Goal: Information Seeking & Learning: Learn about a topic

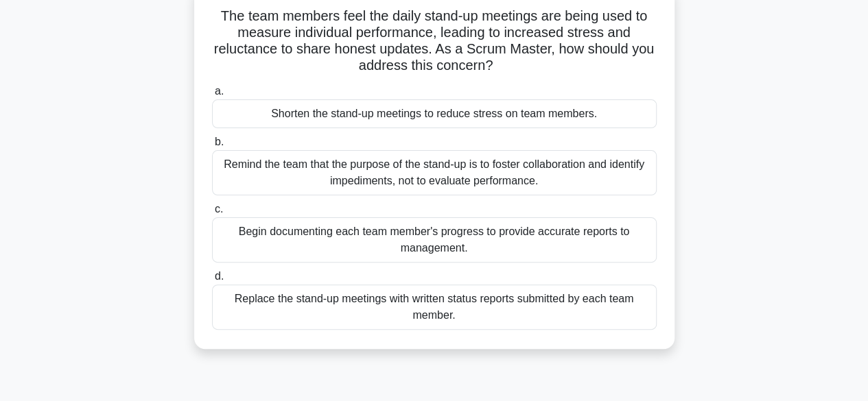
scroll to position [95, 0]
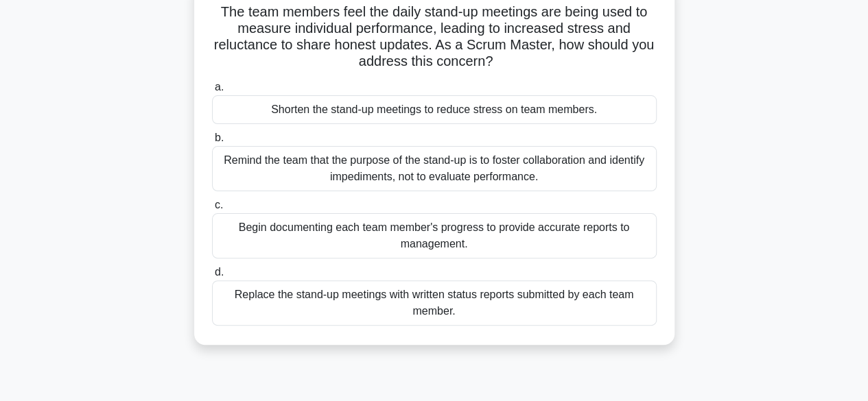
click at [475, 174] on div "Remind the team that the purpose of the stand-up is to foster collaboration and…" at bounding box center [434, 168] width 444 height 45
click at [212, 143] on input "b. Remind the team that the purpose of the stand-up is to foster collaboration …" at bounding box center [212, 138] width 0 height 9
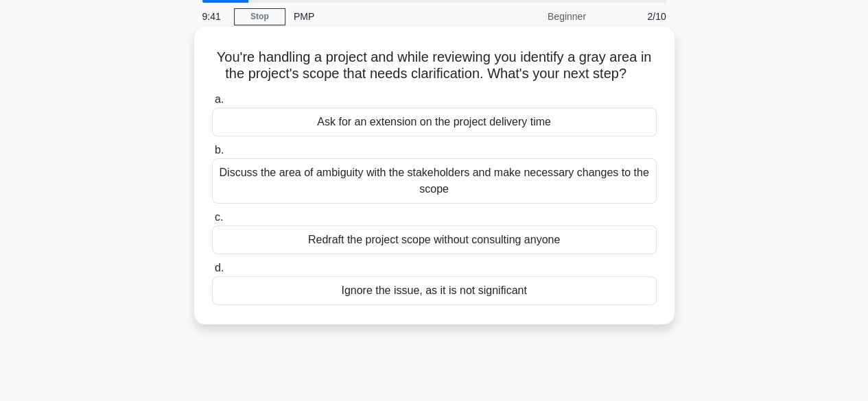
scroll to position [0, 0]
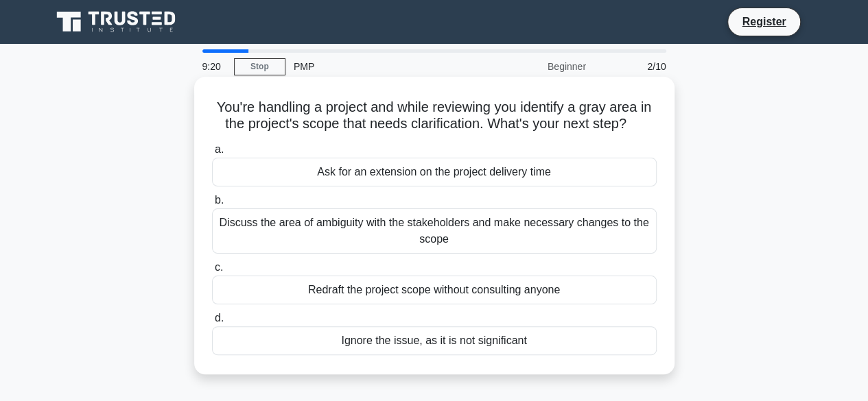
click at [391, 239] on div "Discuss the area of ambiguity with the stakeholders and make necessary changes …" at bounding box center [434, 230] width 444 height 45
click at [212, 205] on input "b. Discuss the area of ambiguity with the stakeholders and make necessary chang…" at bounding box center [212, 200] width 0 height 9
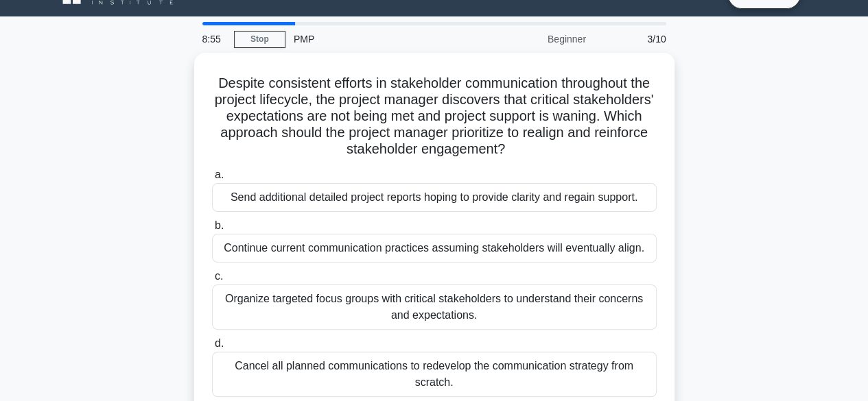
scroll to position [69, 0]
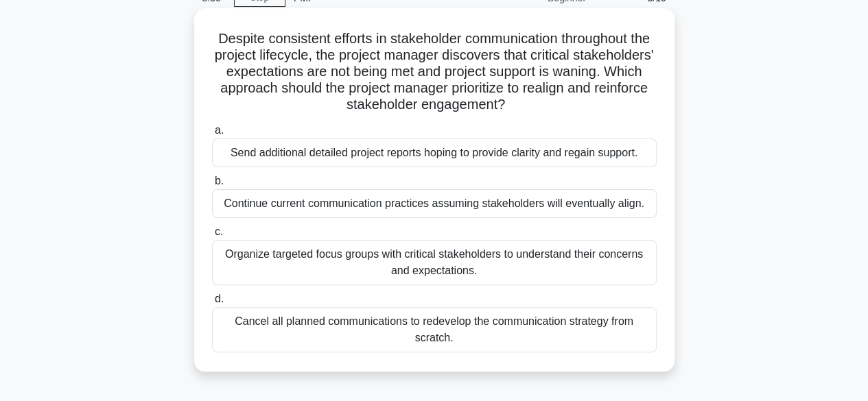
click at [560, 264] on div "Organize targeted focus groups with critical stakeholders to understand their c…" at bounding box center [434, 262] width 444 height 45
click at [212, 237] on input "c. Organize targeted focus groups with critical stakeholders to understand thei…" at bounding box center [212, 232] width 0 height 9
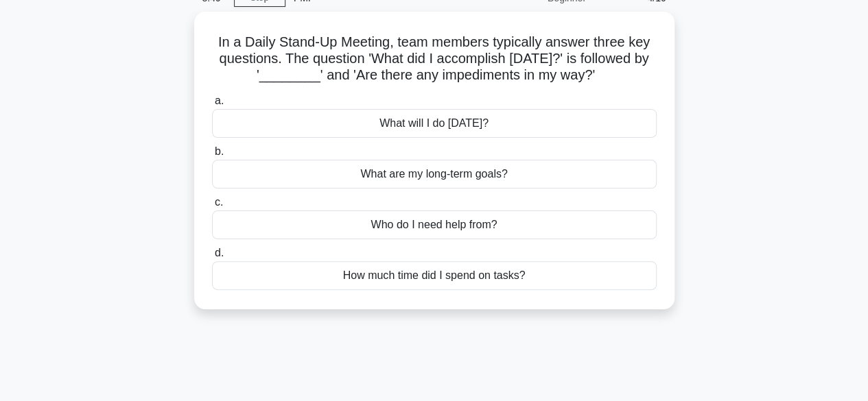
scroll to position [0, 0]
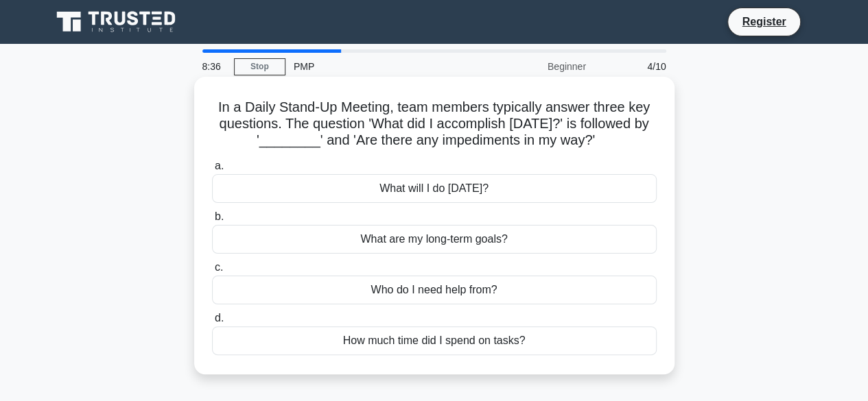
click at [427, 192] on div "What will I do today?" at bounding box center [434, 188] width 444 height 29
click at [212, 171] on input "a. What will I do today?" at bounding box center [212, 166] width 0 height 9
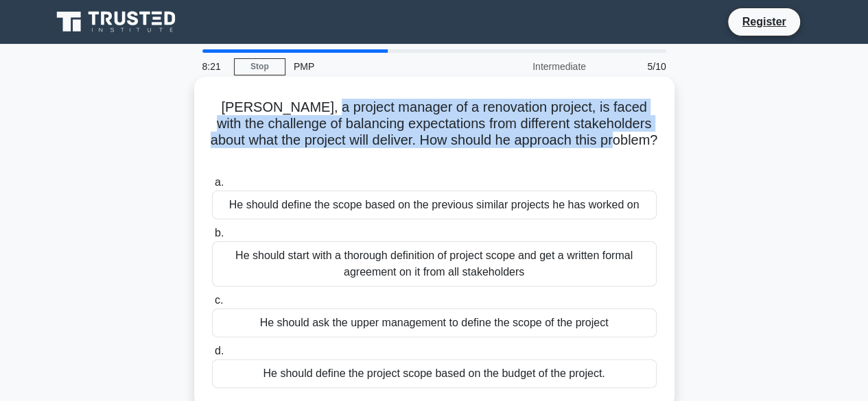
drag, startPoint x: 318, startPoint y: 106, endPoint x: 635, endPoint y: 135, distance: 318.1
click at [636, 135] on h5 "Arthur, a project manager of a renovation project, is faced with the challenge …" at bounding box center [434, 132] width 447 height 67
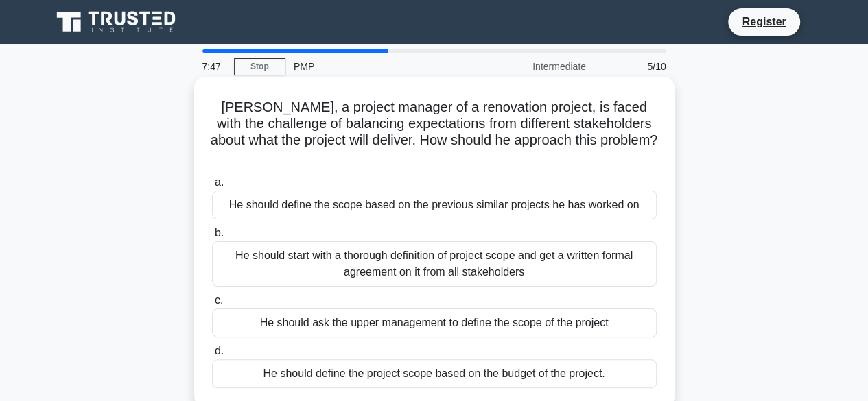
click at [483, 251] on div "He should start with a thorough definition of project scope and get a written f…" at bounding box center [434, 263] width 444 height 45
click at [212, 238] on input "b. He should start with a thorough definition of project scope and get a writte…" at bounding box center [212, 233] width 0 height 9
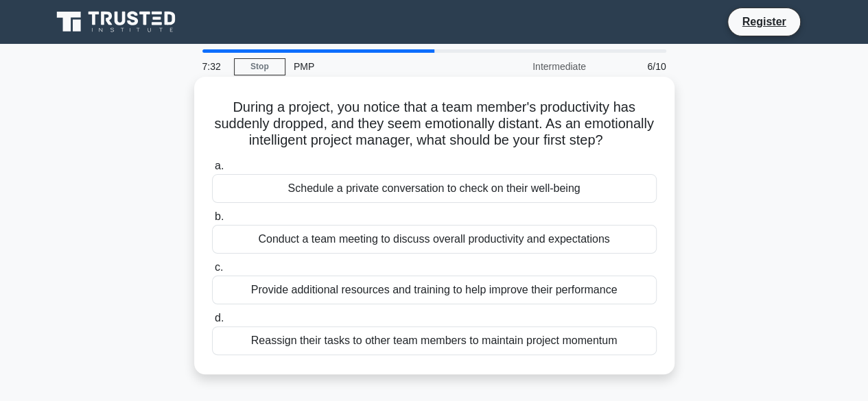
click at [400, 203] on div "Schedule a private conversation to check on their well-being" at bounding box center [434, 188] width 444 height 29
click at [212, 171] on input "a. Schedule a private conversation to check on their well-being" at bounding box center [212, 166] width 0 height 9
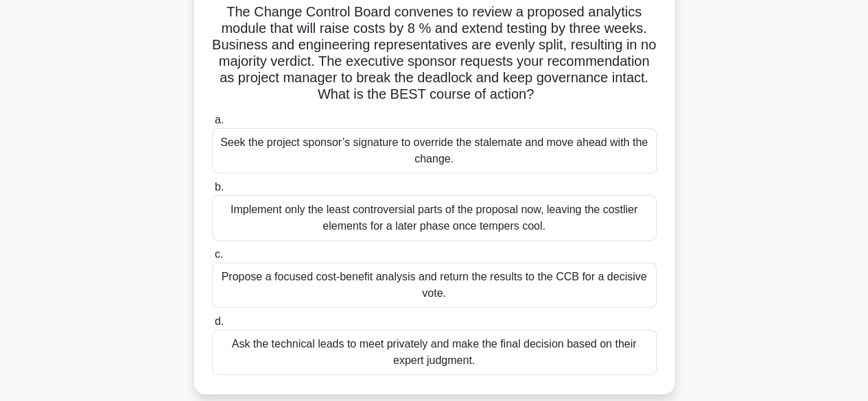
scroll to position [137, 0]
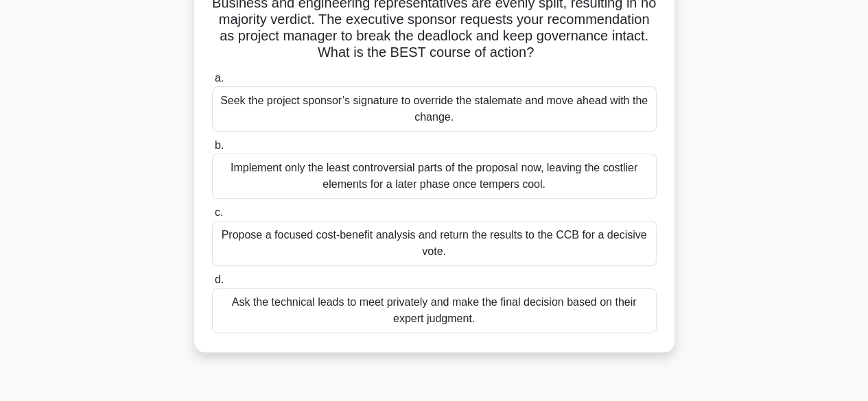
click at [499, 246] on div "Propose a focused cost-benefit analysis and return the results to the CCB for a…" at bounding box center [434, 243] width 444 height 45
click at [212, 217] on input "c. Propose a focused cost-benefit analysis and return the results to the CCB fo…" at bounding box center [212, 212] width 0 height 9
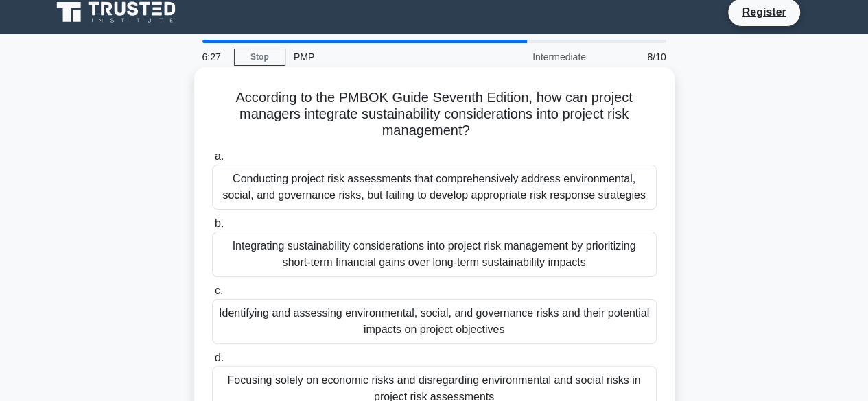
scroll to position [0, 0]
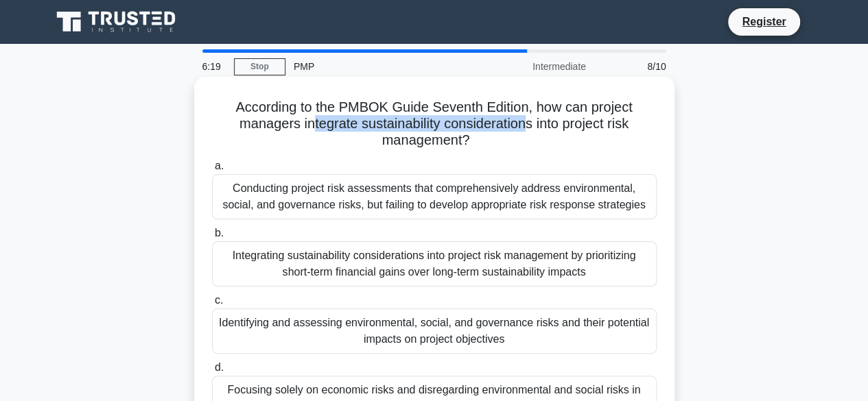
drag, startPoint x: 306, startPoint y: 126, endPoint x: 525, endPoint y: 127, distance: 218.8
click at [525, 123] on h5 "According to the PMBOK Guide Seventh Edition, how can project managers integrat…" at bounding box center [434, 124] width 447 height 51
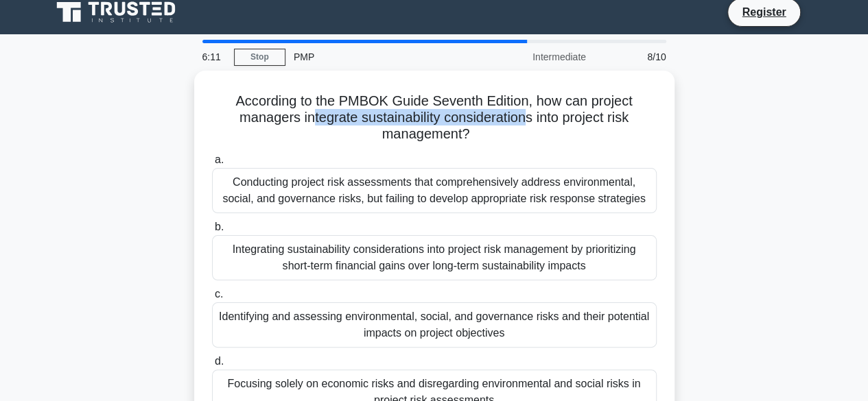
scroll to position [69, 0]
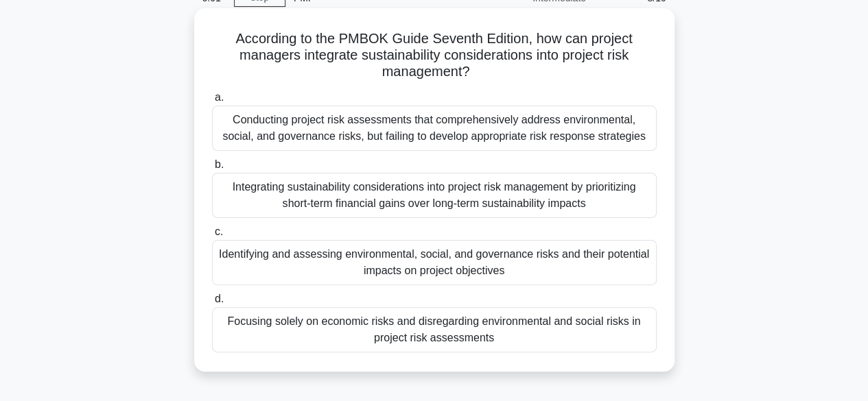
click at [459, 272] on div "Identifying and assessing environmental, social, and governance risks and their…" at bounding box center [434, 262] width 444 height 45
click at [212, 237] on input "c. Identifying and assessing environmental, social, and governance risks and th…" at bounding box center [212, 232] width 0 height 9
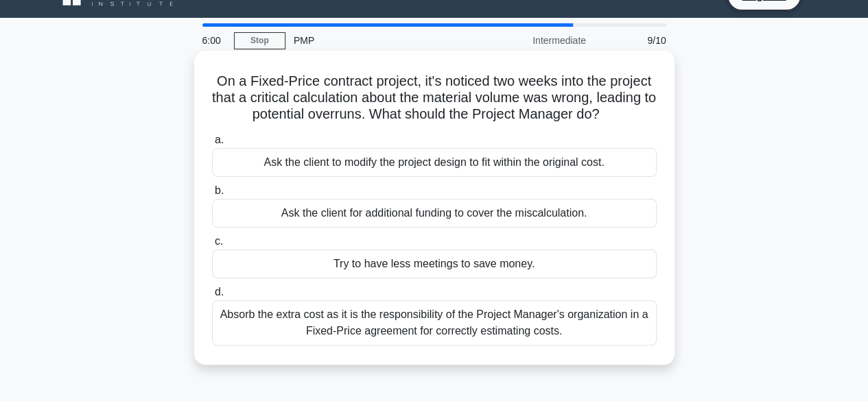
scroll to position [0, 0]
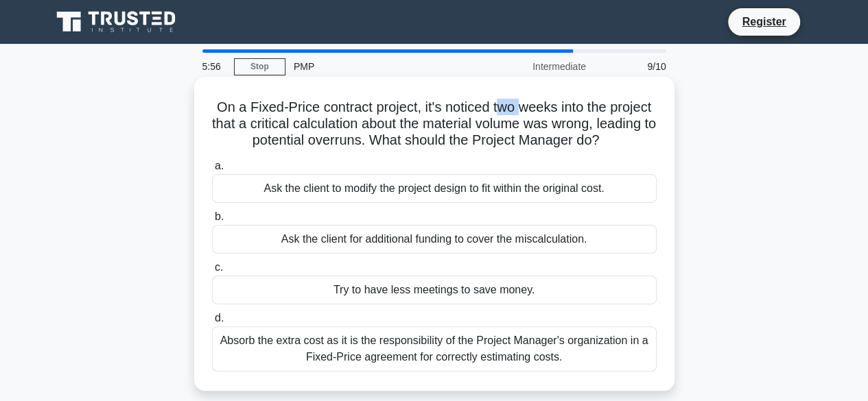
drag, startPoint x: 525, startPoint y: 113, endPoint x: 529, endPoint y: 119, distance: 7.8
click at [542, 114] on h5 "On a Fixed-Price contract project, it's noticed two weeks into the project that…" at bounding box center [434, 124] width 447 height 51
click at [300, 128] on h5 "On a Fixed-Price contract project, it's noticed two weeks into the project that…" at bounding box center [434, 124] width 447 height 51
click at [385, 352] on div "Absorb the extra cost as it is the responsibility of the Project Manager's orga…" at bounding box center [434, 348] width 444 height 45
click at [212, 323] on input "d. Absorb the extra cost as it is the responsibility of the Project Manager's o…" at bounding box center [212, 318] width 0 height 9
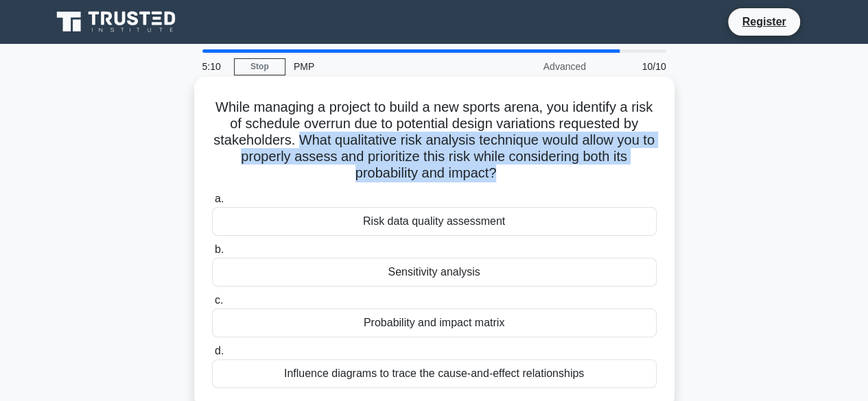
drag, startPoint x: 476, startPoint y: 171, endPoint x: 296, endPoint y: 146, distance: 181.4
click at [296, 145] on h5 "While managing a project to build a new sports arena, you identify a risk of sc…" at bounding box center [434, 141] width 447 height 84
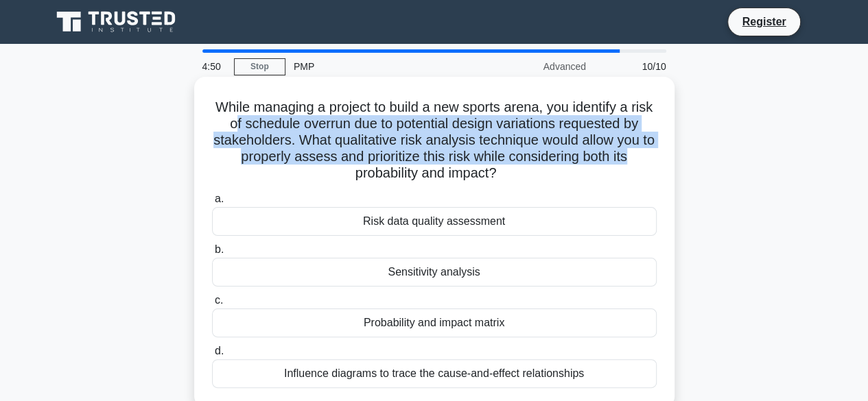
drag, startPoint x: 241, startPoint y: 128, endPoint x: 650, endPoint y: 152, distance: 409.4
click at [650, 152] on h5 "While managing a project to build a new sports arena, you identify a risk of sc…" at bounding box center [434, 141] width 447 height 84
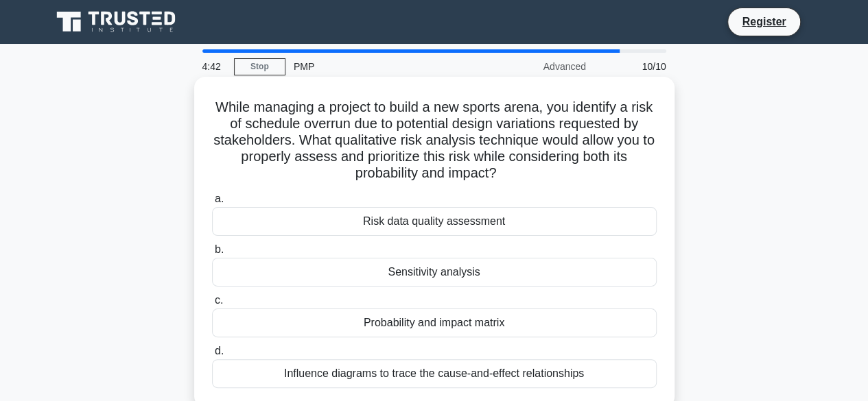
click at [481, 326] on div "Probability and impact matrix" at bounding box center [434, 323] width 444 height 29
click at [212, 305] on input "c. Probability and impact matrix" at bounding box center [212, 300] width 0 height 9
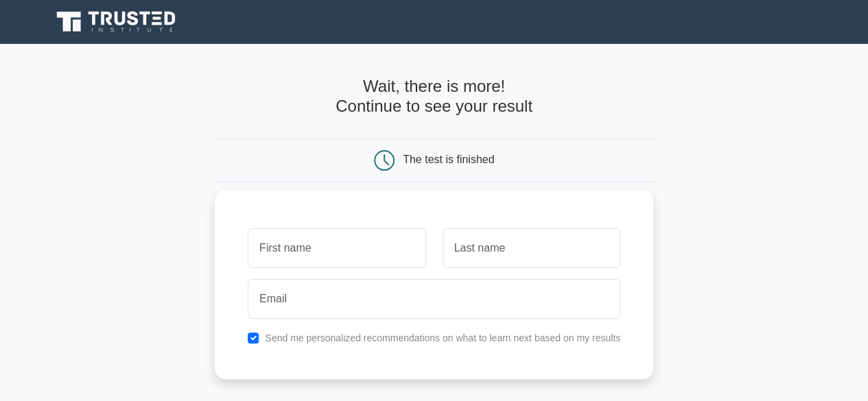
click at [333, 242] on input "text" at bounding box center [337, 248] width 178 height 40
type input "D"
click at [511, 250] on input "text" at bounding box center [531, 248] width 178 height 40
type input "I"
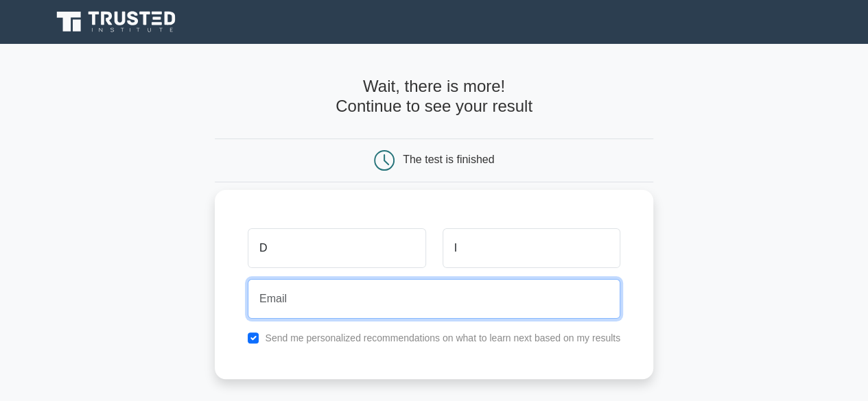
click at [437, 307] on input "email" at bounding box center [434, 299] width 372 height 40
type input "dubravka.ivanisevic@gmail.com"
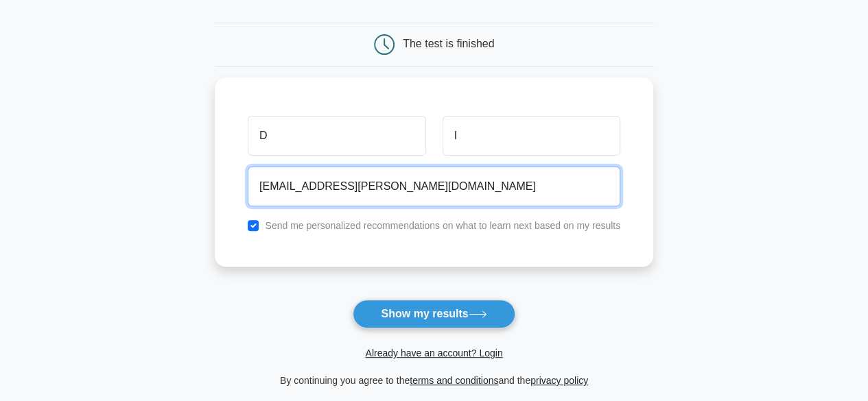
scroll to position [137, 0]
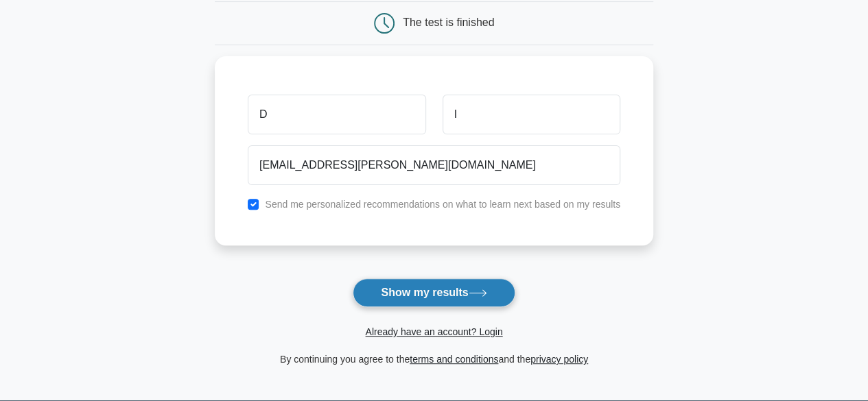
click at [414, 294] on button "Show my results" at bounding box center [433, 292] width 162 height 29
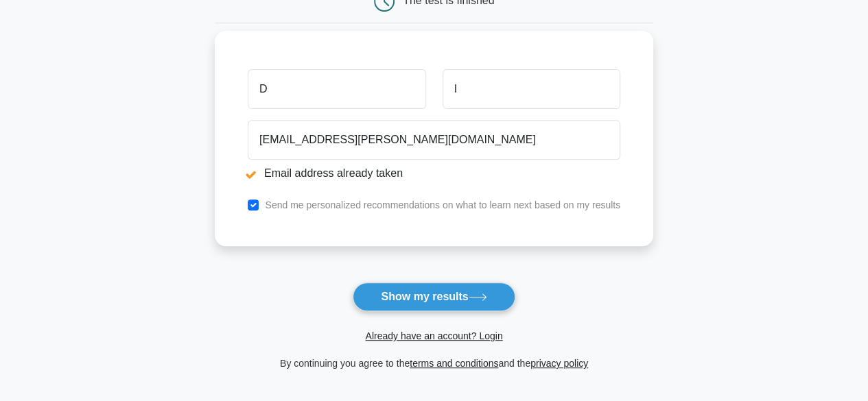
scroll to position [137, 0]
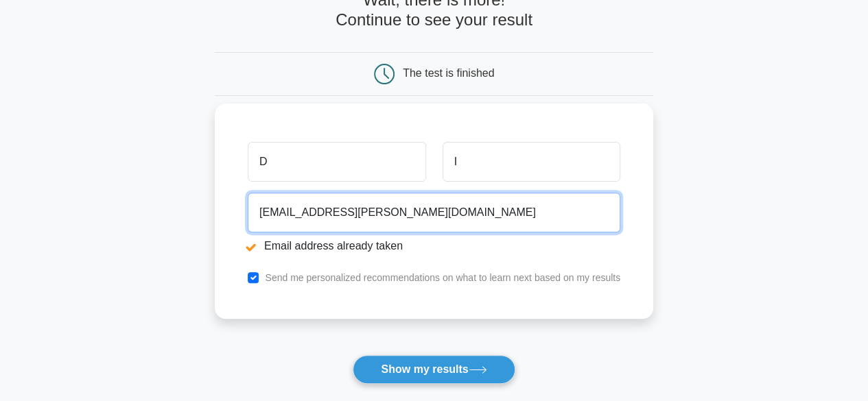
drag, startPoint x: 420, startPoint y: 215, endPoint x: 254, endPoint y: 212, distance: 166.0
click at [254, 212] on input "dubravka.ivanisevic@gmail.com" at bounding box center [434, 213] width 372 height 40
type input "iva.matic093@gmail.com"
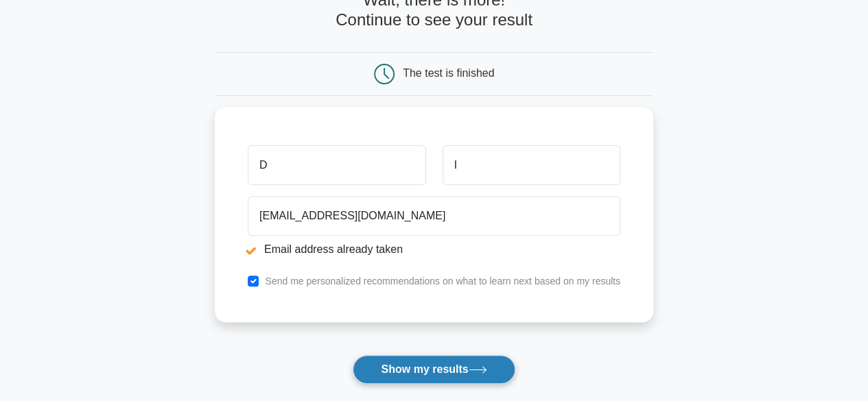
click at [444, 372] on button "Show my results" at bounding box center [433, 369] width 162 height 29
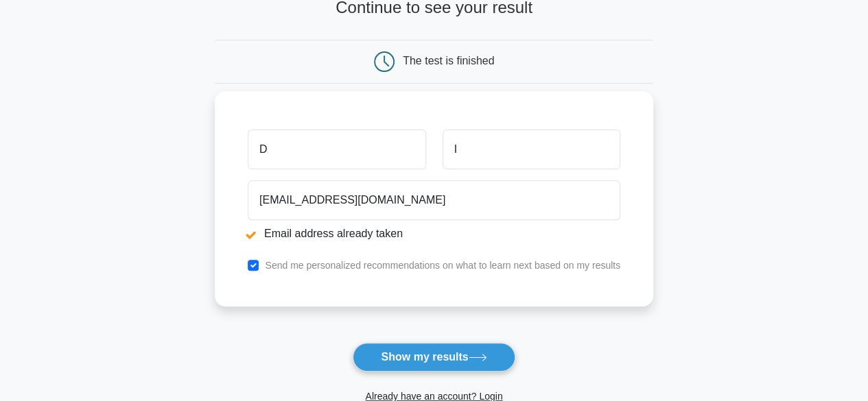
scroll to position [137, 0]
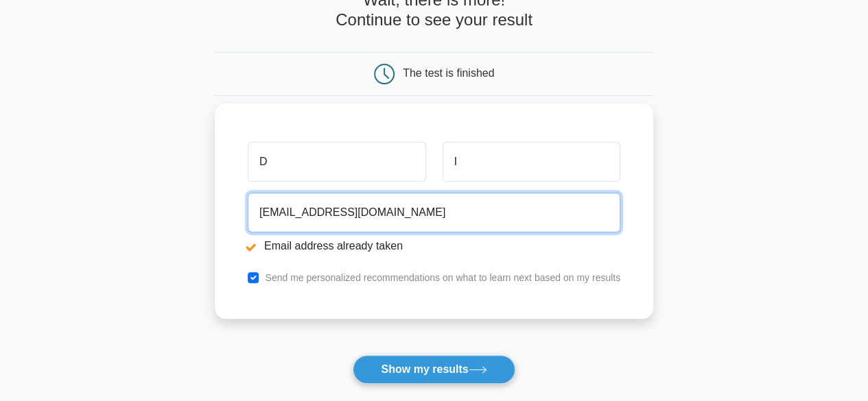
drag, startPoint x: 395, startPoint y: 215, endPoint x: 225, endPoint y: 197, distance: 171.0
click at [224, 194] on div "D I iva.matic093@gmail.com Email address already taken Send me personalized rec…" at bounding box center [434, 211] width 438 height 215
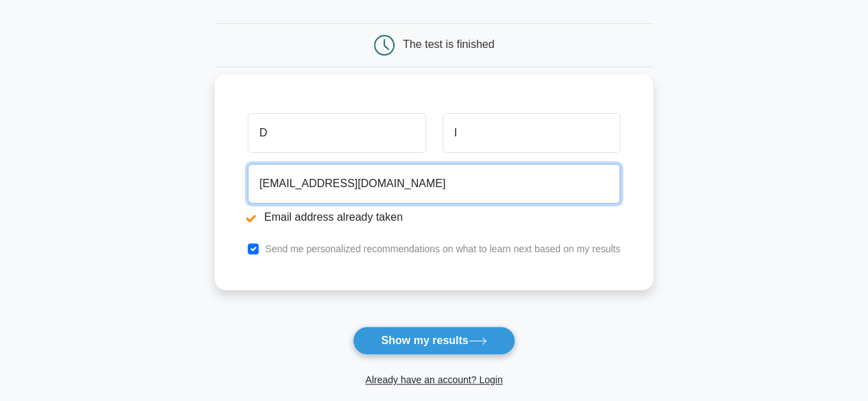
scroll to position [156, 0]
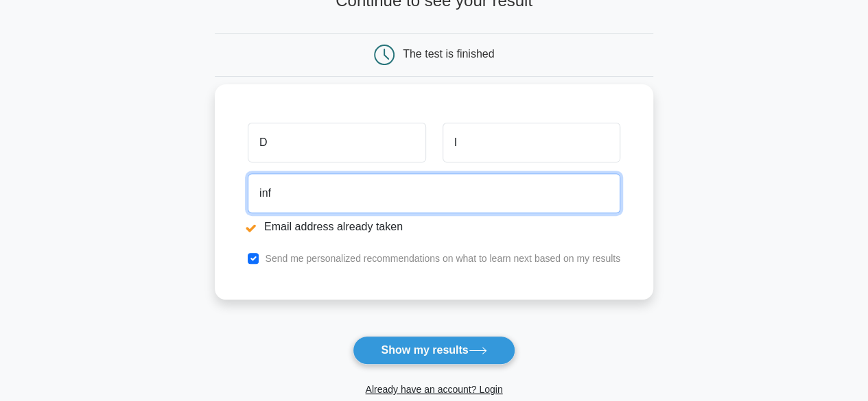
type input "info@webintegral.hr"
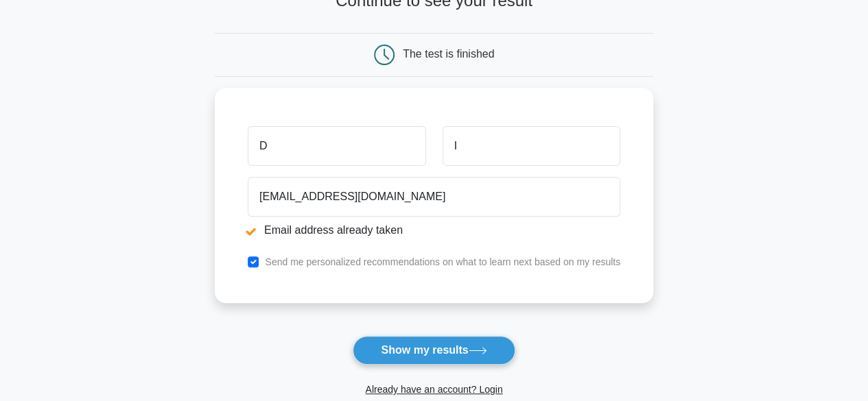
click at [416, 351] on button "Show my results" at bounding box center [433, 350] width 162 height 29
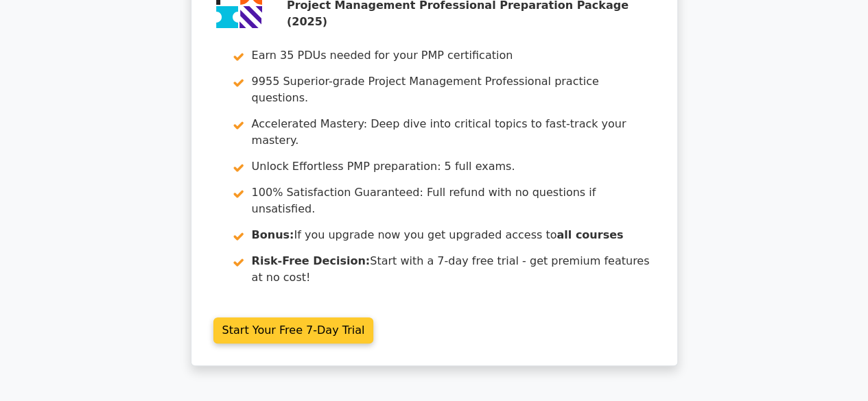
scroll to position [69, 0]
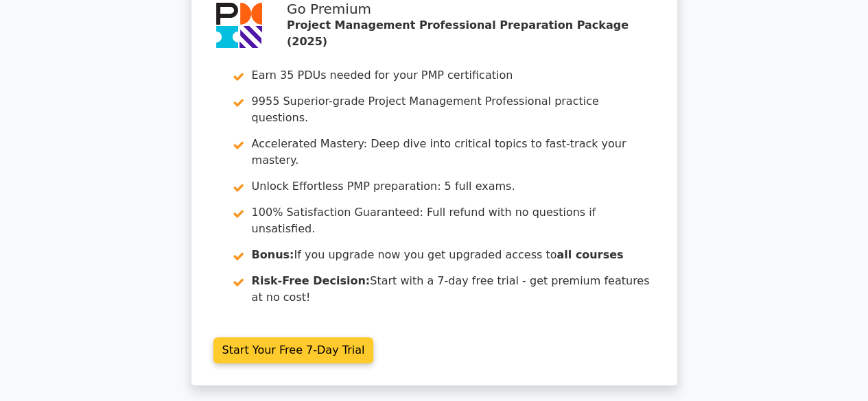
click at [274, 337] on link "Start Your Free 7-Day Trial" at bounding box center [293, 350] width 160 height 26
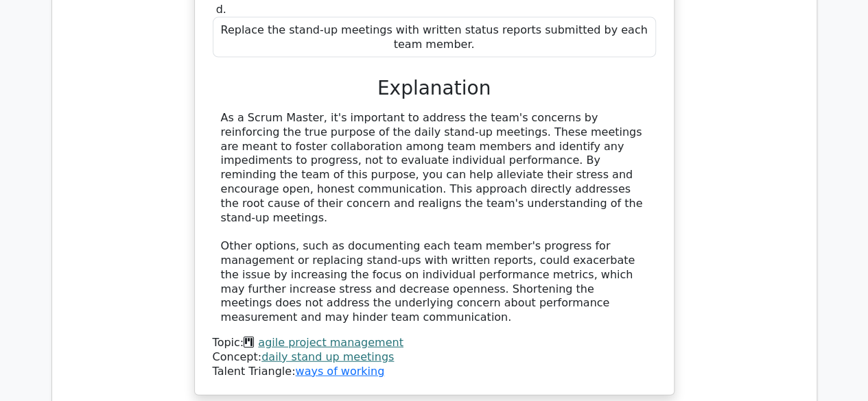
scroll to position [1577, 0]
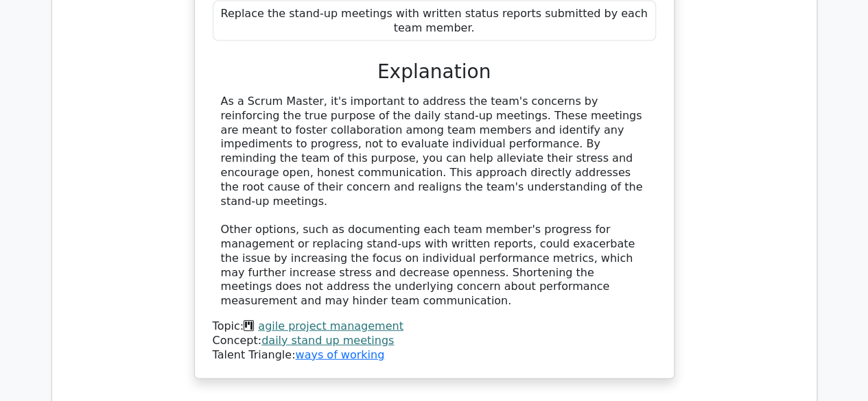
drag, startPoint x: 419, startPoint y: 46, endPoint x: 356, endPoint y: 56, distance: 63.8
click at [418, 95] on div "As a Scrum Master, it's important to address the team's concerns by reinforcing…" at bounding box center [434, 202] width 427 height 214
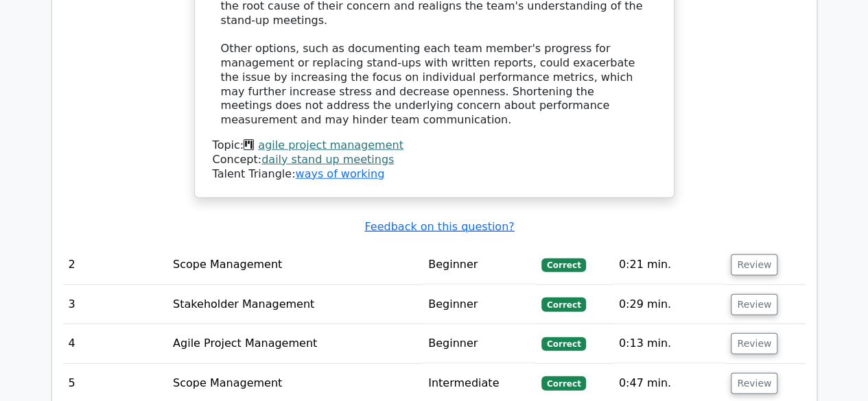
scroll to position [1783, 0]
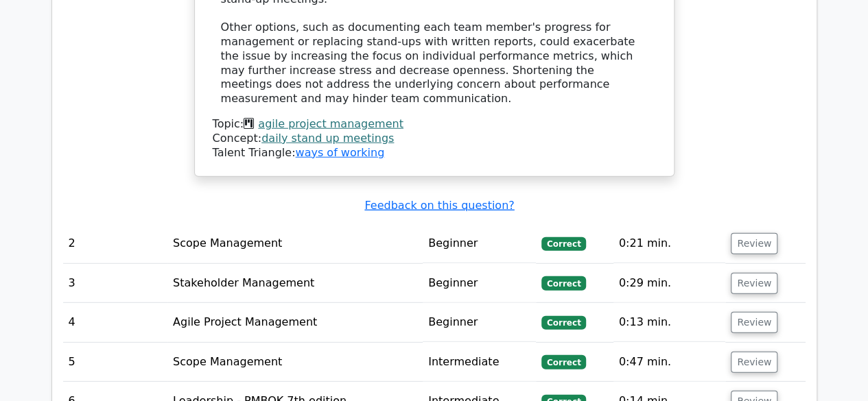
click at [457, 224] on td "Beginner" at bounding box center [478, 243] width 113 height 39
click at [757, 233] on button "Review" at bounding box center [753, 243] width 47 height 21
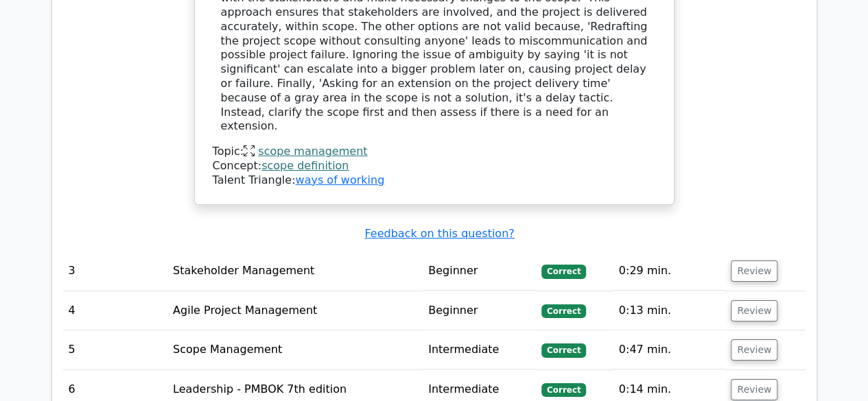
scroll to position [2537, 0]
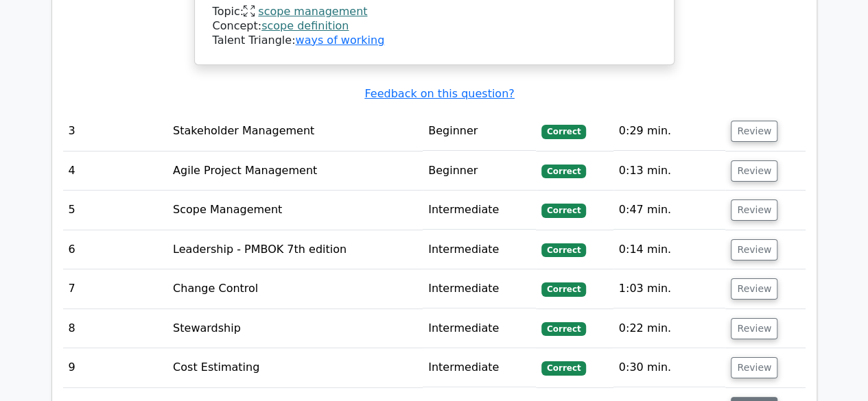
click at [752, 397] on button "Review" at bounding box center [753, 407] width 47 height 21
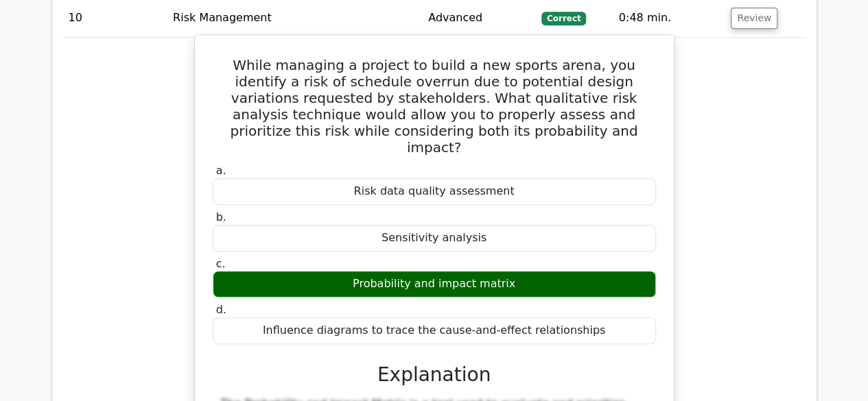
scroll to position [2949, 0]
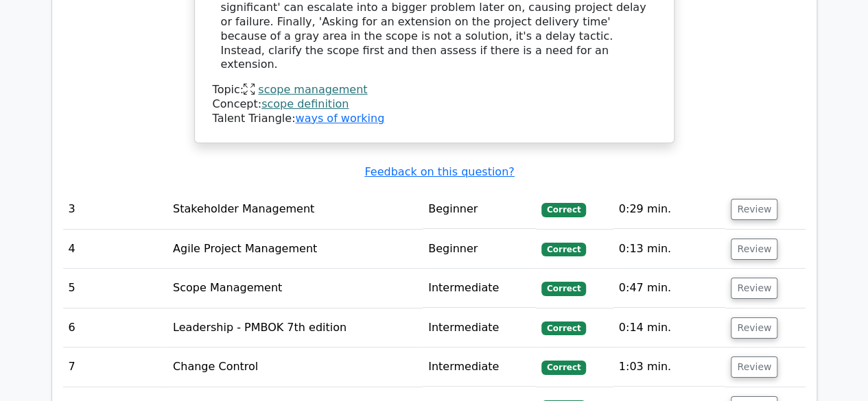
scroll to position [2400, 0]
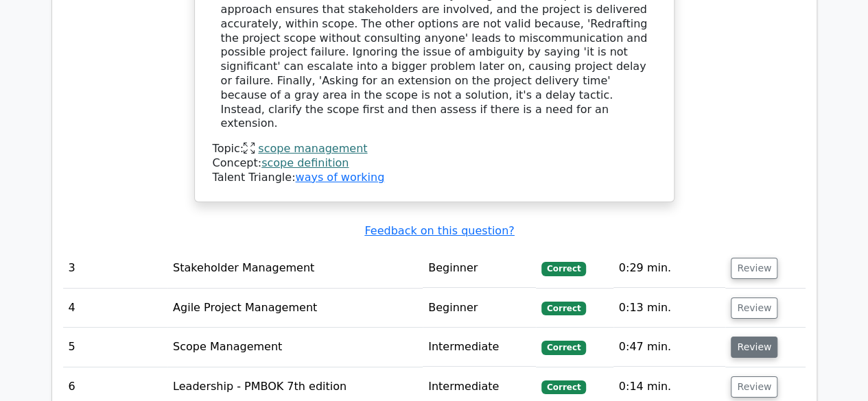
click at [756, 337] on button "Review" at bounding box center [753, 347] width 47 height 21
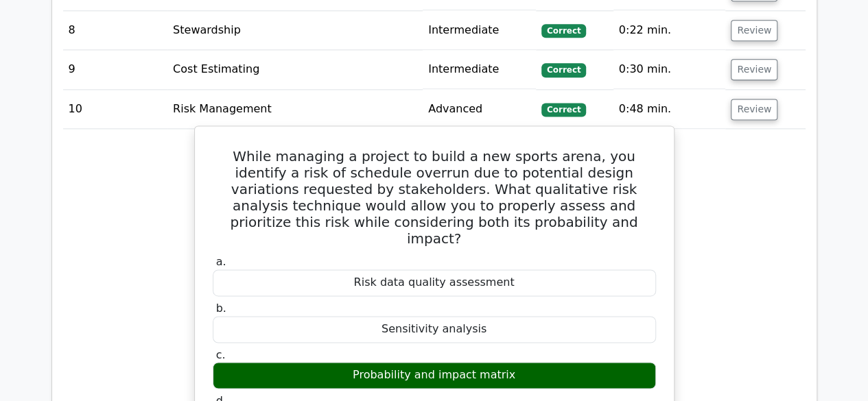
scroll to position [3498, 0]
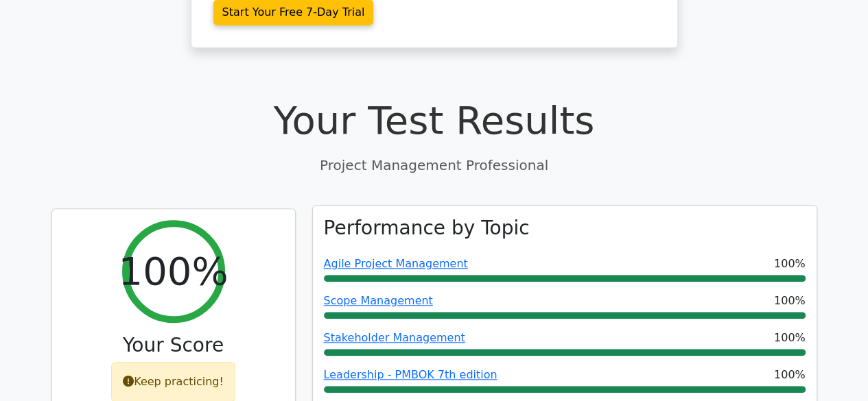
scroll to position [343, 0]
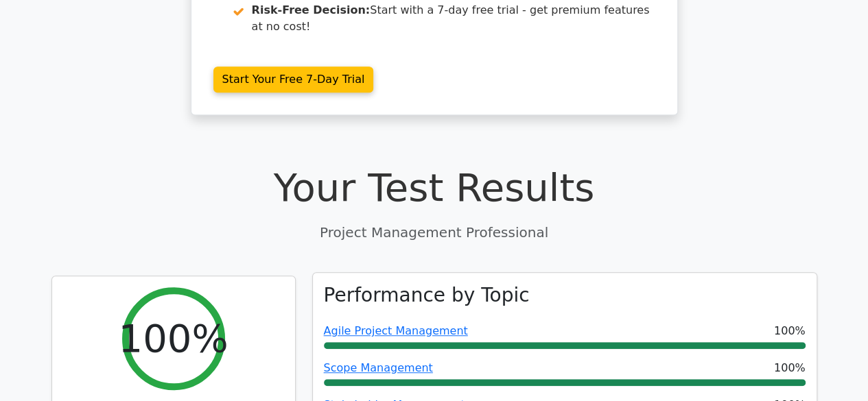
click at [407, 323] on span "Agile Project Management" at bounding box center [396, 331] width 144 height 16
click at [401, 324] on link "Agile Project Management" at bounding box center [396, 330] width 144 height 13
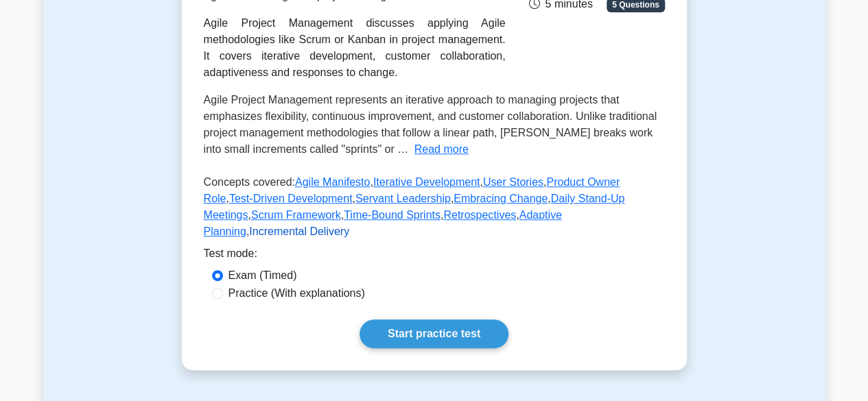
scroll to position [274, 0]
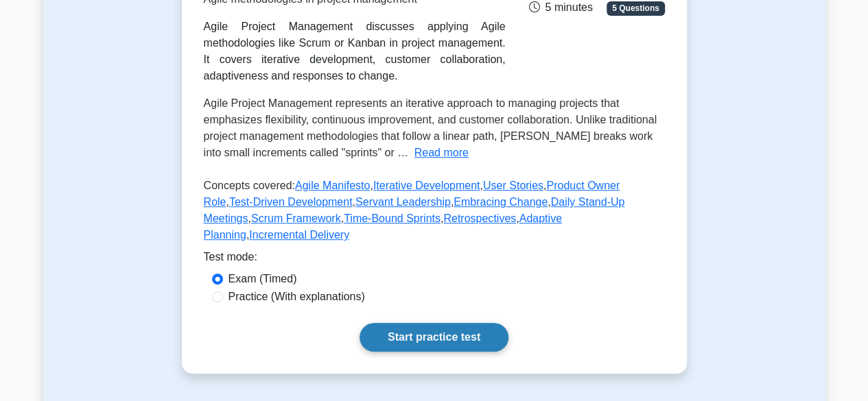
click at [432, 323] on link "Start practice test" at bounding box center [433, 337] width 149 height 29
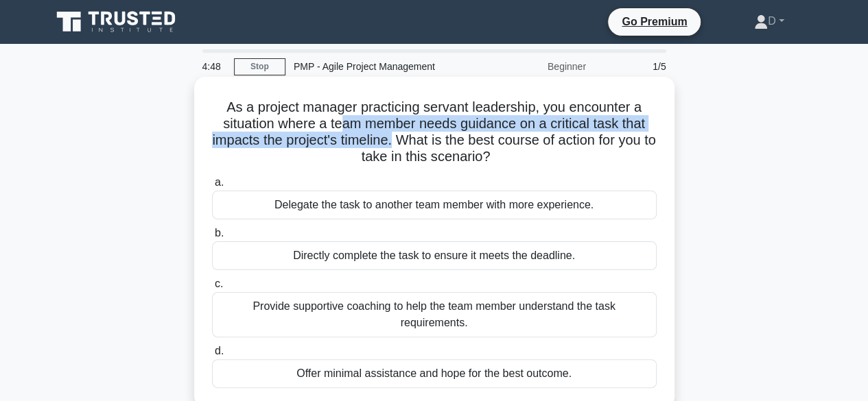
drag, startPoint x: 338, startPoint y: 123, endPoint x: 398, endPoint y: 143, distance: 63.1
click at [398, 143] on h5 "As a project manager practicing servant leadership, you encounter a situation w…" at bounding box center [434, 132] width 447 height 67
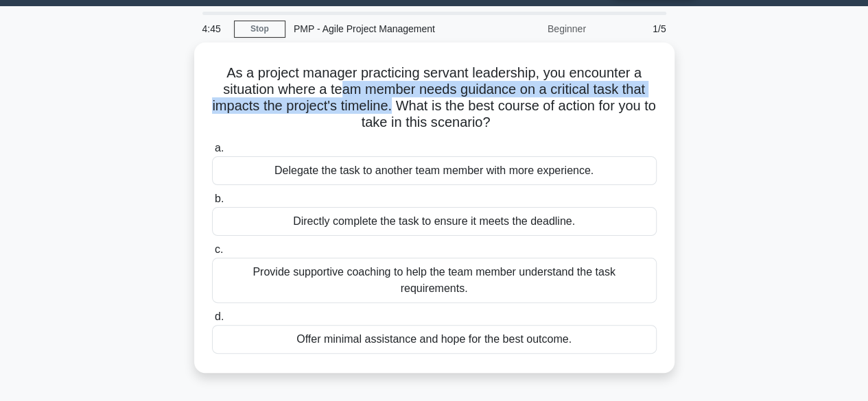
scroll to position [69, 0]
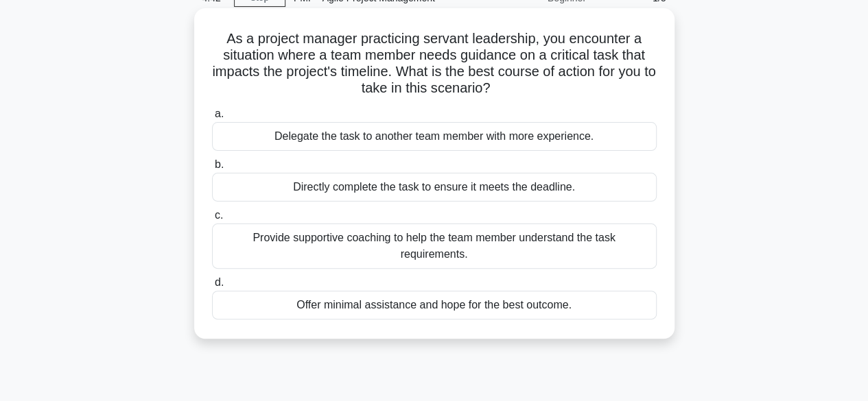
click at [344, 246] on div "Provide supportive coaching to help the team member understand the task require…" at bounding box center [434, 246] width 444 height 45
click at [212, 220] on input "c. Provide supportive coaching to help the team member understand the task requ…" at bounding box center [212, 215] width 0 height 9
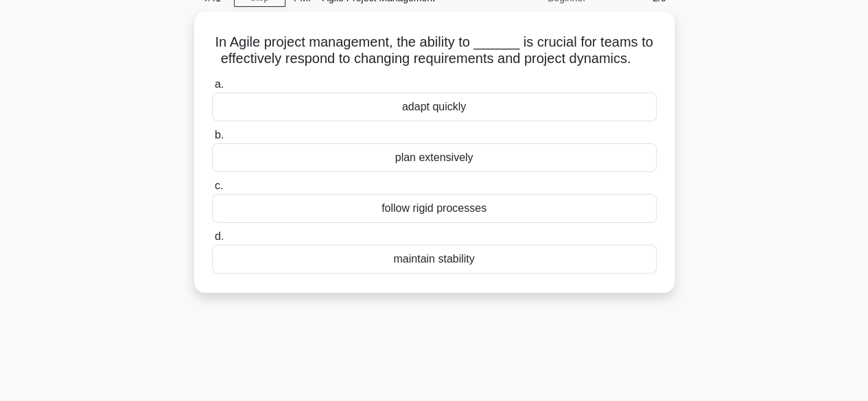
scroll to position [0, 0]
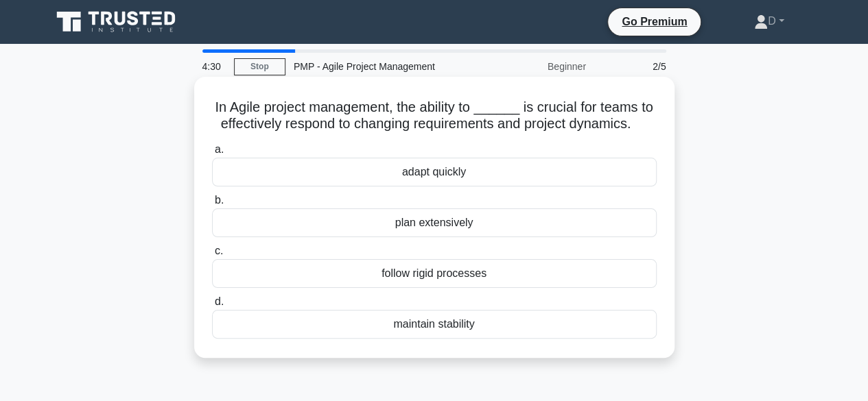
click at [444, 175] on div "adapt quickly" at bounding box center [434, 172] width 444 height 29
click at [212, 154] on input "a. adapt quickly" at bounding box center [212, 149] width 0 height 9
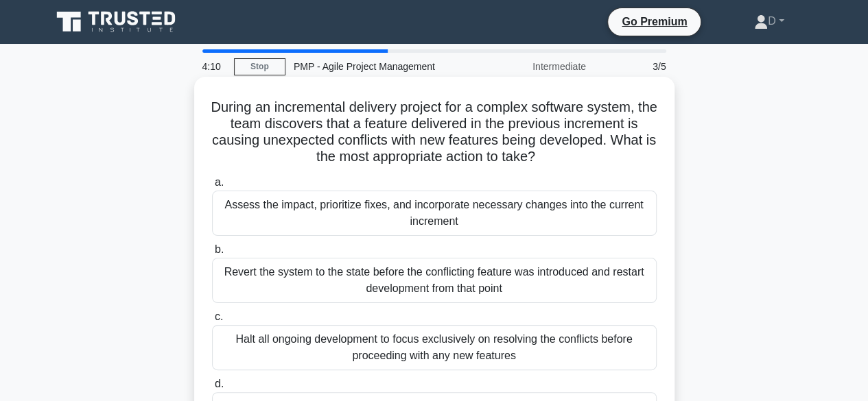
drag, startPoint x: 277, startPoint y: 141, endPoint x: 553, endPoint y: 156, distance: 276.8
click at [553, 156] on h5 "During an incremental delivery project for a complex software system, the team …" at bounding box center [434, 132] width 447 height 67
click at [232, 132] on h5 "During an incremental delivery project for a complex software system, the team …" at bounding box center [434, 132] width 447 height 67
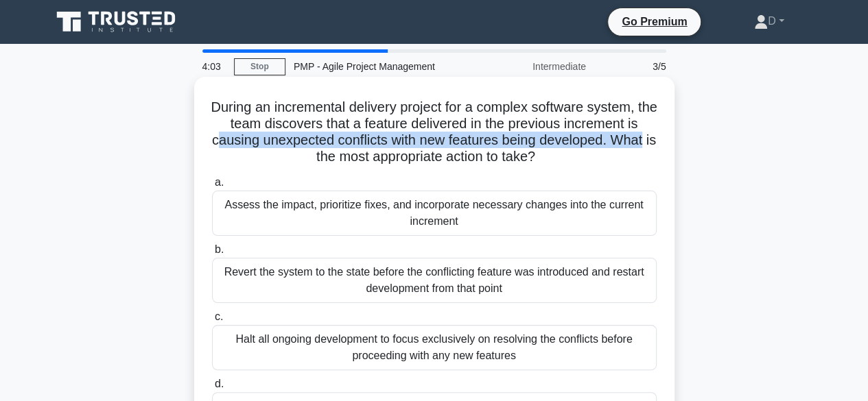
drag, startPoint x: 220, startPoint y: 139, endPoint x: 653, endPoint y: 149, distance: 432.9
click at [653, 149] on h5 "During an incremental delivery project for a complex software system, the team …" at bounding box center [434, 132] width 447 height 67
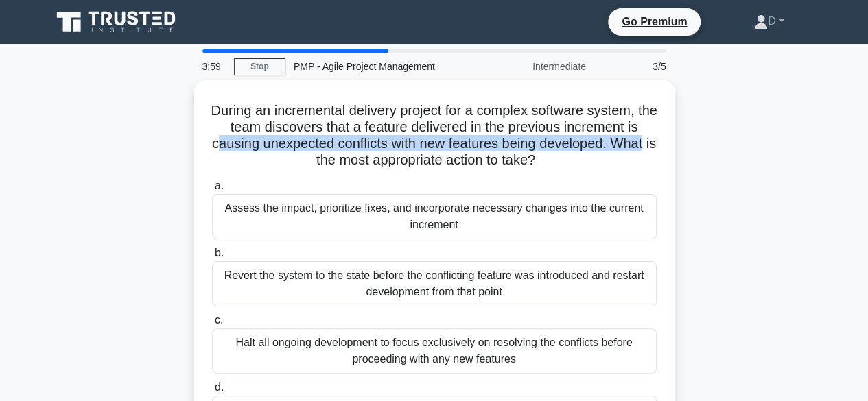
scroll to position [69, 0]
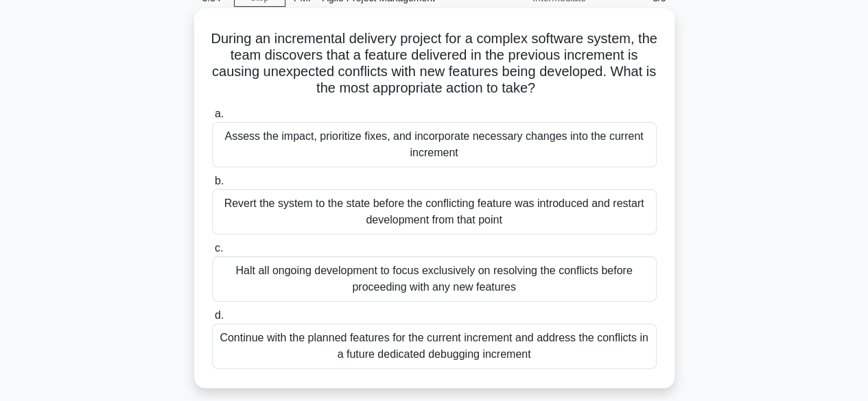
click at [438, 152] on div "Assess the impact, prioritize fixes, and incorporate necessary changes into the…" at bounding box center [434, 144] width 444 height 45
click at [212, 119] on input "a. Assess the impact, prioritize fixes, and incorporate necessary changes into …" at bounding box center [212, 114] width 0 height 9
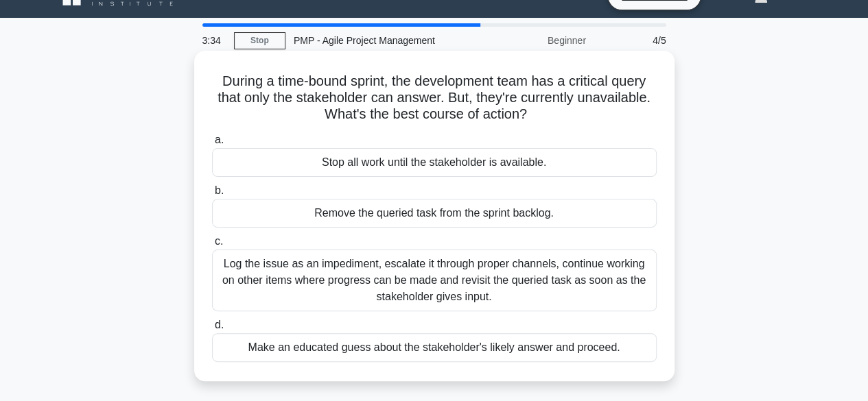
scroll to position [0, 0]
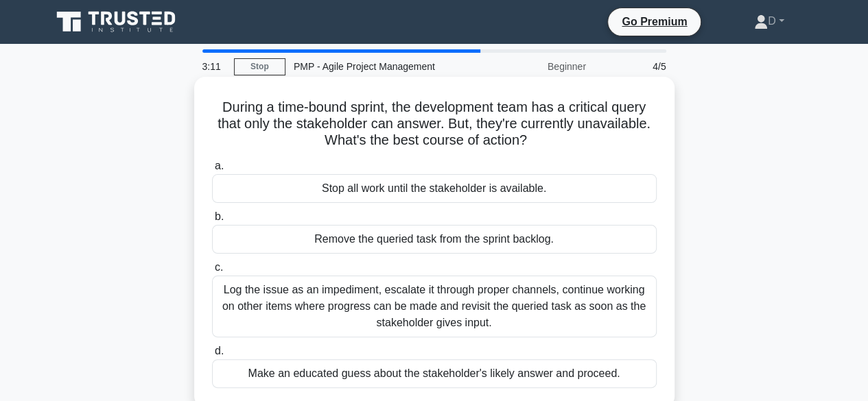
click at [432, 304] on div "Log the issue as an impediment, escalate it through proper channels, continue w…" at bounding box center [434, 307] width 444 height 62
click at [212, 272] on input "c. Log the issue as an impediment, escalate it through proper channels, continu…" at bounding box center [212, 267] width 0 height 9
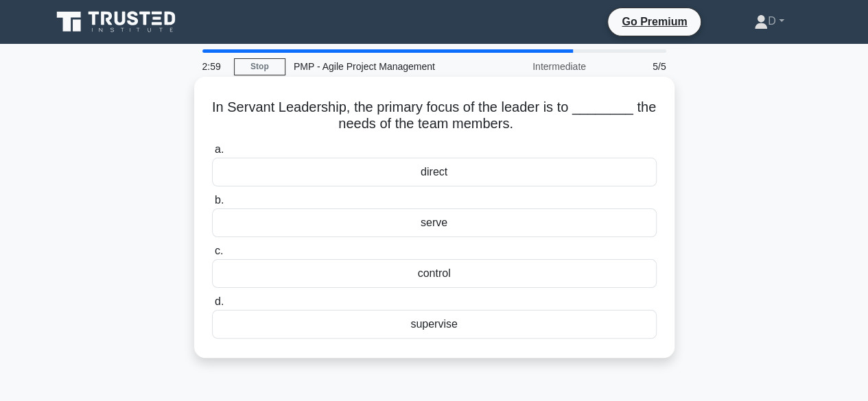
click at [448, 228] on div "serve" at bounding box center [434, 222] width 444 height 29
click at [212, 205] on input "b. serve" at bounding box center [212, 200] width 0 height 9
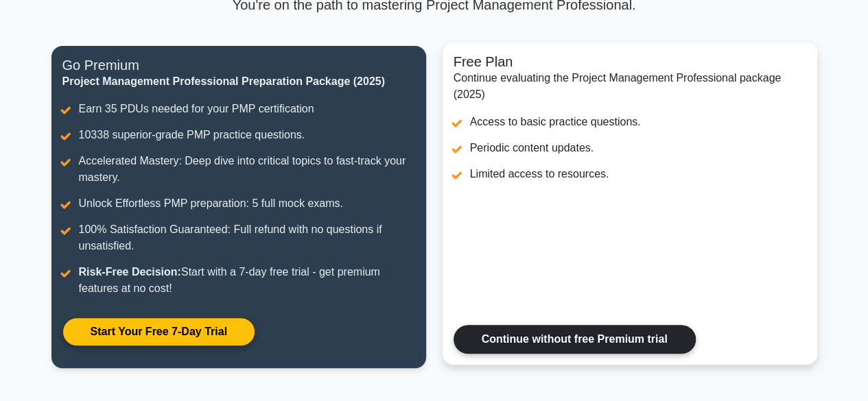
scroll to position [274, 0]
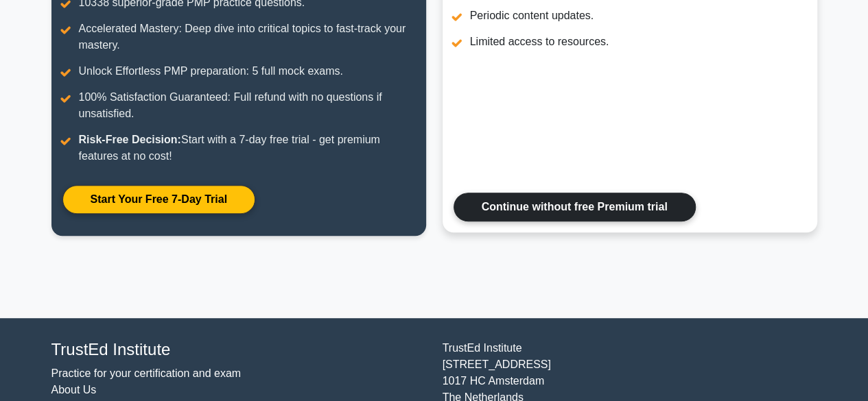
drag, startPoint x: 569, startPoint y: 208, endPoint x: 576, endPoint y: 209, distance: 7.0
click at [569, 208] on link "Continue without free Premium trial" at bounding box center [574, 207] width 242 height 29
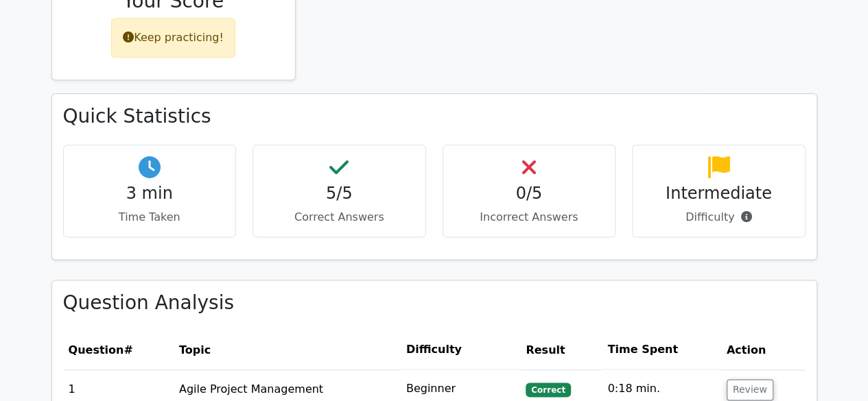
scroll to position [892, 0]
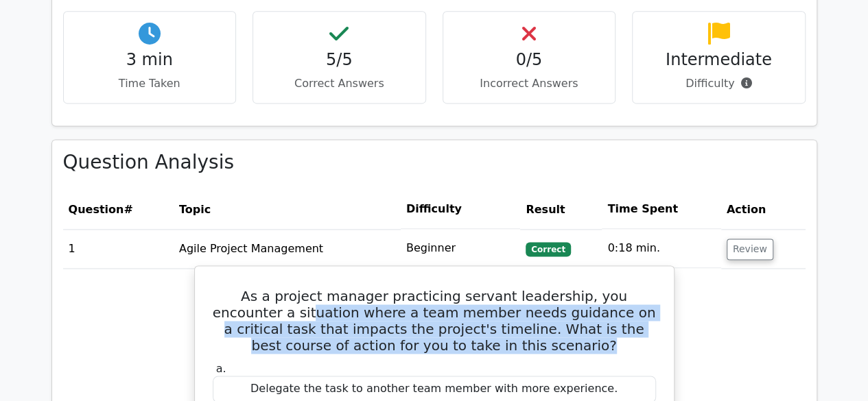
drag, startPoint x: 229, startPoint y: 246, endPoint x: 586, endPoint y: 282, distance: 358.5
click at [586, 288] on h5 "As a project manager practicing servant leadership, you encounter a situation w…" at bounding box center [434, 321] width 446 height 66
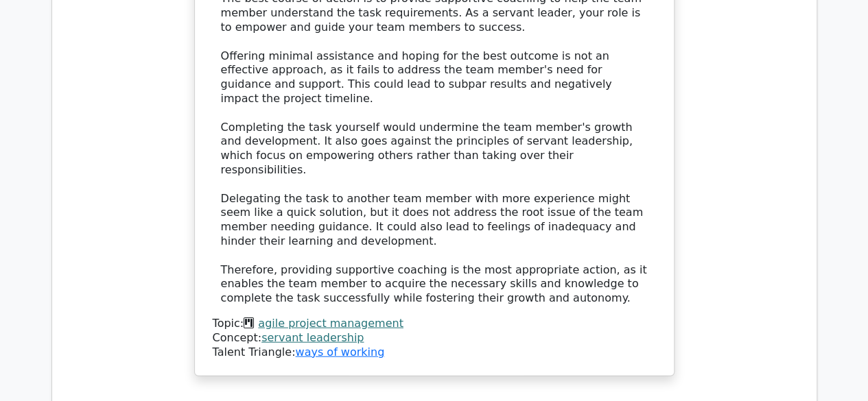
scroll to position [1646, 0]
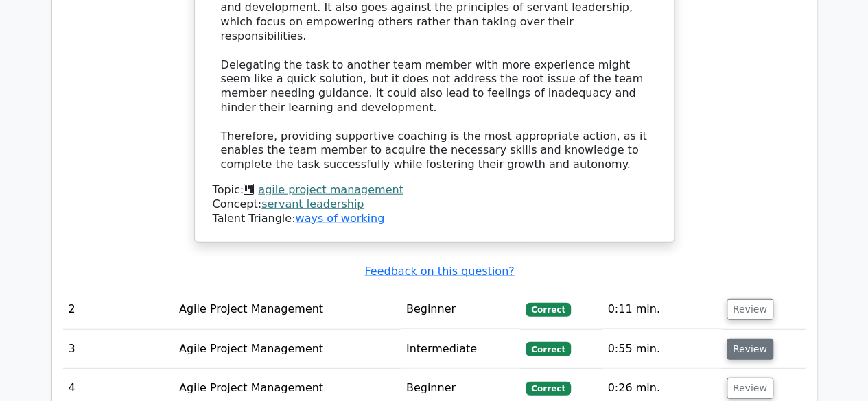
click at [736, 339] on button "Review" at bounding box center [749, 349] width 47 height 21
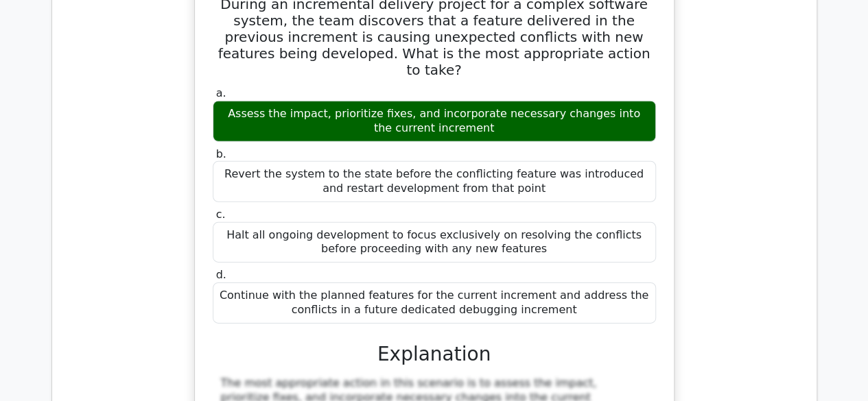
scroll to position [2057, 0]
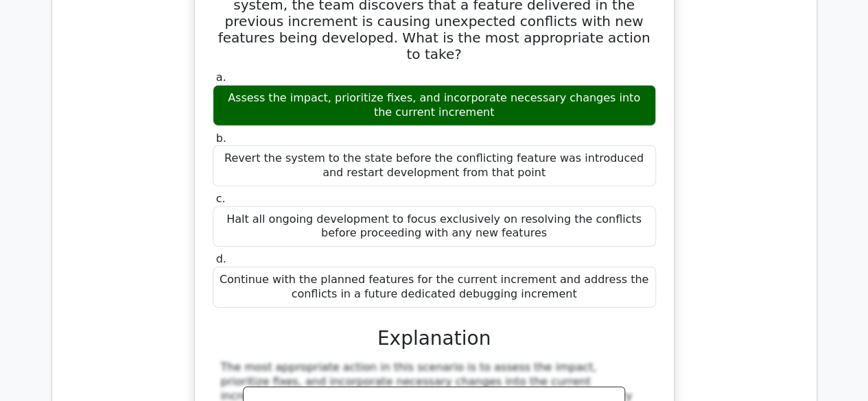
click at [778, 138] on div "During an incremental delivery project for a complex software system, the team …" at bounding box center [434, 387] width 742 height 861
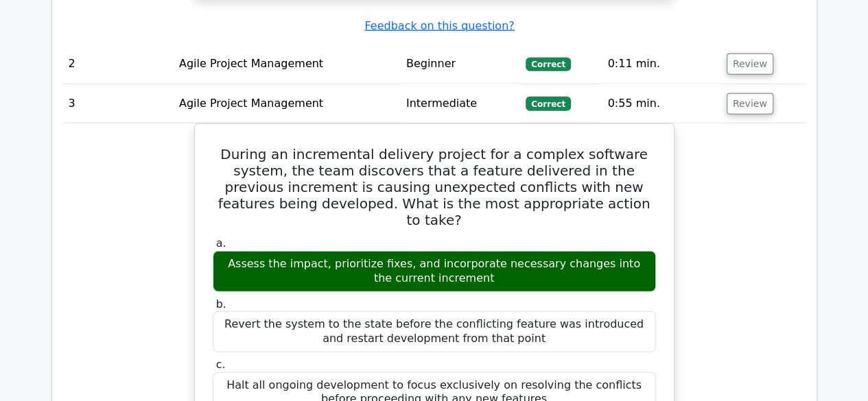
scroll to position [1714, 0]
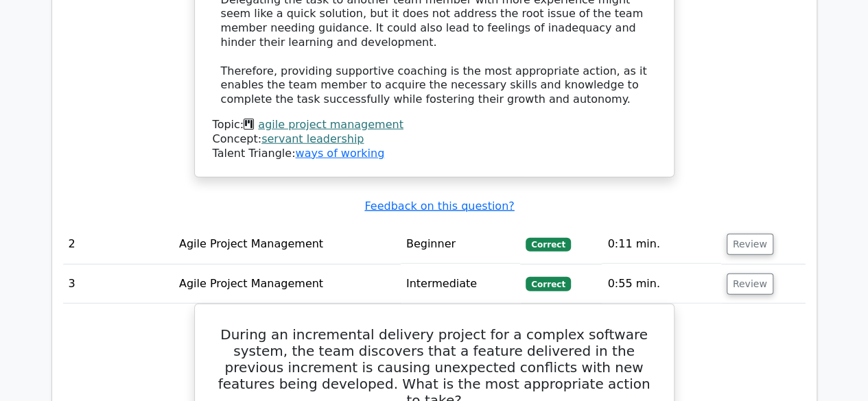
click at [830, 203] on main "Go Premium Project Management Professional Preparation Package (2025) Earn 35 P…" at bounding box center [434, 93] width 868 height 3529
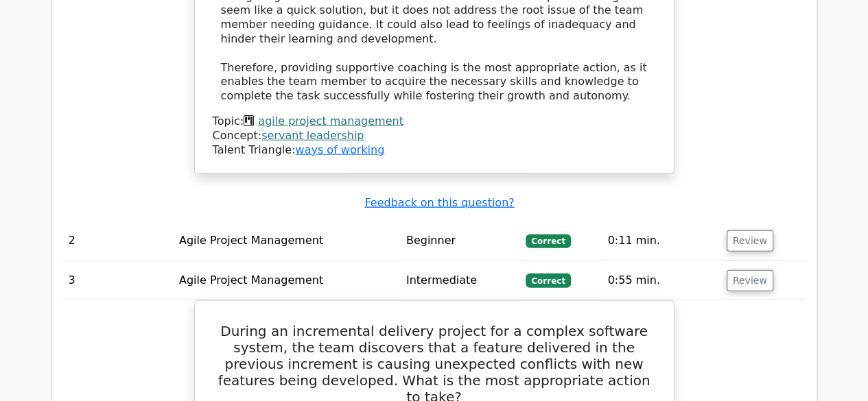
click at [650, 196] on div "Submit feedback Feedback on this question?" at bounding box center [440, 203] width 742 height 14
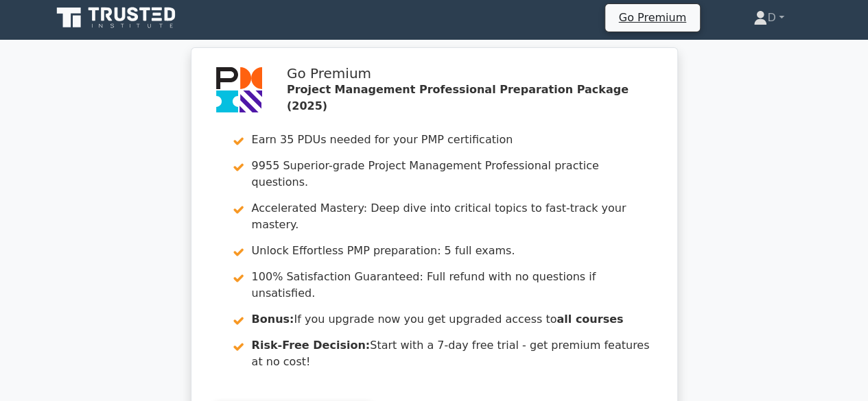
scroll to position [0, 0]
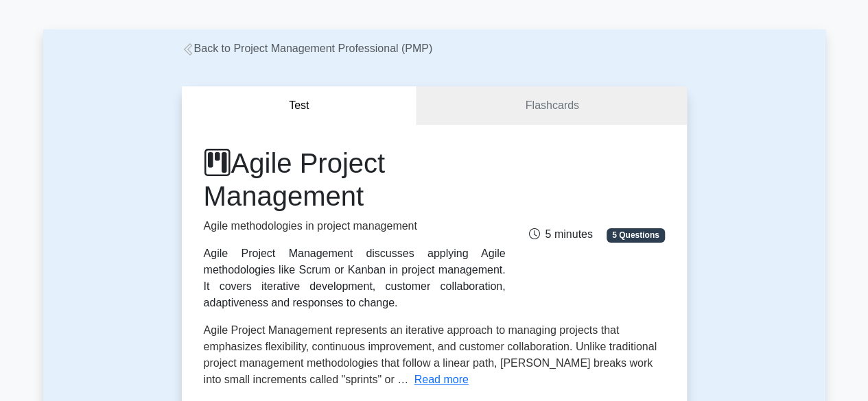
scroll to position [69, 0]
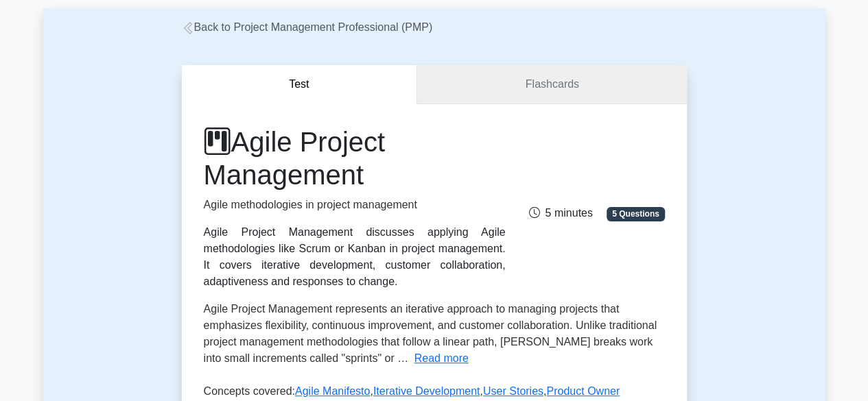
click at [538, 90] on link "Flashcards" at bounding box center [551, 84] width 269 height 39
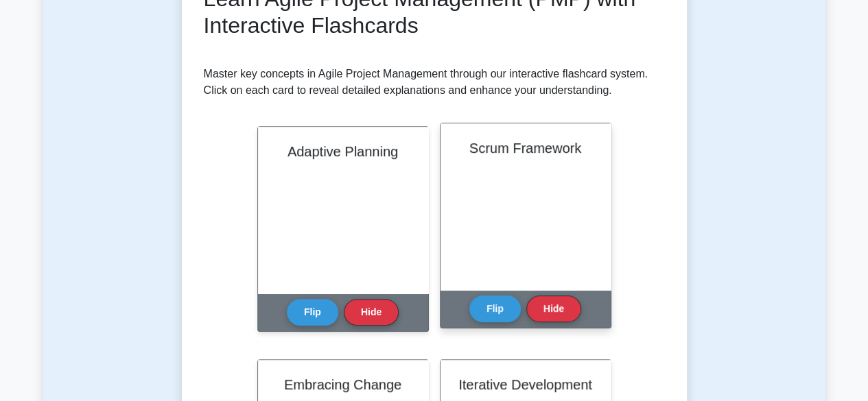
scroll to position [274, 0]
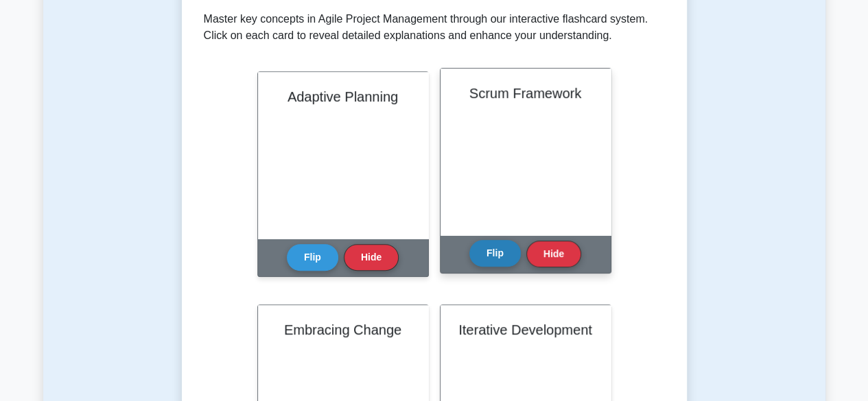
click at [491, 253] on button "Flip" at bounding box center [494, 253] width 51 height 27
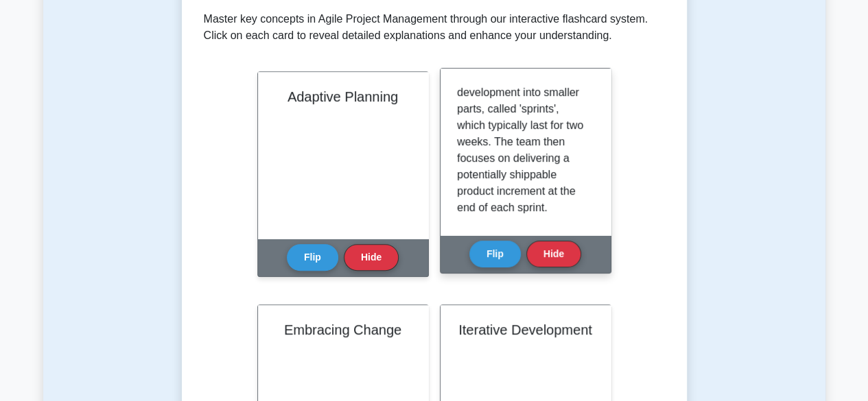
scroll to position [205, 0]
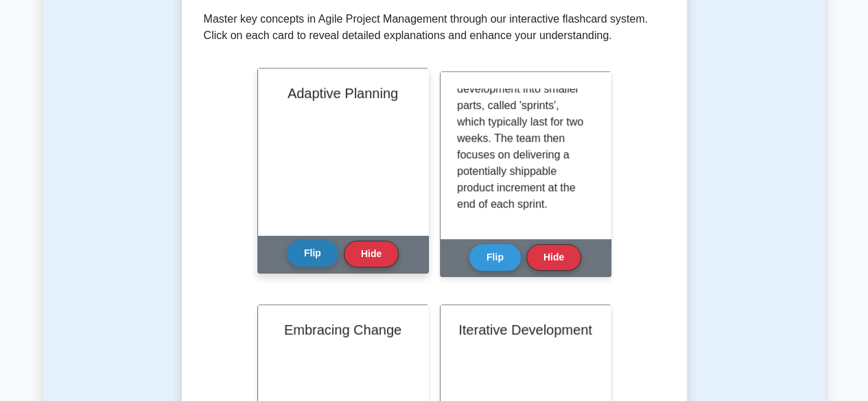
click at [302, 254] on button "Flip" at bounding box center [312, 253] width 51 height 27
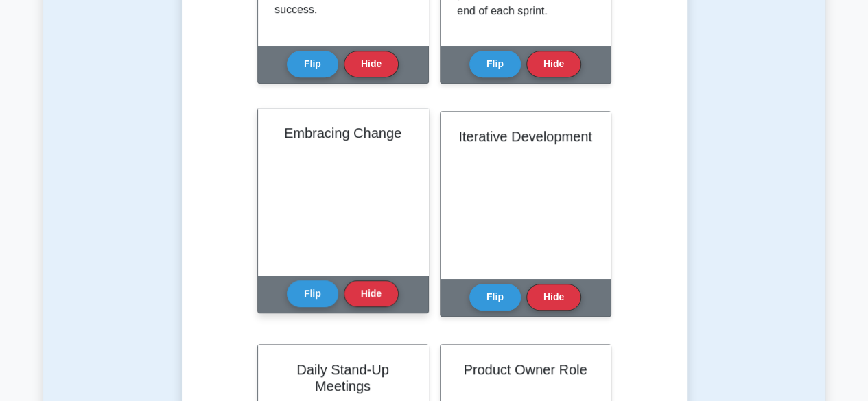
scroll to position [480, 0]
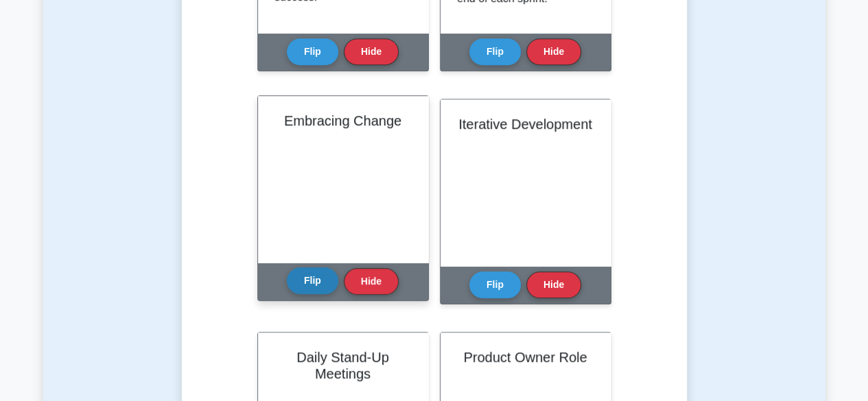
click at [320, 283] on button "Flip" at bounding box center [312, 280] width 51 height 27
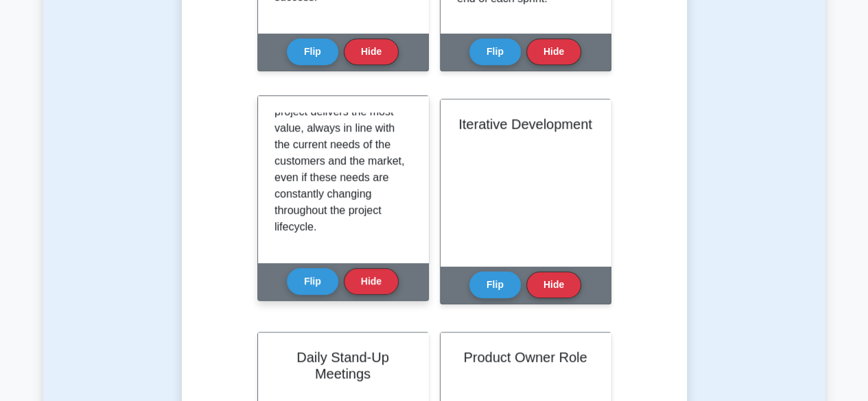
scroll to position [238, 0]
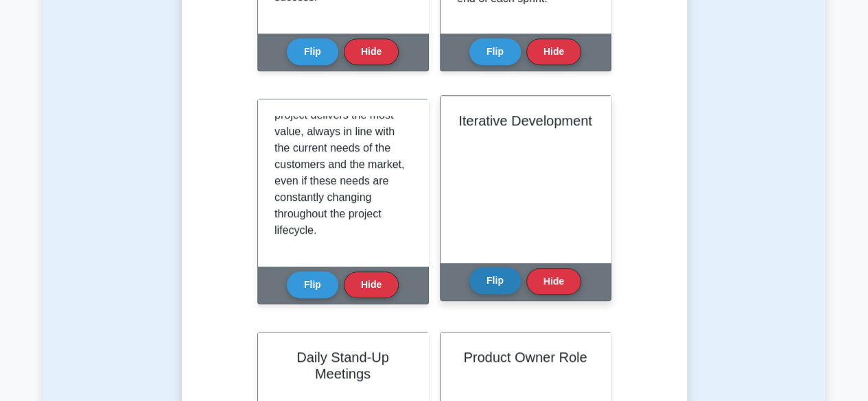
click at [492, 287] on button "Flip" at bounding box center [494, 280] width 51 height 27
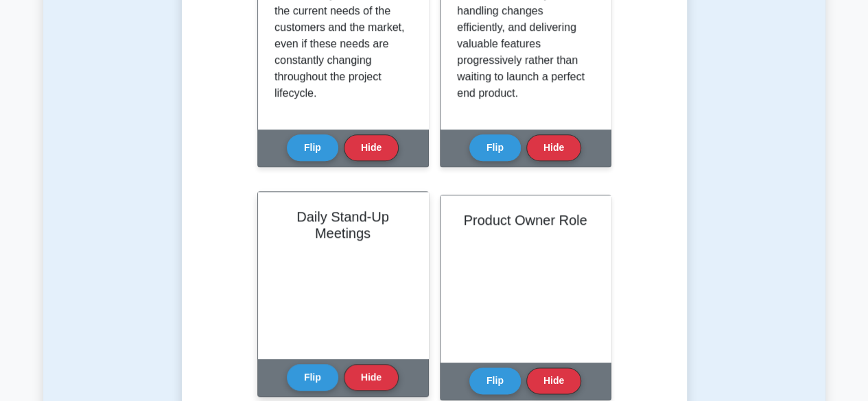
scroll to position [137, 0]
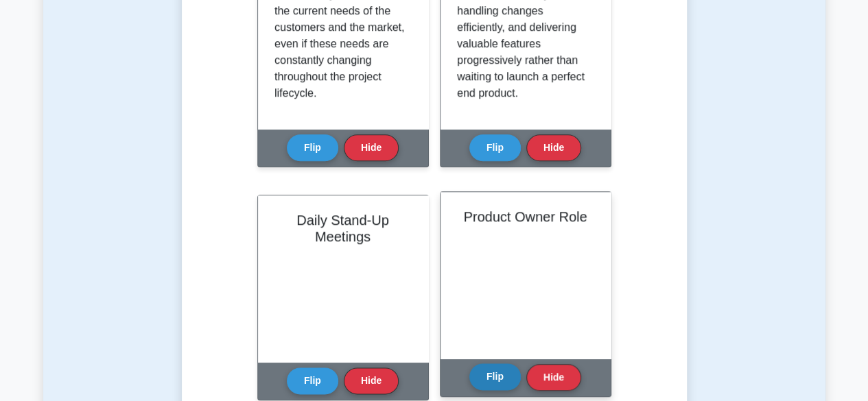
click at [497, 381] on button "Flip" at bounding box center [494, 376] width 51 height 27
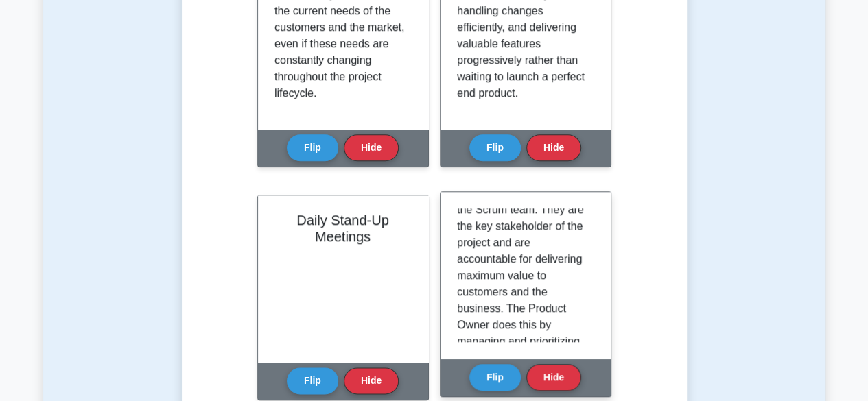
scroll to position [304, 0]
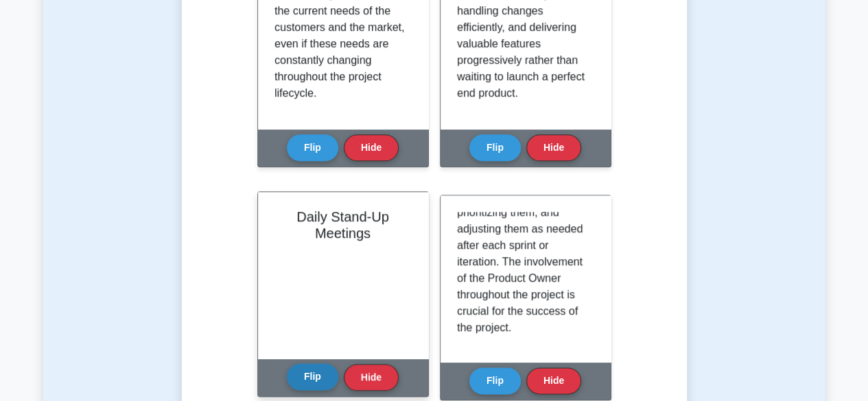
click at [306, 382] on button "Flip" at bounding box center [312, 376] width 51 height 27
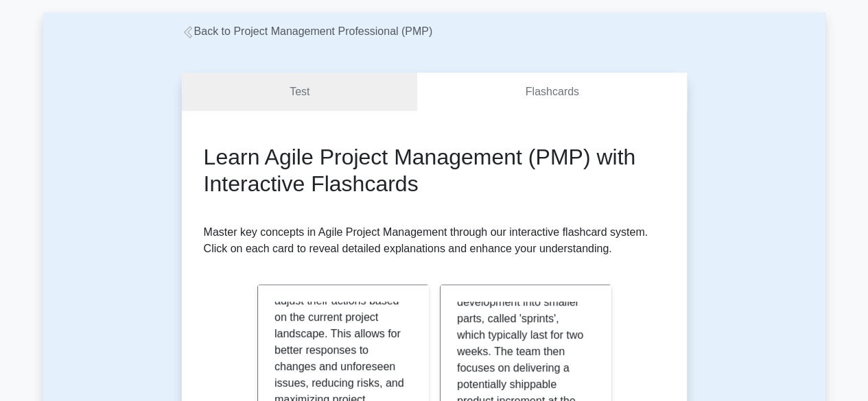
scroll to position [0, 0]
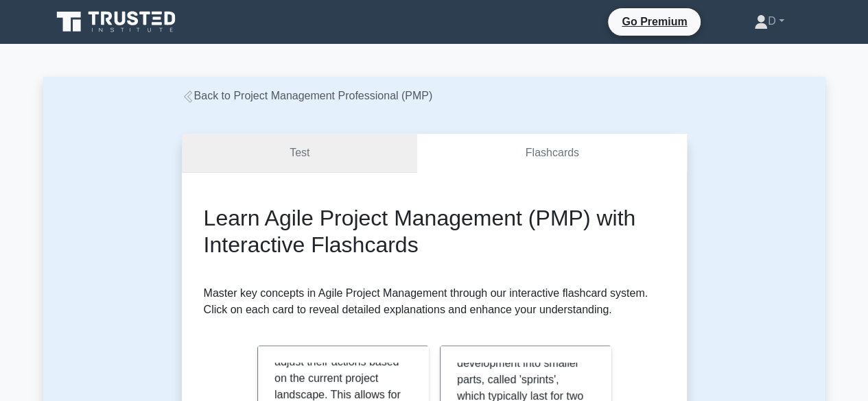
click at [281, 151] on link "Test" at bounding box center [300, 153] width 236 height 39
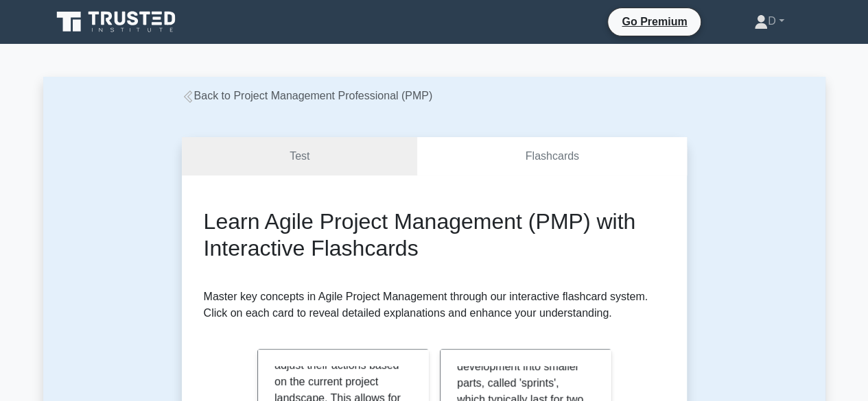
click at [180, 94] on div "Back to Project Management Professional (PMP)" at bounding box center [434, 96] width 521 height 16
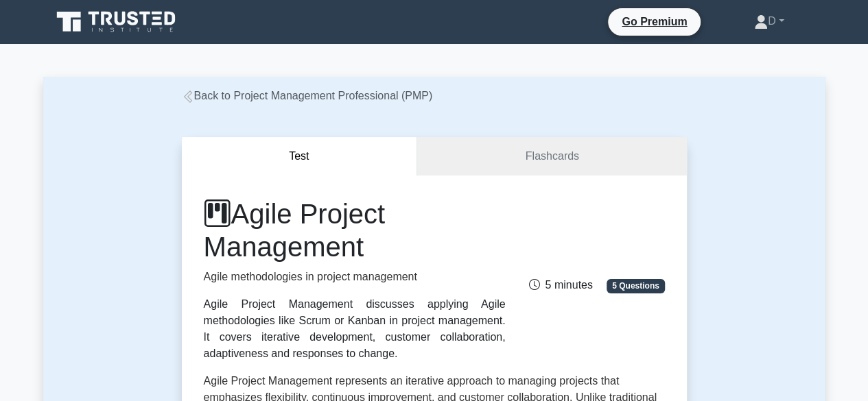
click at [240, 96] on link "Back to Project Management Professional (PMP)" at bounding box center [307, 96] width 251 height 12
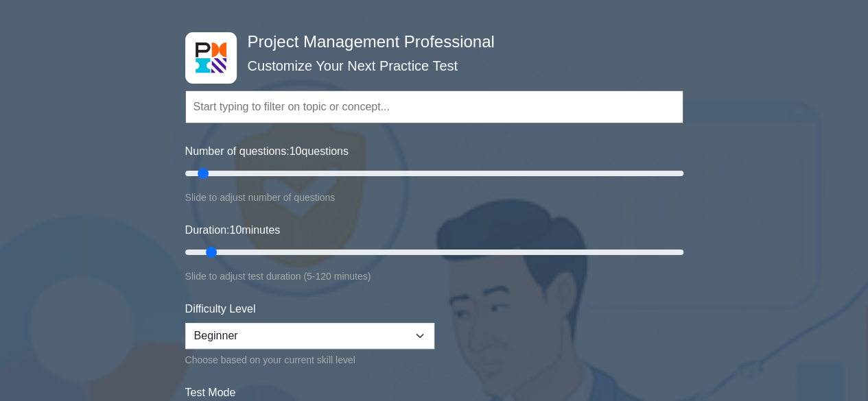
scroll to position [137, 0]
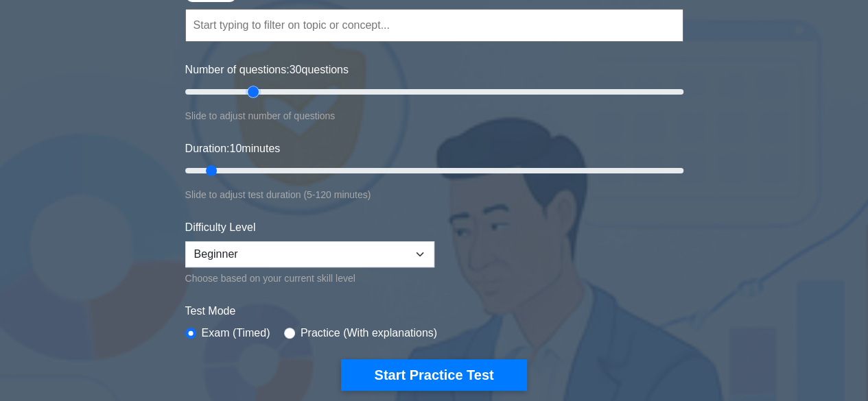
drag, startPoint x: 199, startPoint y: 89, endPoint x: 256, endPoint y: 94, distance: 57.1
type input "30"
click at [256, 84] on input "Number of questions: 30 questions" at bounding box center [434, 92] width 498 height 16
drag, startPoint x: 208, startPoint y: 168, endPoint x: 383, endPoint y: 174, distance: 174.3
type input "50"
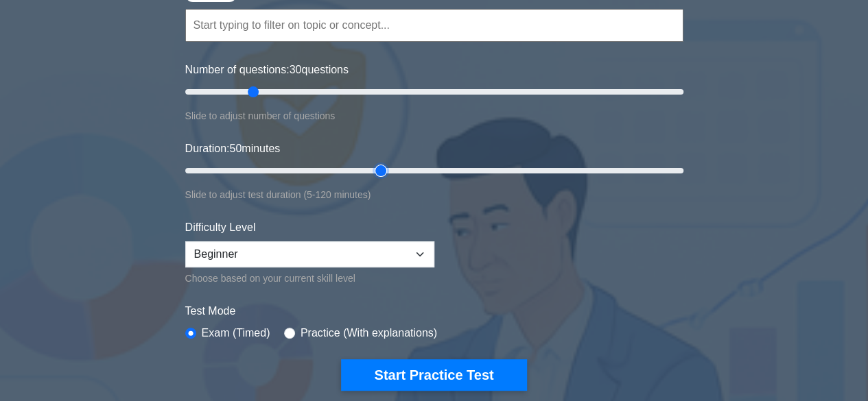
click at [383, 174] on input "Duration: 50 minutes" at bounding box center [434, 171] width 498 height 16
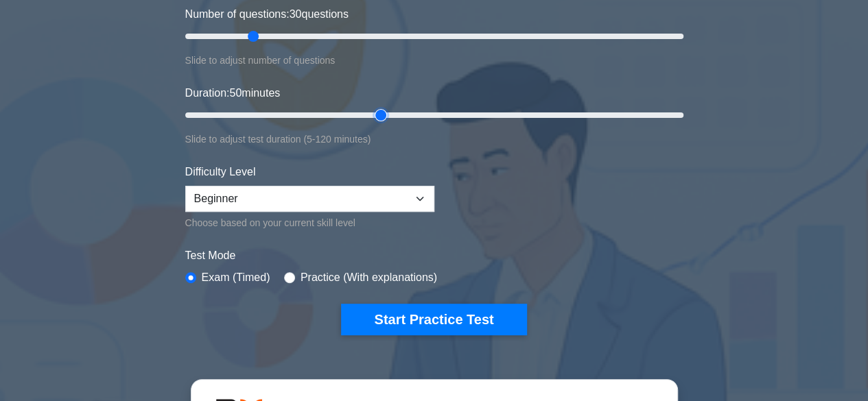
scroll to position [206, 0]
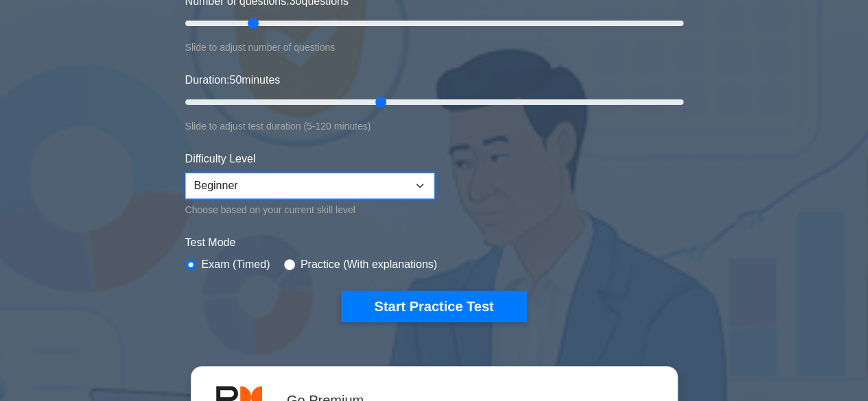
click at [417, 183] on select "Beginner Intermediate Expert" at bounding box center [309, 186] width 249 height 26
select select "expert"
click at [185, 173] on select "Beginner Intermediate Expert" at bounding box center [309, 186] width 249 height 26
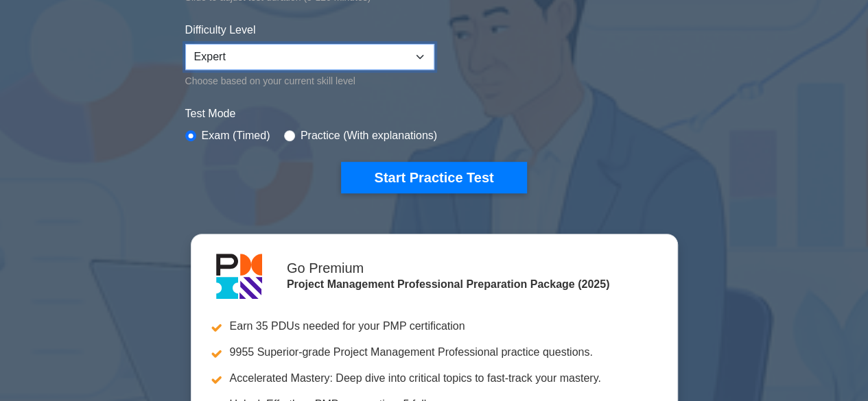
scroll to position [411, 0]
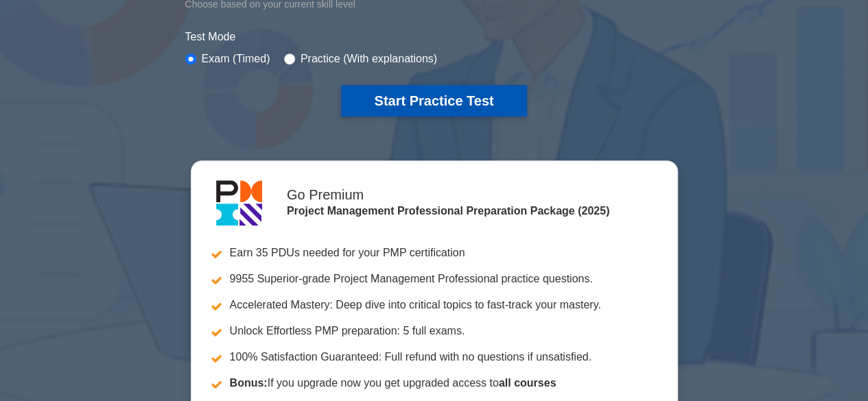
click at [443, 104] on button "Start Practice Test" at bounding box center [433, 101] width 185 height 32
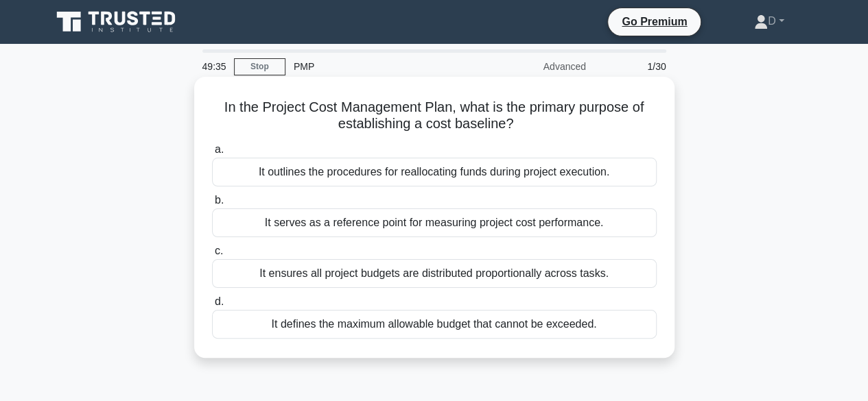
click at [337, 330] on div "It defines the maximum allowable budget that cannot be exceeded." at bounding box center [434, 324] width 444 height 29
click at [212, 307] on input "d. It defines the maximum allowable budget that cannot be exceeded." at bounding box center [212, 302] width 0 height 9
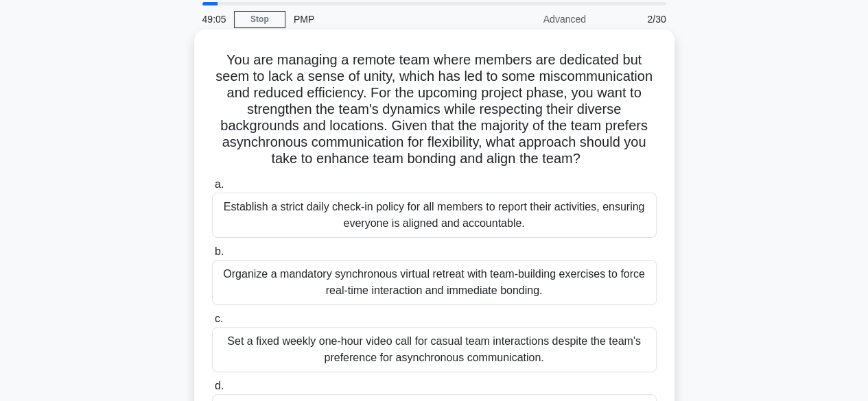
scroll to position [69, 0]
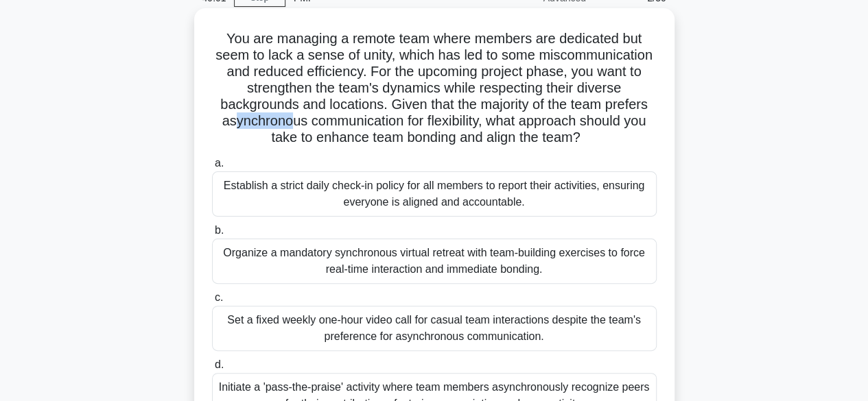
drag, startPoint x: 224, startPoint y: 120, endPoint x: 287, endPoint y: 123, distance: 62.5
click at [286, 123] on h5 "You are managing a remote team where members are dedicated but seem to lack a s…" at bounding box center [434, 88] width 447 height 117
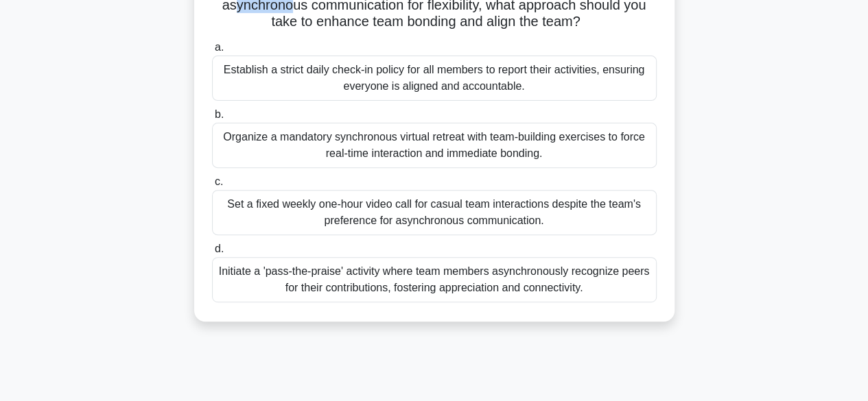
scroll to position [206, 0]
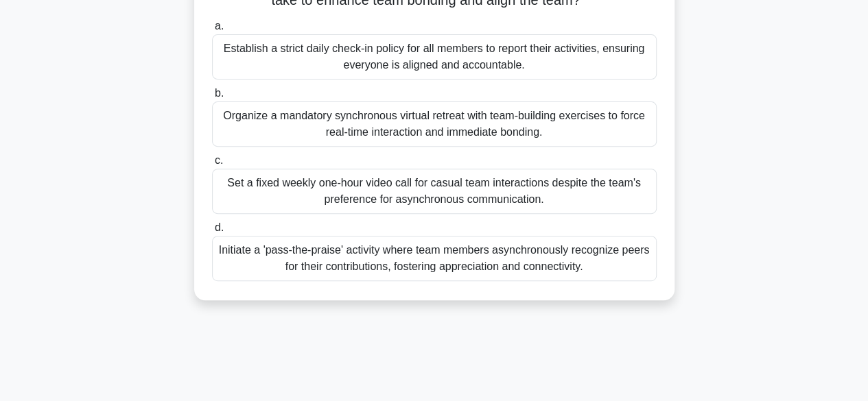
click at [373, 257] on div "Initiate a 'pass-the-praise' activity where team members asynchronously recogni…" at bounding box center [434, 258] width 444 height 45
click at [212, 232] on input "d. Initiate a 'pass-the-praise' activity where team members asynchronously reco…" at bounding box center [212, 228] width 0 height 9
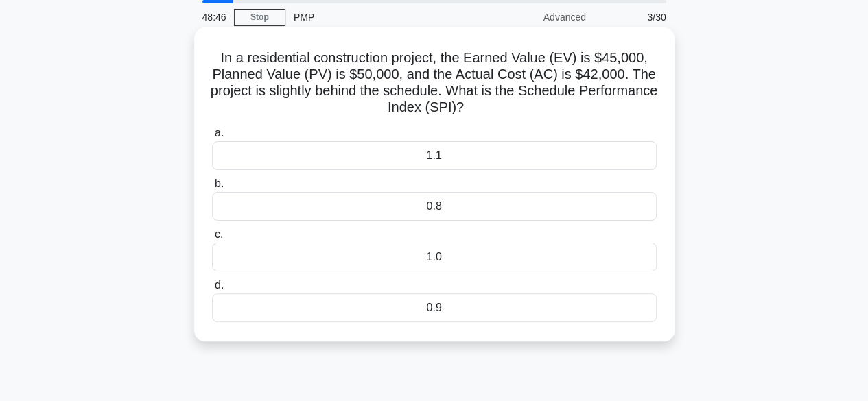
scroll to position [0, 0]
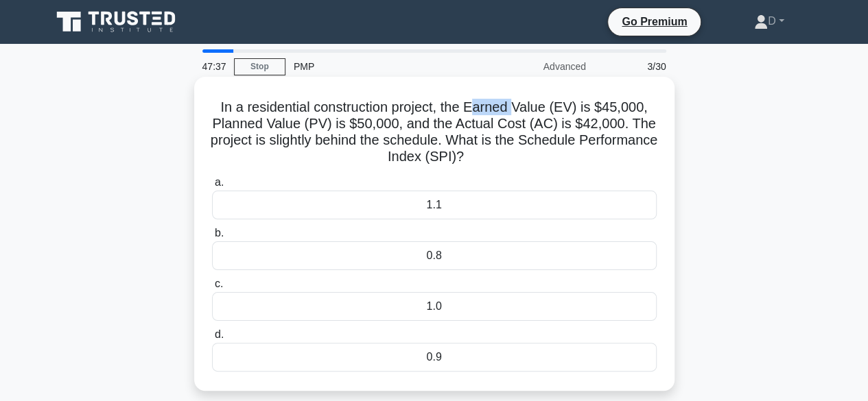
drag, startPoint x: 477, startPoint y: 113, endPoint x: 518, endPoint y: 110, distance: 41.9
click at [518, 110] on h5 "In a residential construction project, the Earned Value (EV) is $45,000, Planne…" at bounding box center [434, 132] width 447 height 67
drag, startPoint x: 583, startPoint y: 125, endPoint x: 622, endPoint y: 125, distance: 39.1
click at [622, 125] on h5 "In a residential construction project, the Earned Value (EV) is $45,000, Planne…" at bounding box center [434, 132] width 447 height 67
click at [572, 167] on div "In a residential construction project, the Earned Value (EV) is $45,000, Planne…" at bounding box center [434, 233] width 469 height 303
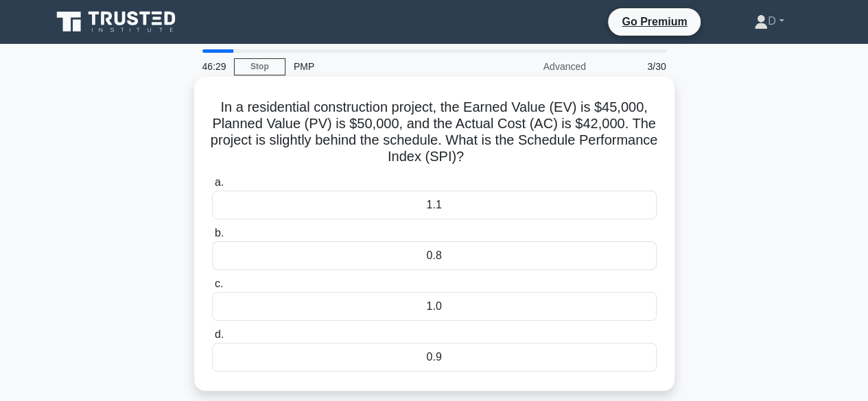
click at [414, 355] on div "0.9" at bounding box center [434, 357] width 444 height 29
click at [212, 339] on input "d. 0.9" at bounding box center [212, 335] width 0 height 9
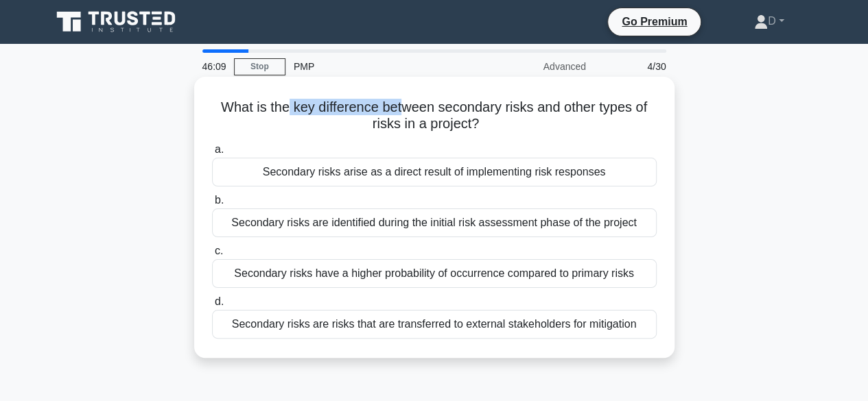
drag, startPoint x: 285, startPoint y: 110, endPoint x: 399, endPoint y: 114, distance: 113.9
click at [399, 114] on h5 "What is the key difference between secondary risks and other types of risks in …" at bounding box center [434, 116] width 447 height 34
click at [455, 177] on div "Secondary risks arise as a direct result of implementing risk responses" at bounding box center [434, 172] width 444 height 29
click at [212, 154] on input "a. Secondary risks arise as a direct result of implementing risk responses" at bounding box center [212, 149] width 0 height 9
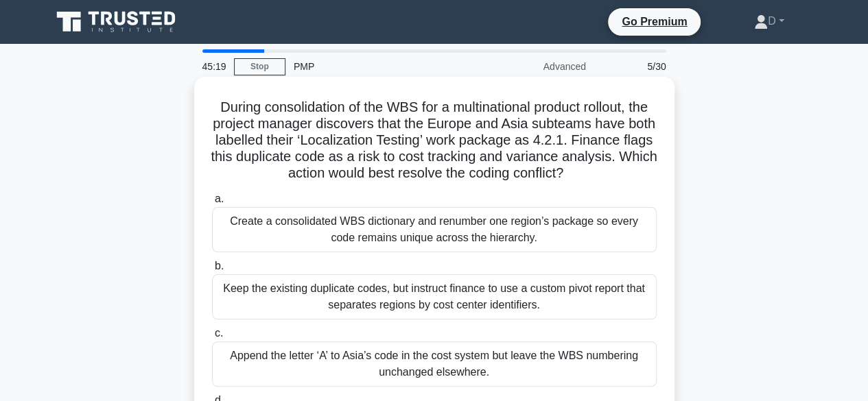
click at [392, 232] on div "Create a consolidated WBS dictionary and renumber one region’s package so every…" at bounding box center [434, 229] width 444 height 45
click at [212, 204] on input "a. Create a consolidated WBS dictionary and renumber one region’s package so ev…" at bounding box center [212, 199] width 0 height 9
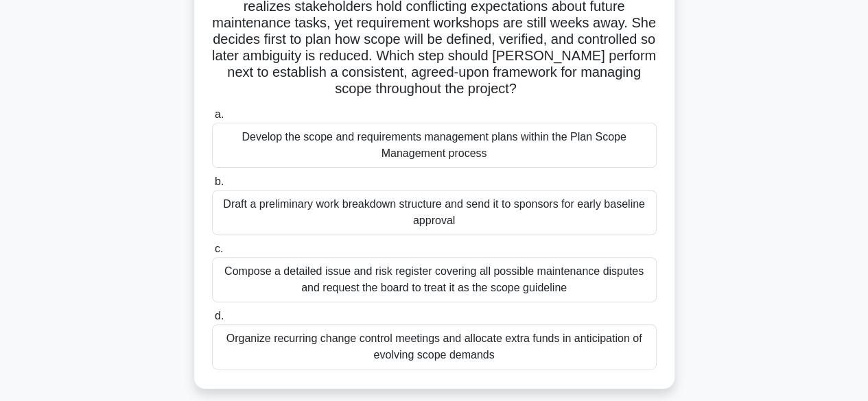
scroll to position [69, 0]
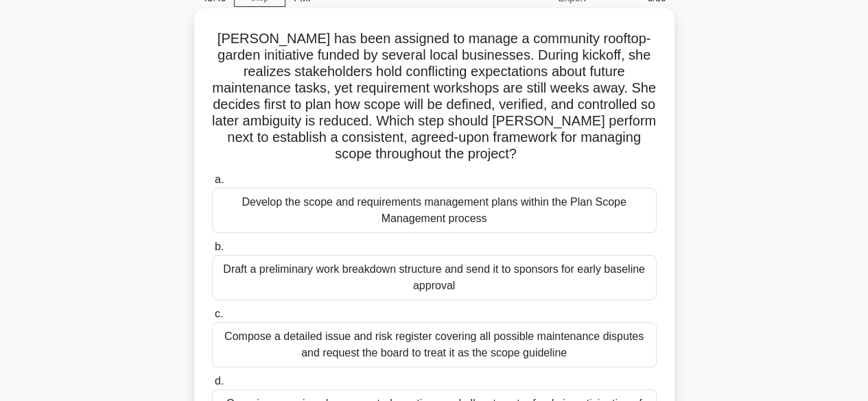
click at [433, 219] on div "Develop the scope and requirements management plans within the Plan Scope Manag…" at bounding box center [434, 210] width 444 height 45
click at [212, 184] on input "a. Develop the scope and requirements management plans within the Plan Scope Ma…" at bounding box center [212, 180] width 0 height 9
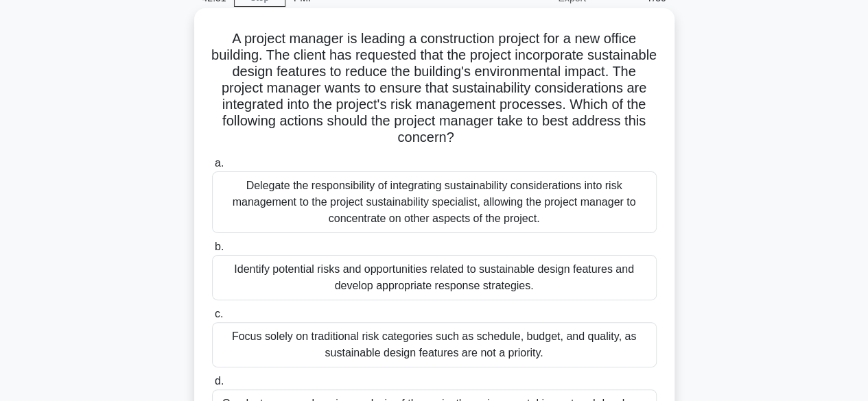
scroll to position [137, 0]
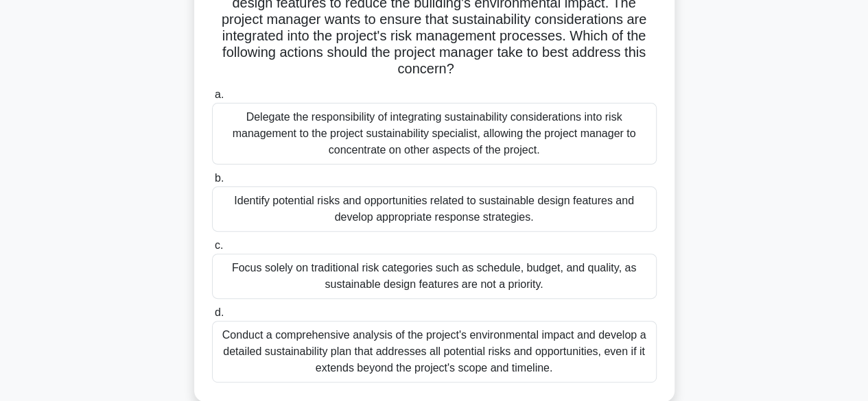
click at [482, 216] on div "Identify potential risks and opportunities related to sustainable design featur…" at bounding box center [434, 209] width 444 height 45
click at [212, 183] on input "b. Identify potential risks and opportunities related to sustainable design fea…" at bounding box center [212, 178] width 0 height 9
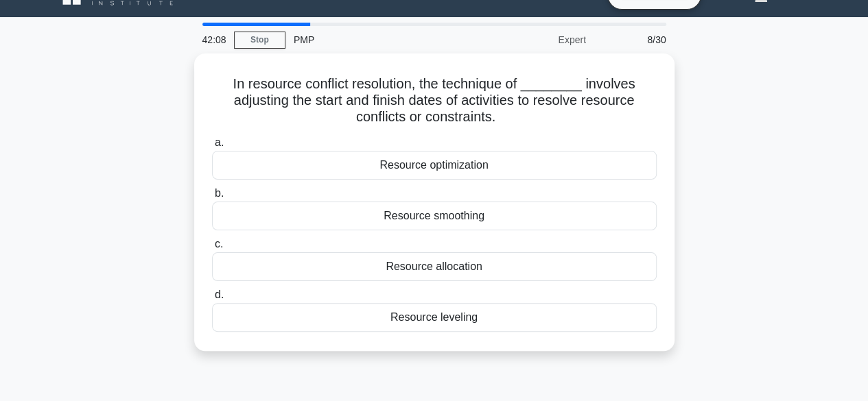
scroll to position [0, 0]
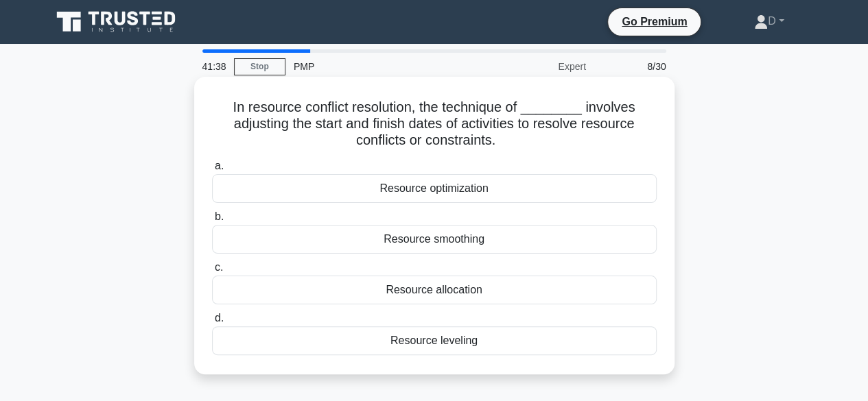
click at [429, 293] on div "Resource allocation" at bounding box center [434, 290] width 444 height 29
click at [212, 272] on input "c. Resource allocation" at bounding box center [212, 267] width 0 height 9
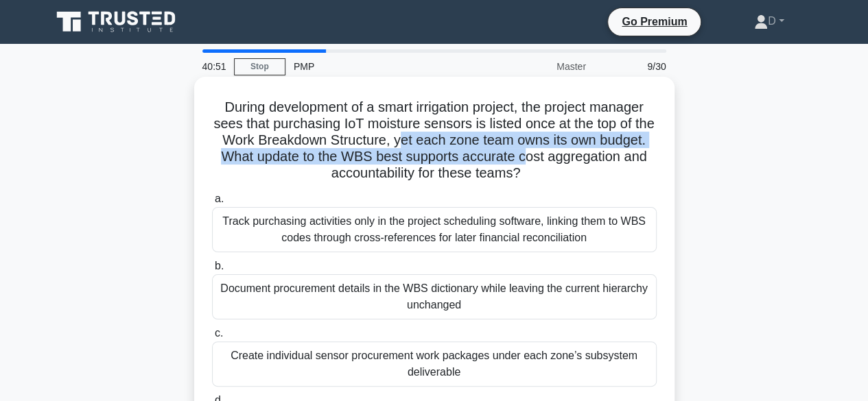
drag, startPoint x: 435, startPoint y: 143, endPoint x: 603, endPoint y: 161, distance: 168.3
click at [603, 161] on h5 "During development of a smart irrigation project, the project manager sees that…" at bounding box center [434, 141] width 447 height 84
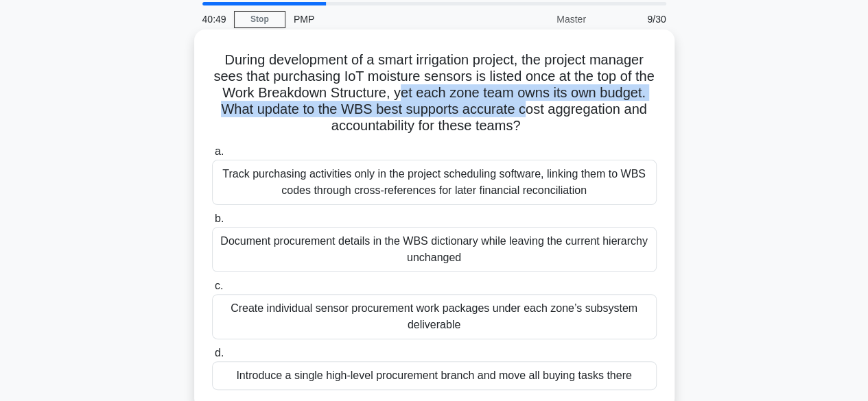
scroll to position [69, 0]
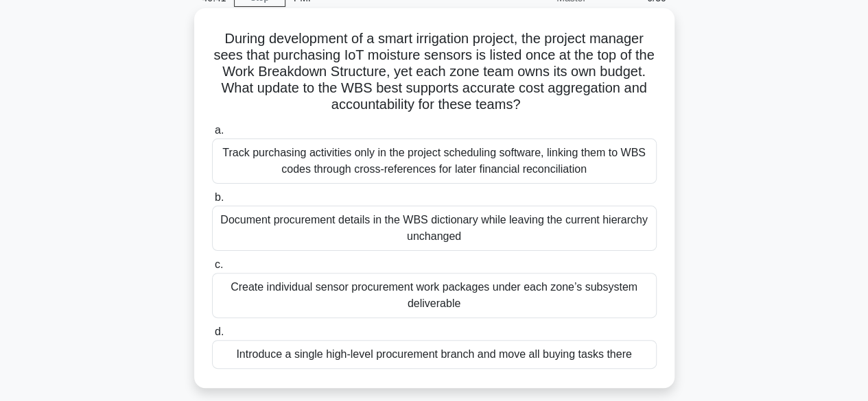
click at [440, 299] on div "Create individual sensor procurement work packages under each zone’s subsystem …" at bounding box center [434, 295] width 444 height 45
click at [212, 270] on input "c. Create individual sensor procurement work packages under each zone’s subsyst…" at bounding box center [212, 265] width 0 height 9
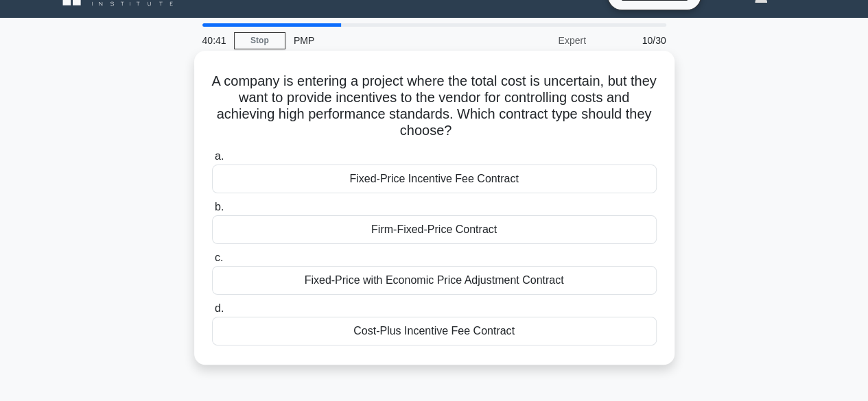
scroll to position [0, 0]
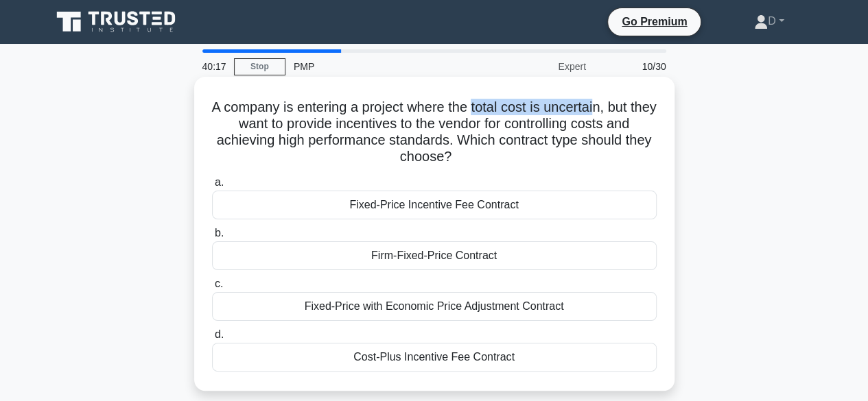
drag, startPoint x: 486, startPoint y: 108, endPoint x: 612, endPoint y: 116, distance: 126.5
click at [612, 116] on h5 "A company is entering a project where the total cost is uncertain, but they wan…" at bounding box center [434, 132] width 447 height 67
click at [464, 359] on div "Cost-Plus Incentive Fee Contract" at bounding box center [434, 357] width 444 height 29
click at [212, 339] on input "d. Cost-Plus Incentive Fee Contract" at bounding box center [212, 335] width 0 height 9
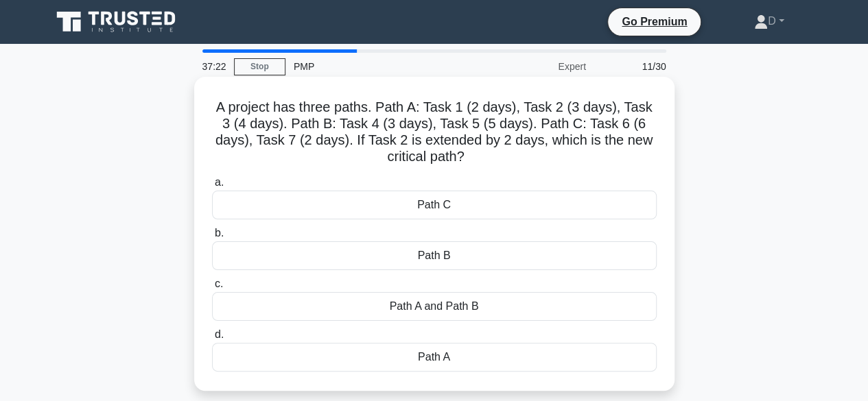
click at [454, 357] on div "Path A" at bounding box center [434, 357] width 444 height 29
click at [212, 339] on input "d. Path A" at bounding box center [212, 335] width 0 height 9
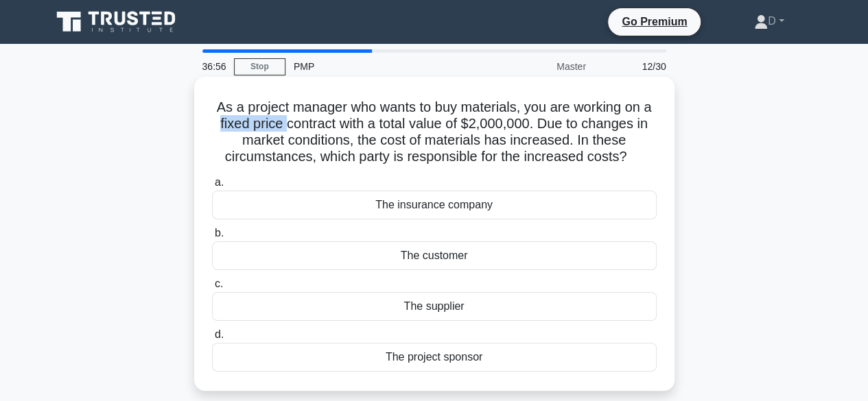
drag, startPoint x: 215, startPoint y: 125, endPoint x: 293, endPoint y: 126, distance: 77.5
click at [284, 128] on h5 "As a project manager who wants to buy materials, you are working on a fixed pri…" at bounding box center [434, 132] width 447 height 67
click at [491, 253] on div "The customer" at bounding box center [434, 255] width 444 height 29
click at [212, 238] on input "b. The customer" at bounding box center [212, 233] width 0 height 9
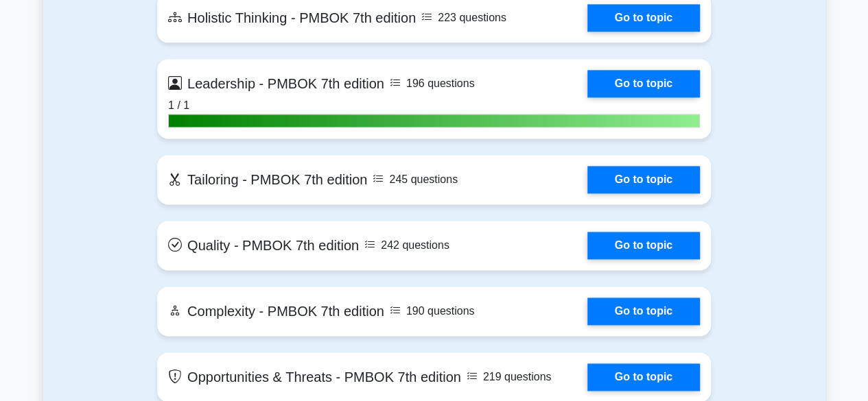
scroll to position [3360, 0]
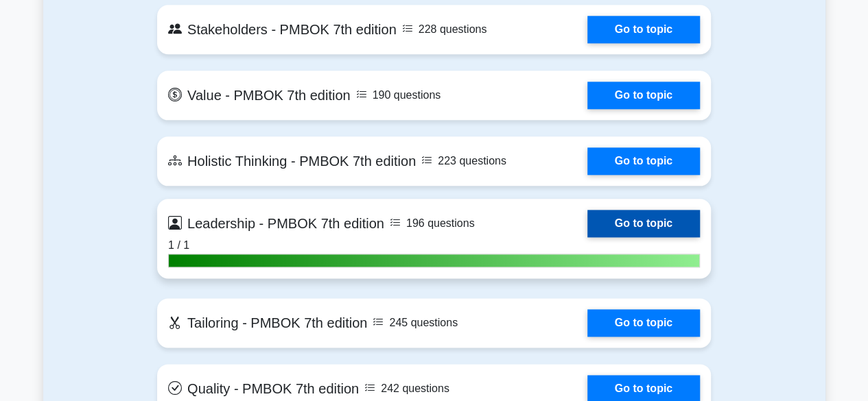
click at [620, 223] on link "Go to topic" at bounding box center [643, 223] width 112 height 27
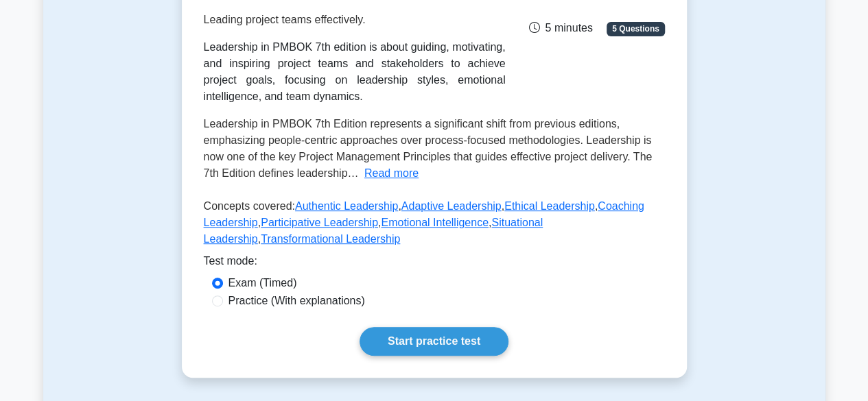
scroll to position [274, 0]
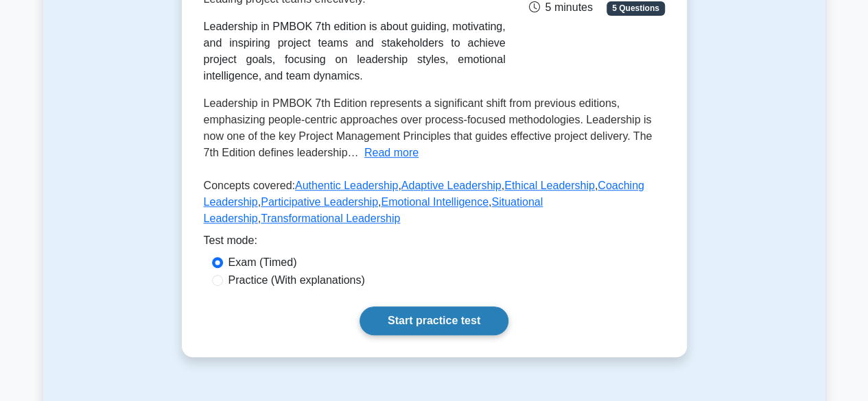
click at [454, 307] on div "Leadership - PMBOK 7th edition Leading project teams effectively. Leadership in…" at bounding box center [434, 127] width 505 height 459
click at [431, 322] on link "Start practice test" at bounding box center [433, 321] width 149 height 29
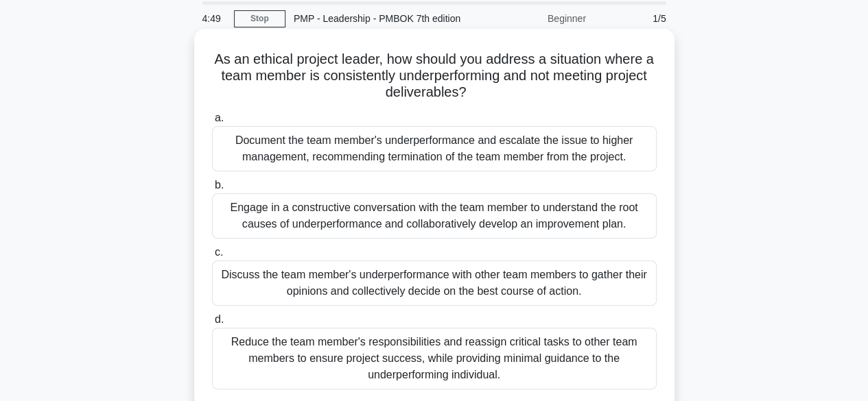
scroll to position [69, 0]
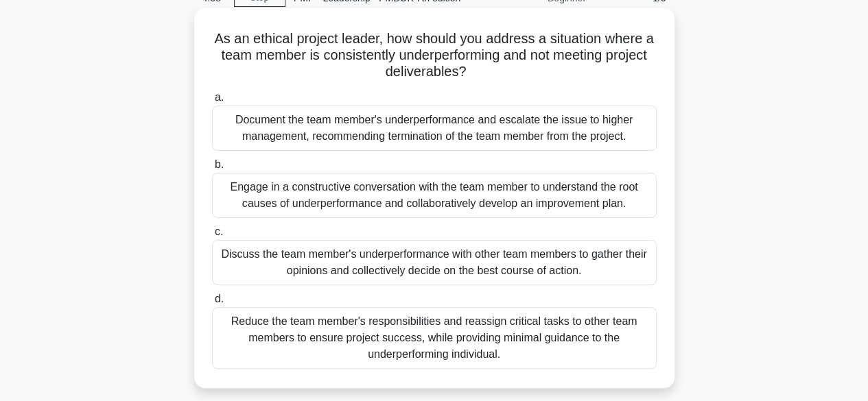
click at [398, 195] on div "Engage in a constructive conversation with the team member to understand the ro…" at bounding box center [434, 195] width 444 height 45
click at [212, 169] on input "b. Engage in a constructive conversation with the team member to understand the…" at bounding box center [212, 164] width 0 height 9
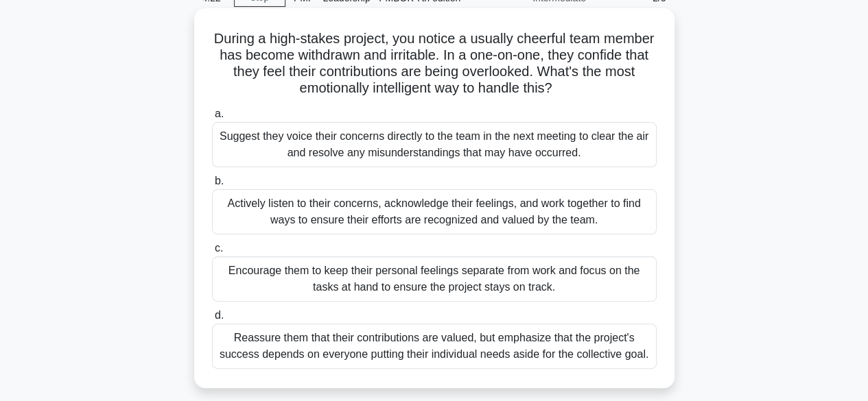
scroll to position [137, 0]
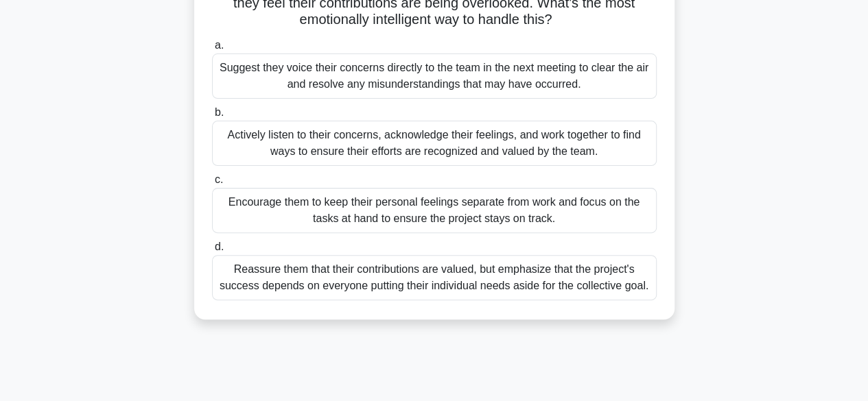
click at [326, 144] on div "Actively listen to their concerns, acknowledge their feelings, and work togethe…" at bounding box center [434, 143] width 444 height 45
click at [212, 117] on input "b. Actively listen to their concerns, acknowledge their feelings, and work toge…" at bounding box center [212, 112] width 0 height 9
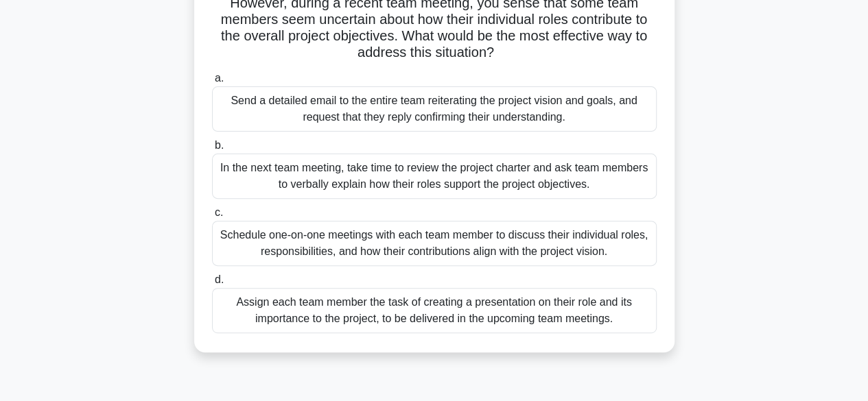
click at [313, 246] on div "Schedule one-on-one meetings with each team member to discuss their individual …" at bounding box center [434, 243] width 444 height 45
click at [212, 217] on input "c. Schedule one-on-one meetings with each team member to discuss their individu…" at bounding box center [212, 212] width 0 height 9
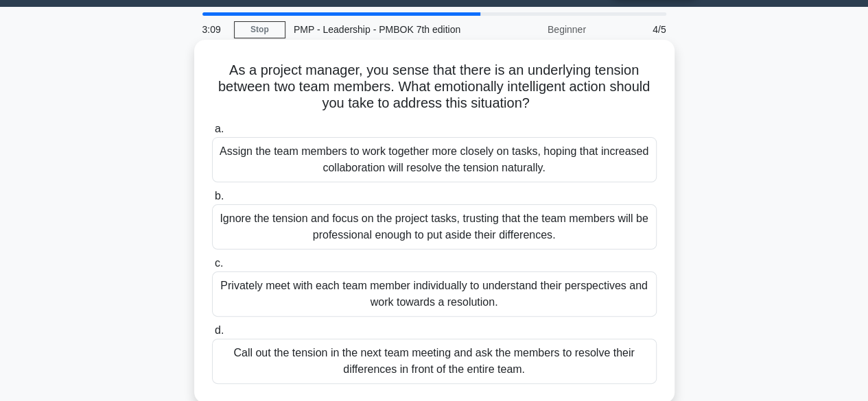
scroll to position [69, 0]
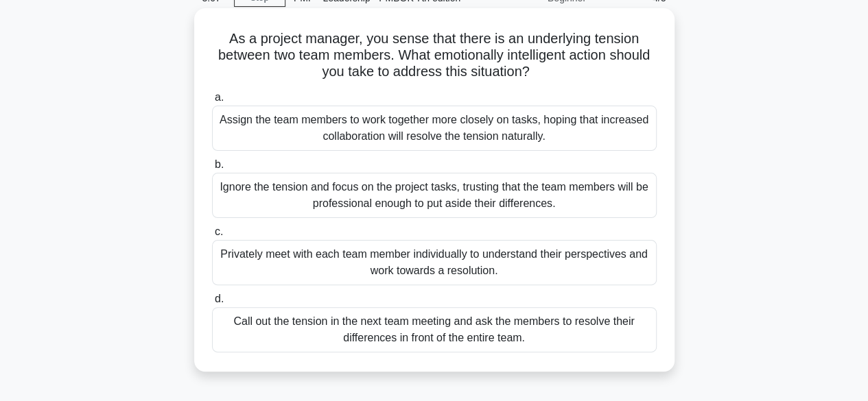
click at [296, 261] on div "Privately meet with each team member individually to understand their perspecti…" at bounding box center [434, 262] width 444 height 45
click at [212, 237] on input "c. Privately meet with each team member individually to understand their perspe…" at bounding box center [212, 232] width 0 height 9
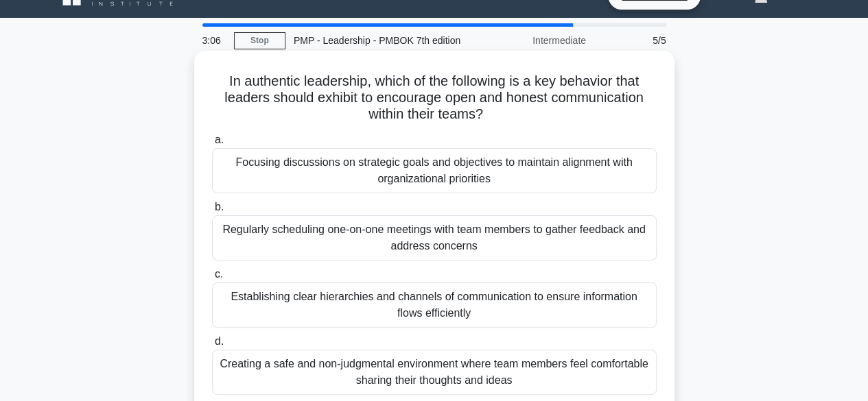
scroll to position [0, 0]
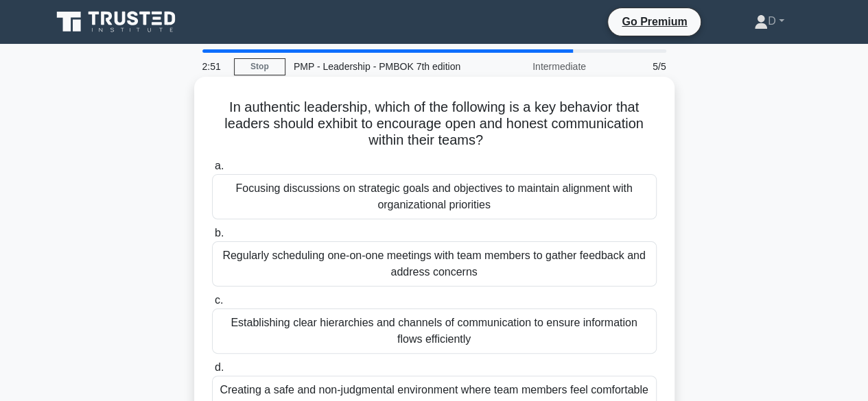
drag, startPoint x: 381, startPoint y: 110, endPoint x: 599, endPoint y: 146, distance: 221.8
click at [612, 138] on h5 "In authentic leadership, which of the following is a key behavior that leaders …" at bounding box center [434, 124] width 447 height 51
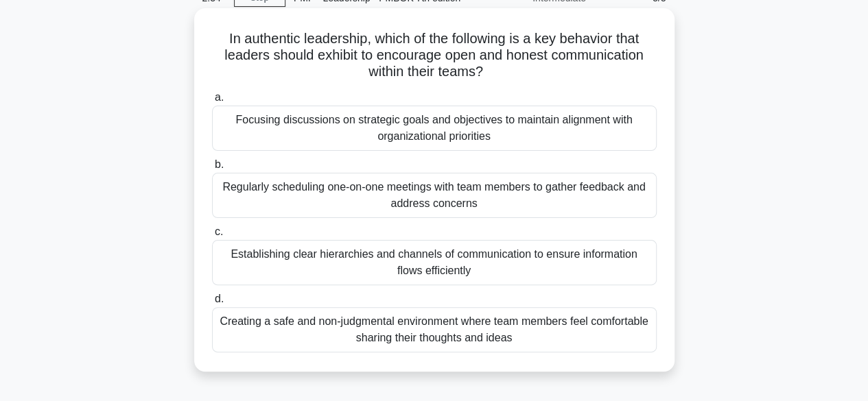
click at [458, 345] on div "Creating a safe and non-judgmental environment where team members feel comforta…" at bounding box center [434, 329] width 444 height 45
click at [212, 304] on input "d. Creating a safe and non-judgmental environment where team members feel comfo…" at bounding box center [212, 299] width 0 height 9
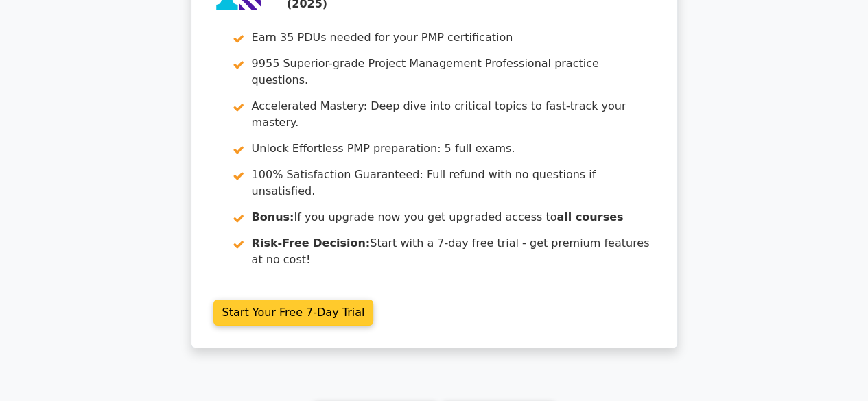
scroll to position [2210, 0]
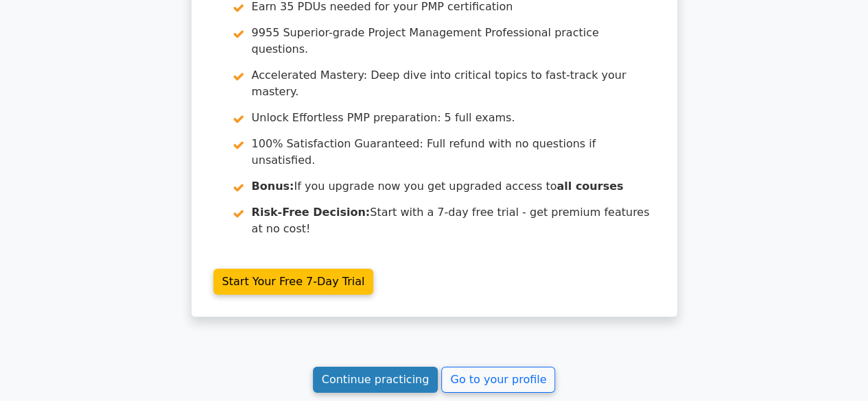
click at [359, 367] on link "Continue practicing" at bounding box center [375, 380] width 125 height 26
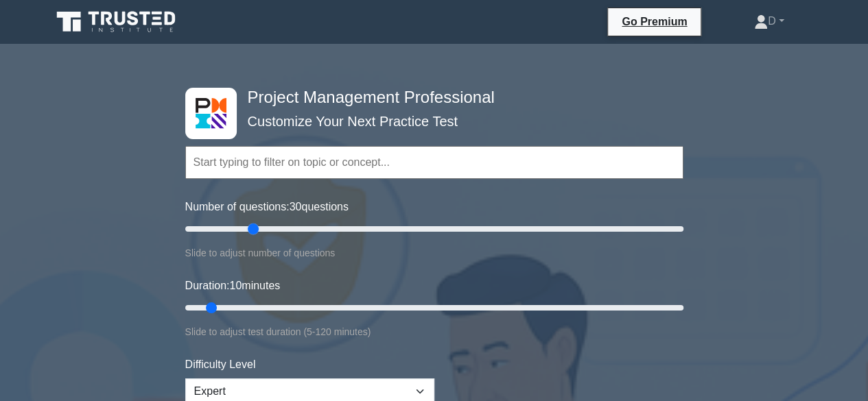
drag, startPoint x: 200, startPoint y: 226, endPoint x: 256, endPoint y: 228, distance: 56.3
type input "30"
click at [256, 224] on input "Number of questions: 30 questions" at bounding box center [434, 229] width 498 height 16
drag, startPoint x: 211, startPoint y: 304, endPoint x: 372, endPoint y: 307, distance: 161.2
click at [383, 300] on input "Duration: 50 minutes" at bounding box center [434, 308] width 498 height 16
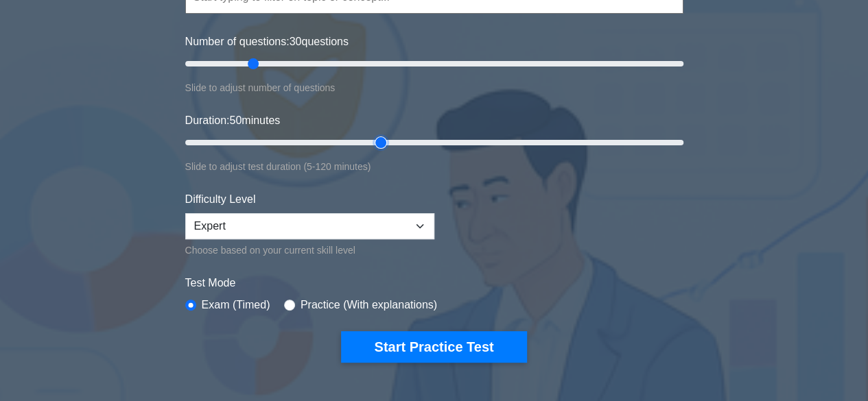
scroll to position [137, 0]
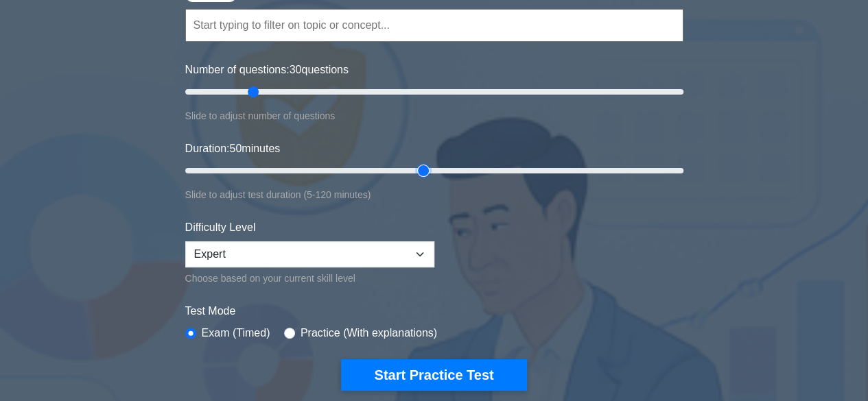
drag, startPoint x: 383, startPoint y: 168, endPoint x: 408, endPoint y: 169, distance: 24.7
type input "60"
click at [414, 171] on input "Duration: 50 minutes" at bounding box center [434, 171] width 498 height 16
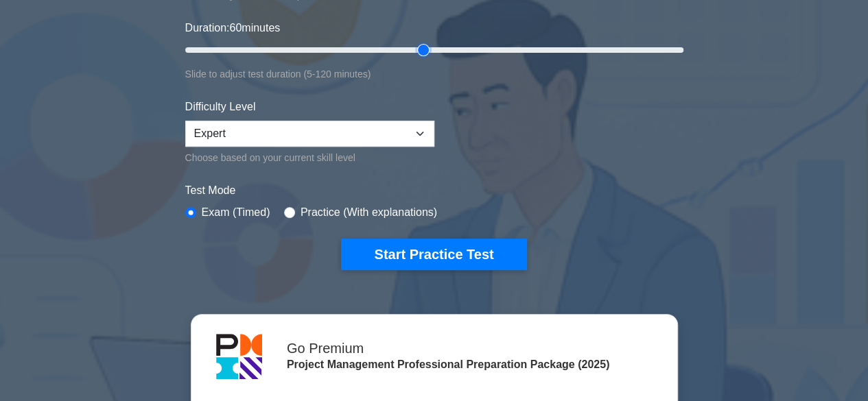
scroll to position [274, 0]
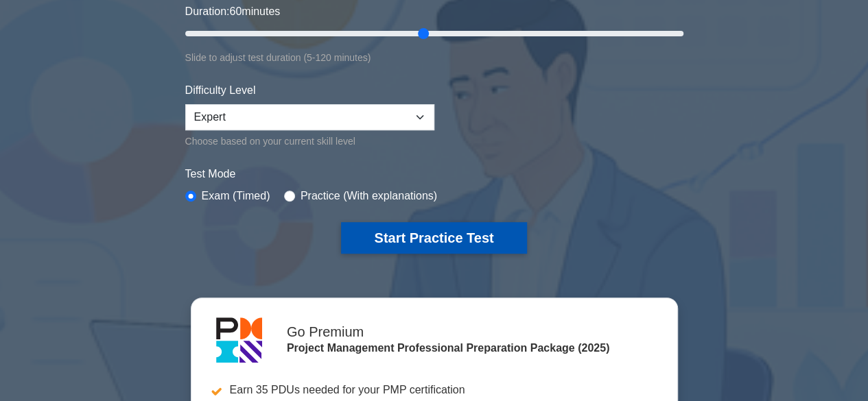
drag, startPoint x: 395, startPoint y: 237, endPoint x: 414, endPoint y: 239, distance: 19.4
click at [396, 235] on button "Start Practice Test" at bounding box center [433, 238] width 185 height 32
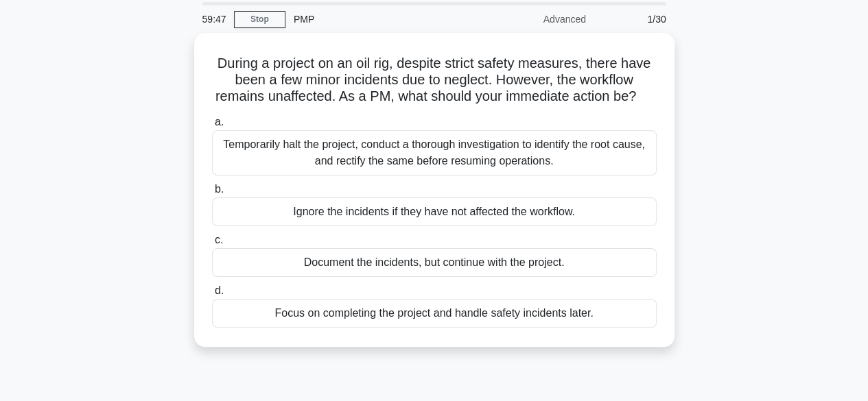
scroll to position [69, 0]
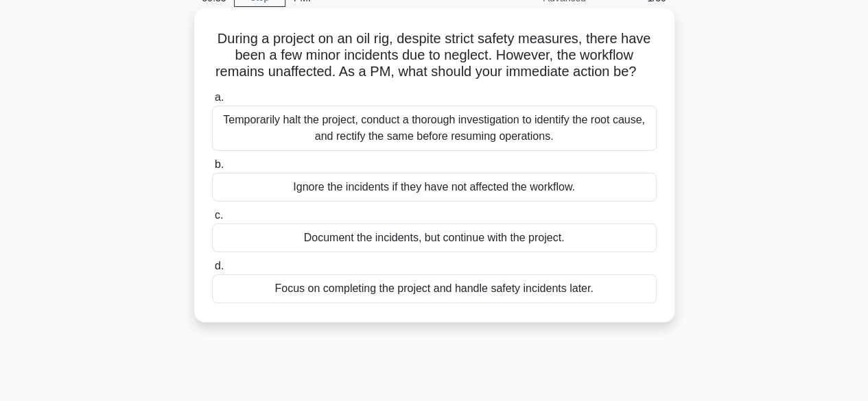
click at [481, 147] on div "Temporarily halt the project, conduct a thorough investigation to identify the …" at bounding box center [434, 128] width 444 height 45
click at [212, 102] on input "a. Temporarily halt the project, conduct a thorough investigation to identify t…" at bounding box center [212, 97] width 0 height 9
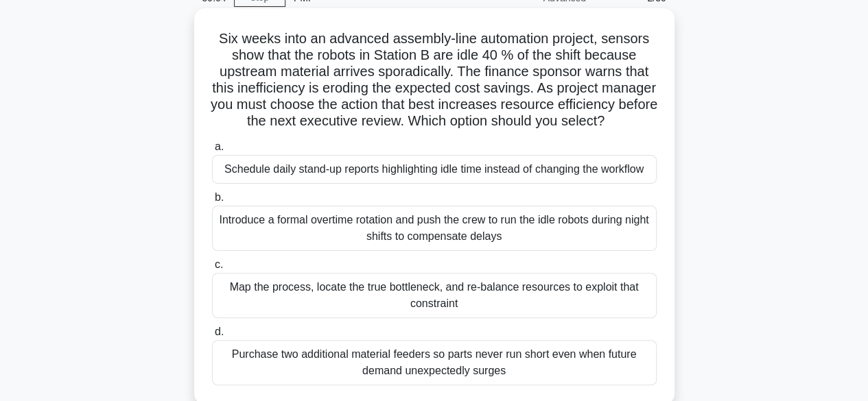
scroll to position [137, 0]
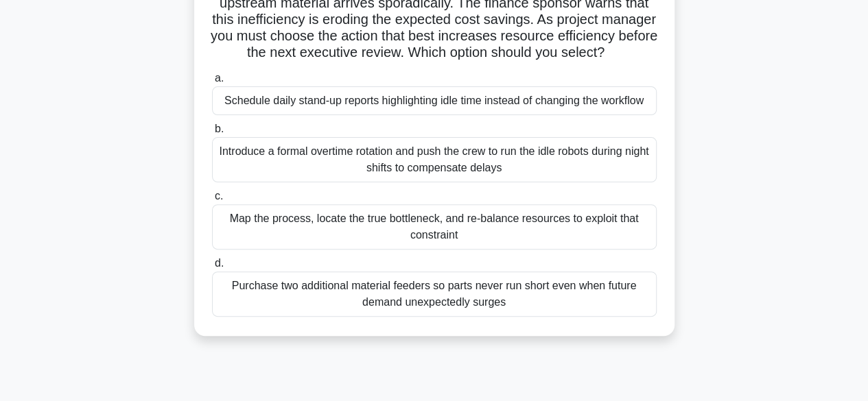
click at [562, 241] on div "Map the process, locate the true bottleneck, and re-balance resources to exploi…" at bounding box center [434, 226] width 444 height 45
click at [212, 201] on input "c. Map the process, locate the true bottleneck, and re-balance resources to exp…" at bounding box center [212, 196] width 0 height 9
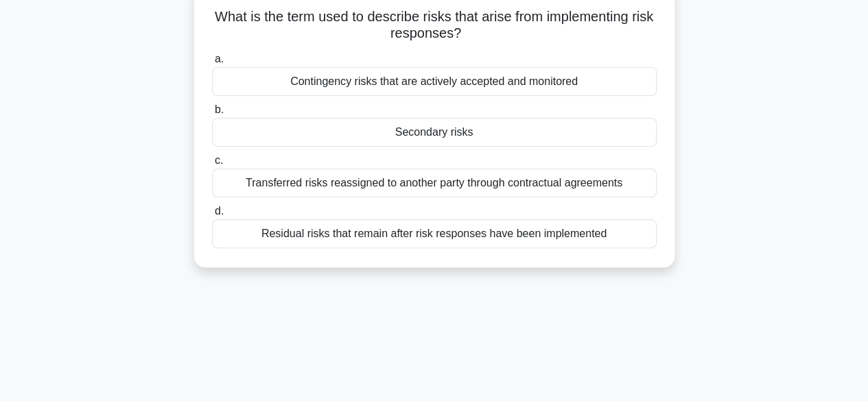
scroll to position [0, 0]
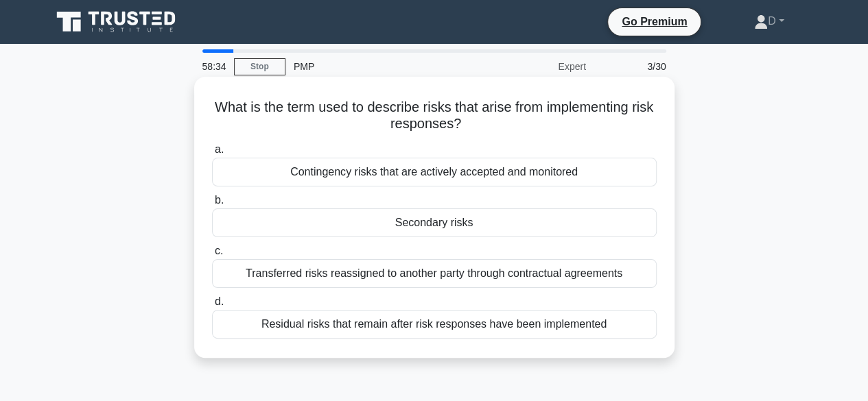
click at [431, 222] on div "Secondary risks" at bounding box center [434, 222] width 444 height 29
click at [212, 205] on input "b. Secondary risks" at bounding box center [212, 200] width 0 height 9
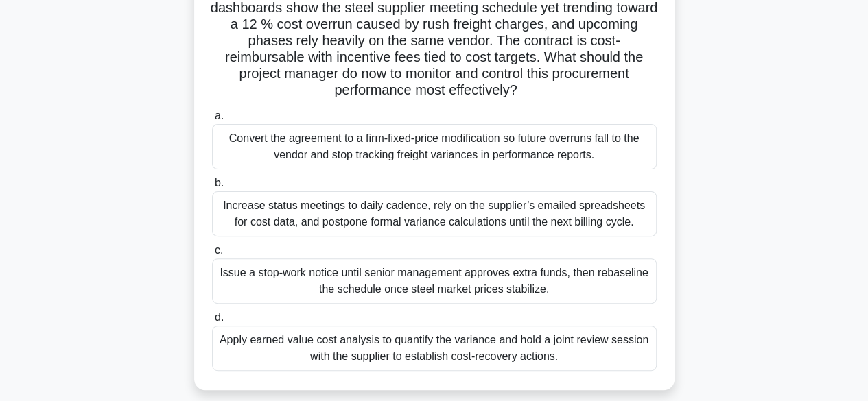
scroll to position [137, 0]
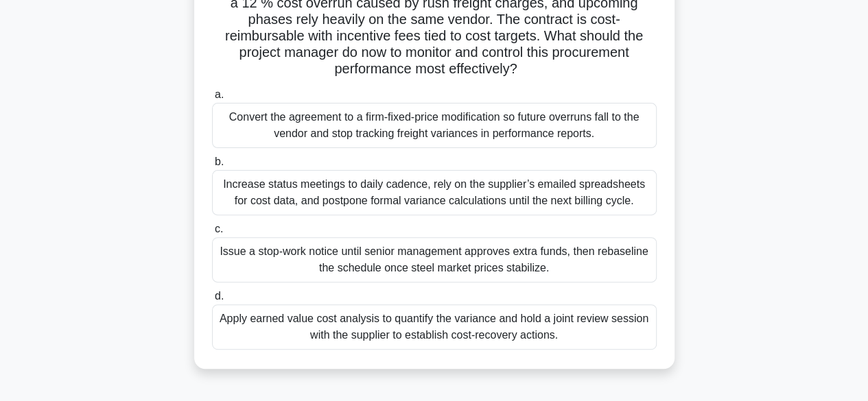
click at [481, 339] on div "Apply earned value cost analysis to quantify the variance and hold a joint revi…" at bounding box center [434, 326] width 444 height 45
click at [212, 301] on input "d. Apply earned value cost analysis to quantify the variance and hold a joint r…" at bounding box center [212, 296] width 0 height 9
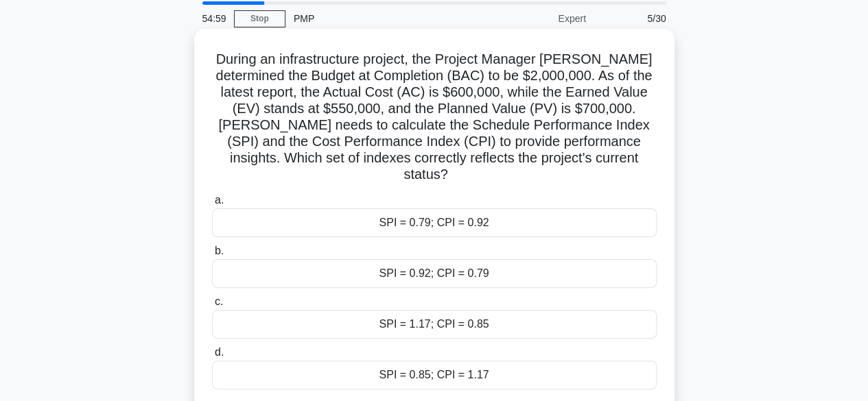
scroll to position [69, 0]
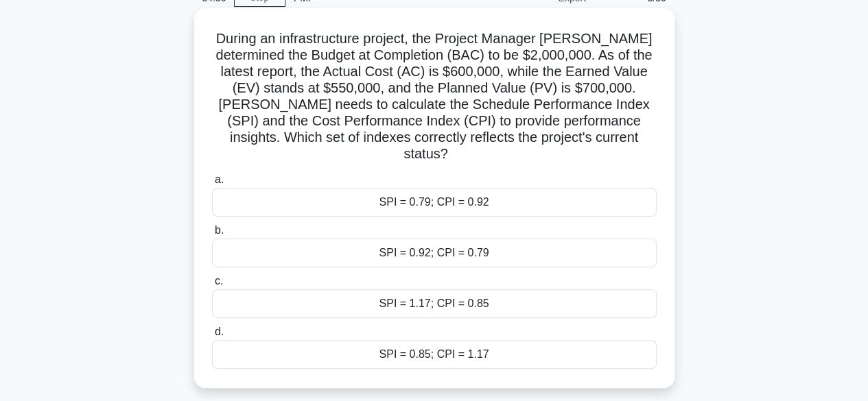
click at [494, 192] on div "SPI = 0.79; CPI = 0.92" at bounding box center [434, 202] width 444 height 29
click at [212, 184] on input "a. SPI = 0.79; CPI = 0.92" at bounding box center [212, 180] width 0 height 9
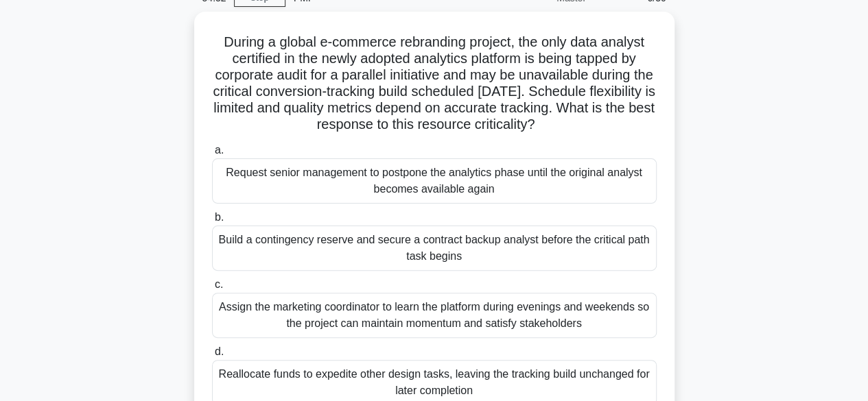
scroll to position [0, 0]
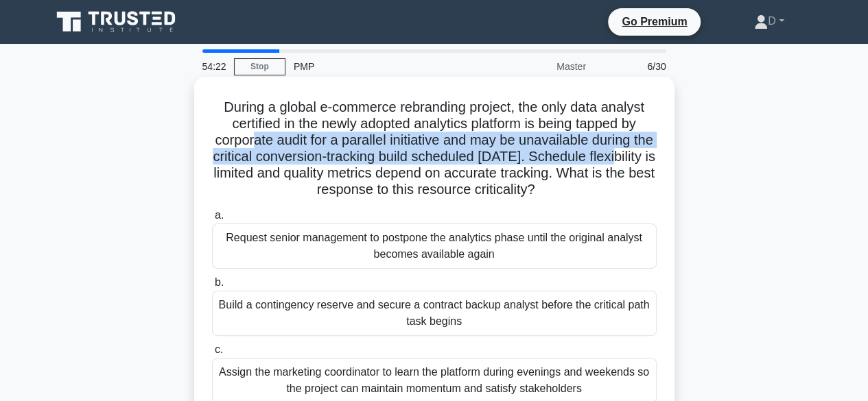
drag, startPoint x: 258, startPoint y: 149, endPoint x: 646, endPoint y: 150, distance: 388.2
click at [651, 151] on h5 "During a global e-commerce rebranding project, the only data analyst certified …" at bounding box center [434, 149] width 447 height 100
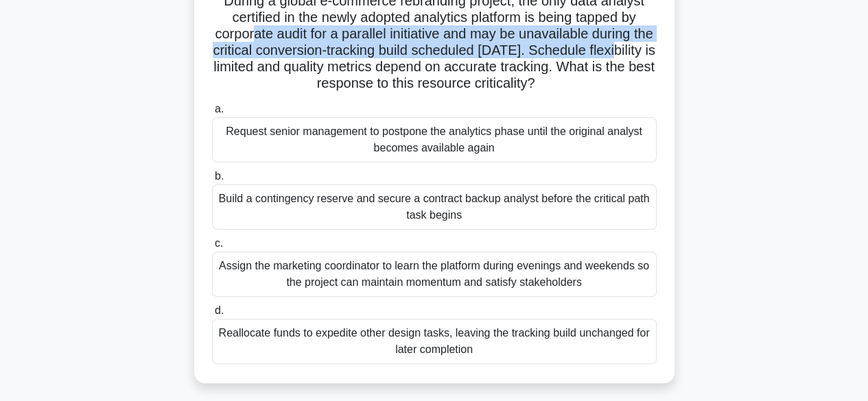
scroll to position [137, 0]
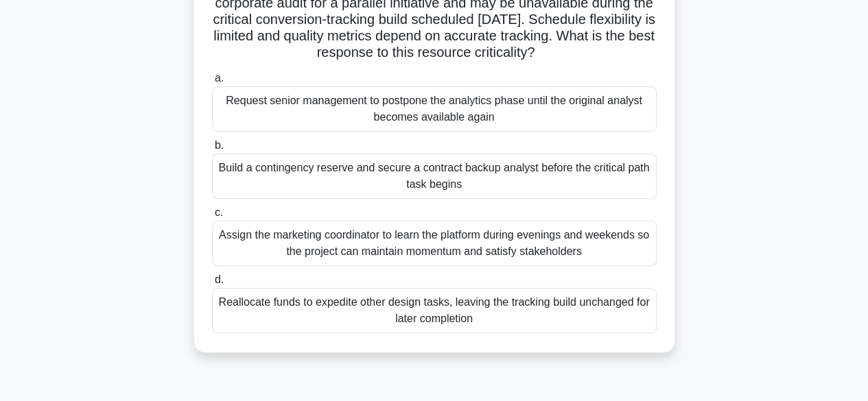
click at [491, 183] on div "Build a contingency reserve and secure a contract backup analyst before the cri…" at bounding box center [434, 176] width 444 height 45
click at [212, 150] on input "b. Build a contingency reserve and secure a contract backup analyst before the …" at bounding box center [212, 145] width 0 height 9
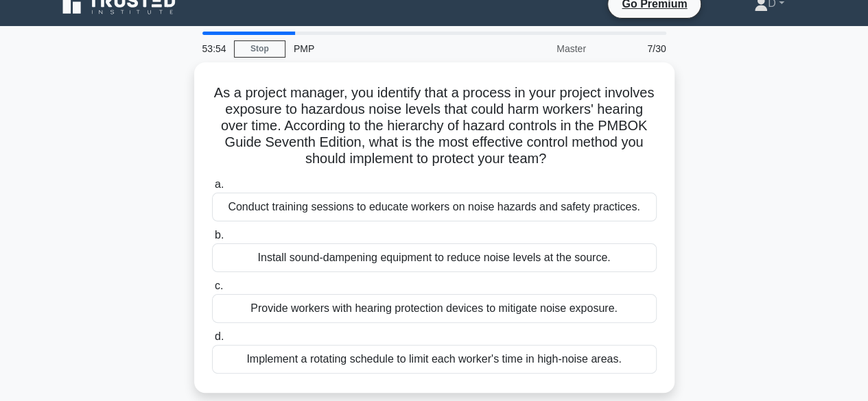
scroll to position [0, 0]
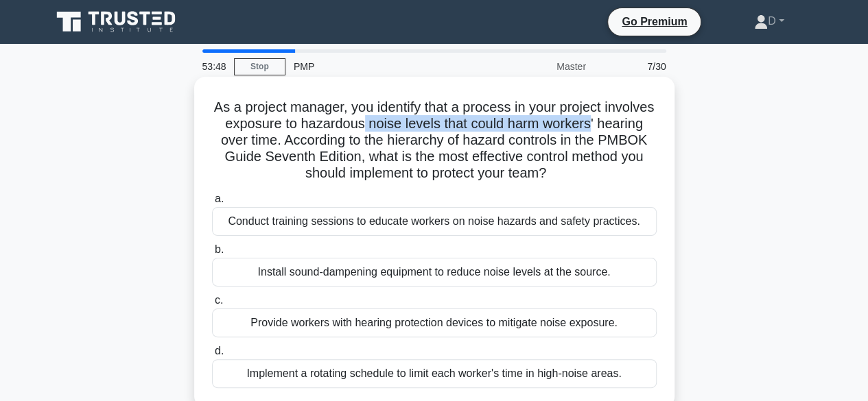
drag, startPoint x: 438, startPoint y: 128, endPoint x: 630, endPoint y: 128, distance: 192.0
click at [642, 128] on h5 "As a project manager, you identify that a process in your project involves expo…" at bounding box center [434, 141] width 447 height 84
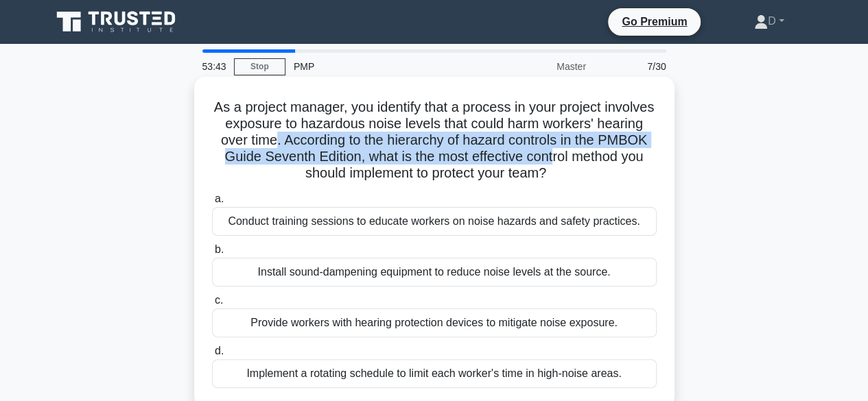
drag, startPoint x: 326, startPoint y: 141, endPoint x: 609, endPoint y: 153, distance: 282.8
click at [616, 154] on h5 "As a project manager, you identify that a process in your project involves expo…" at bounding box center [434, 141] width 447 height 84
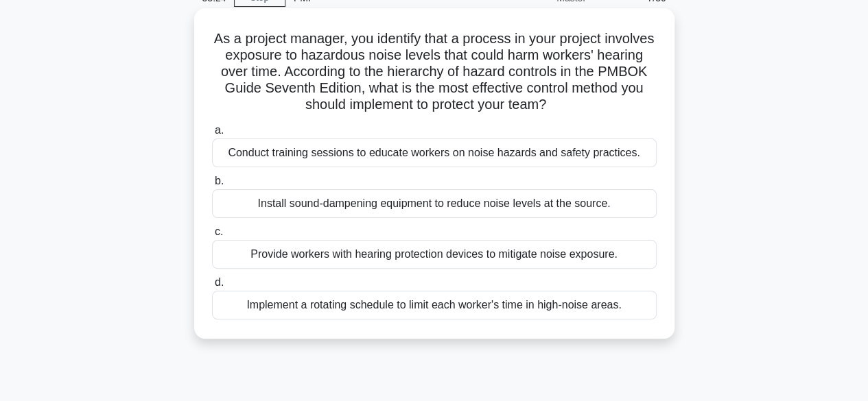
click at [450, 158] on div "Conduct training sessions to educate workers on noise hazards and safety practi…" at bounding box center [434, 153] width 444 height 29
click at [212, 135] on input "a. Conduct training sessions to educate workers on noise hazards and safety pra…" at bounding box center [212, 130] width 0 height 9
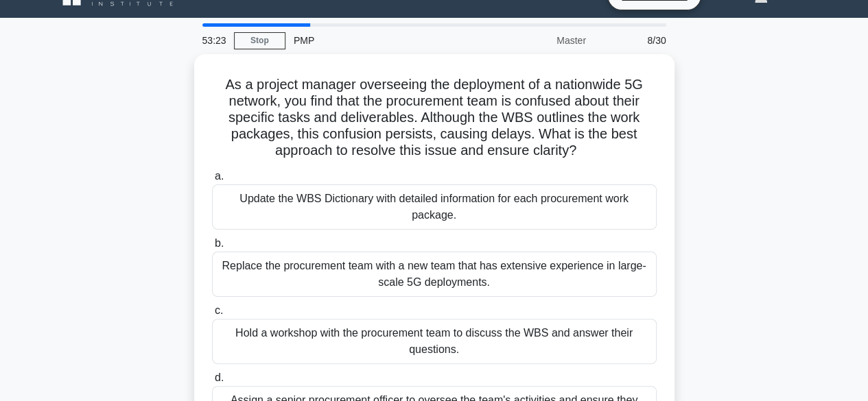
scroll to position [0, 0]
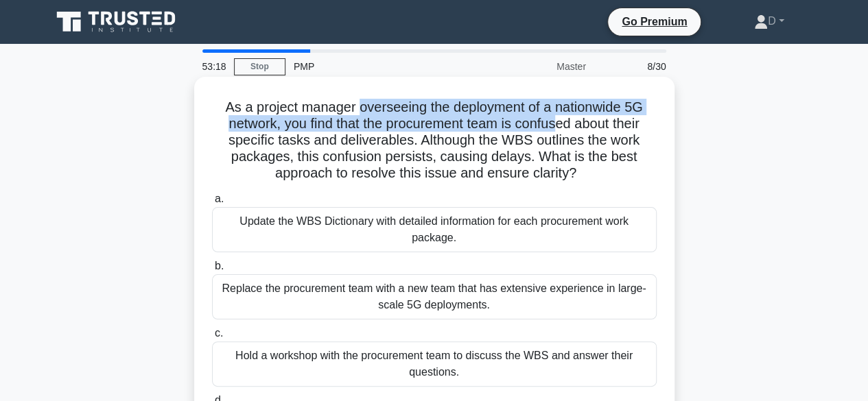
drag, startPoint x: 357, startPoint y: 111, endPoint x: 550, endPoint y: 130, distance: 194.3
click at [558, 125] on h5 "As a project manager overseeing the deployment of a nationwide 5G network, you …" at bounding box center [434, 141] width 447 height 84
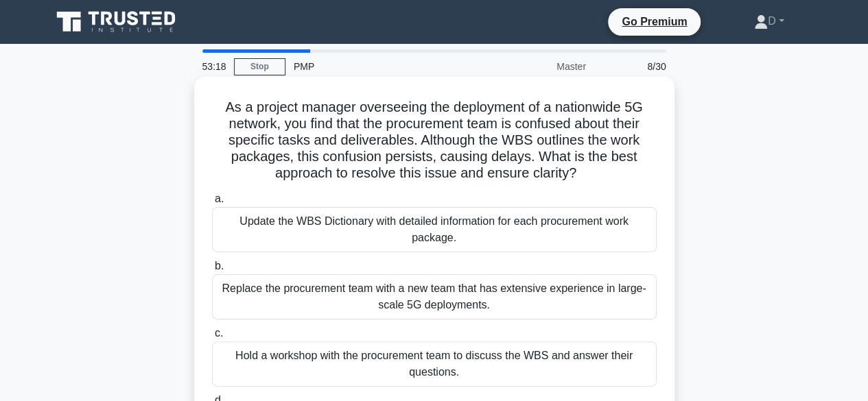
click at [433, 144] on h5 "As a project manager overseeing the deployment of a nationwide 5G network, you …" at bounding box center [434, 141] width 447 height 84
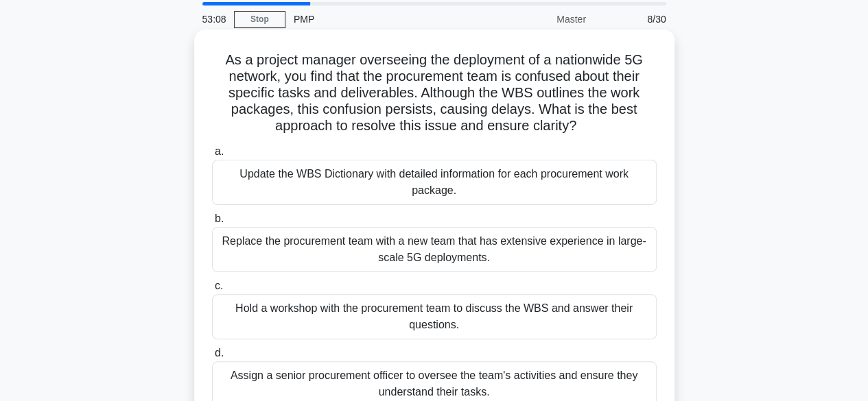
scroll to position [69, 0]
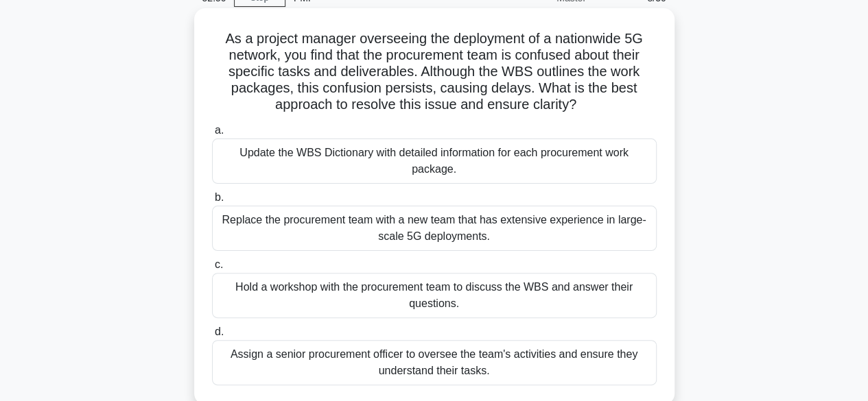
click at [525, 165] on div "Update the WBS Dictionary with detailed information for each procurement work p…" at bounding box center [434, 161] width 444 height 45
click at [212, 135] on input "a. Update the WBS Dictionary with detailed information for each procurement wor…" at bounding box center [212, 130] width 0 height 9
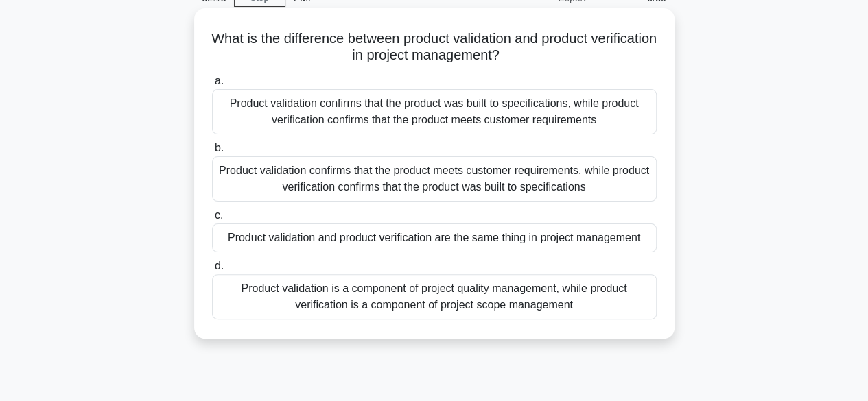
click at [403, 307] on div "Product validation is a component of project quality management, while product …" at bounding box center [434, 296] width 444 height 45
click at [212, 271] on input "d. Product validation is a component of project quality management, while produ…" at bounding box center [212, 266] width 0 height 9
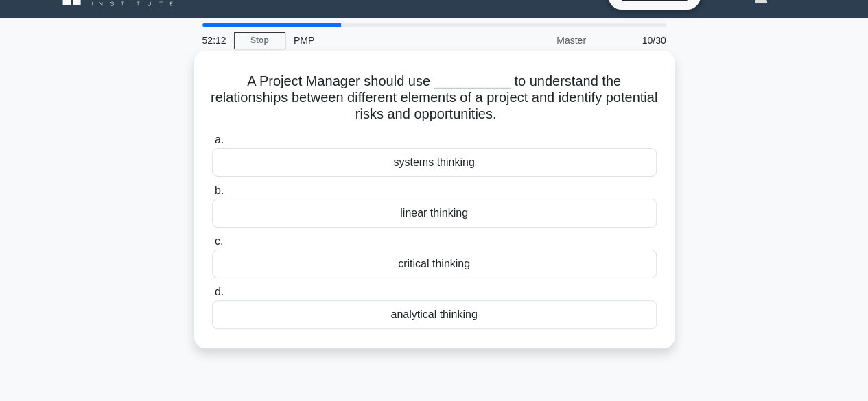
scroll to position [0, 0]
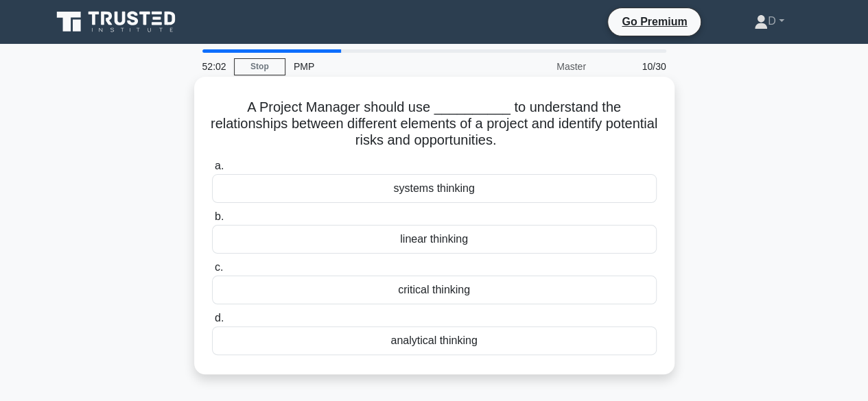
click at [480, 339] on div "analytical thinking" at bounding box center [434, 340] width 444 height 29
click at [212, 323] on input "d. analytical thinking" at bounding box center [212, 318] width 0 height 9
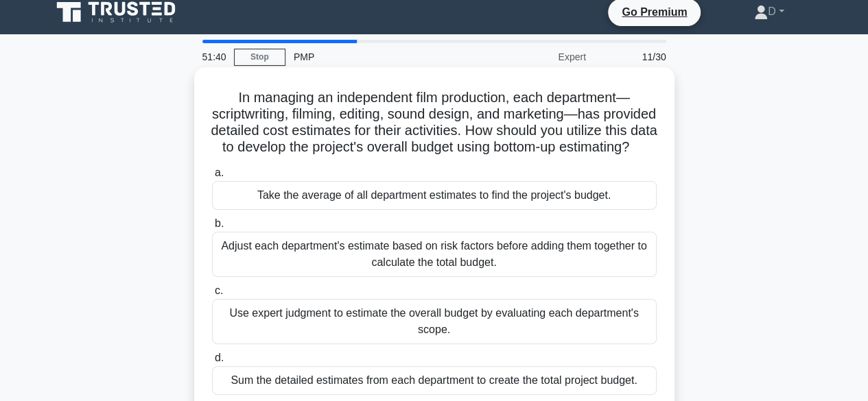
scroll to position [69, 0]
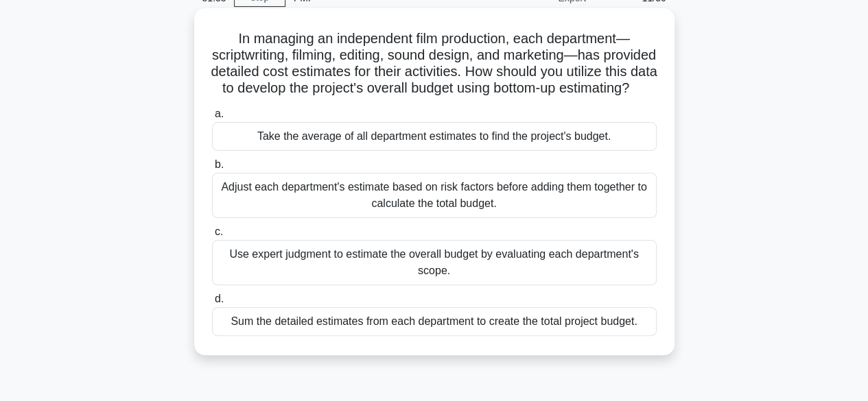
click at [287, 211] on div "Adjust each department's estimate based on risk factors before adding them toge…" at bounding box center [434, 195] width 444 height 45
click at [212, 169] on input "b. Adjust each department's estimate based on risk factors before adding them t…" at bounding box center [212, 164] width 0 height 9
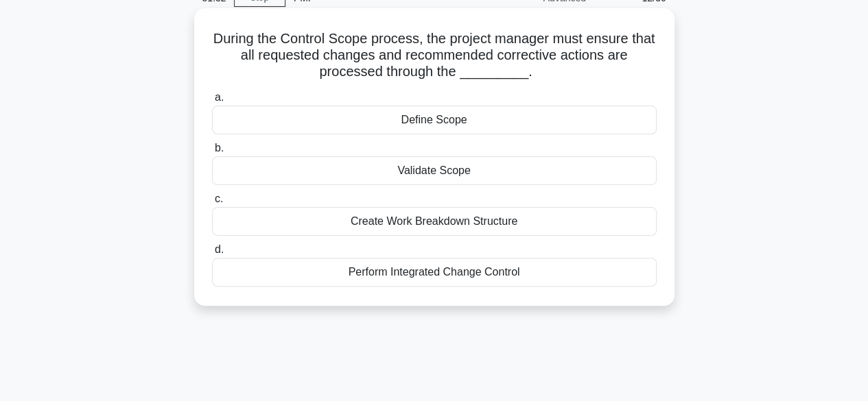
scroll to position [0, 0]
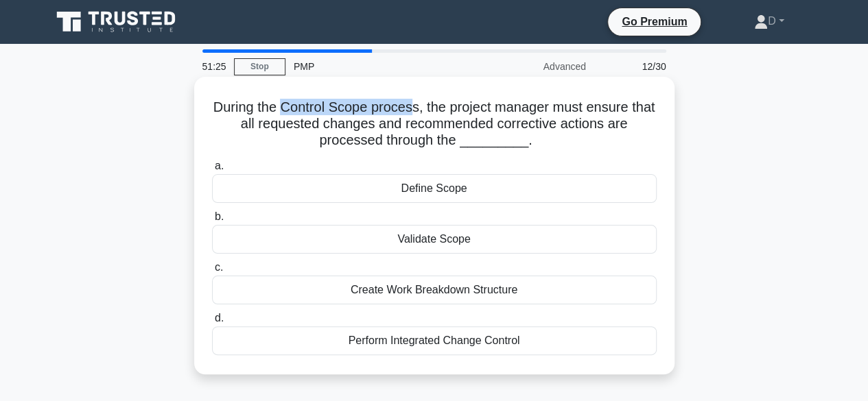
drag, startPoint x: 296, startPoint y: 109, endPoint x: 427, endPoint y: 115, distance: 130.4
click at [427, 115] on h5 "During the Control Scope process, the project manager must ensure that all requ…" at bounding box center [434, 124] width 447 height 51
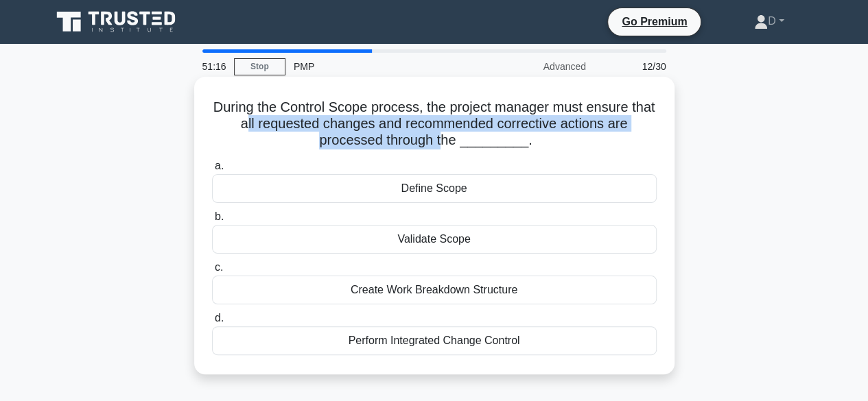
drag, startPoint x: 262, startPoint y: 127, endPoint x: 451, endPoint y: 132, distance: 188.7
click at [451, 132] on h5 "During the Control Scope process, the project manager must ensure that all requ…" at bounding box center [434, 124] width 447 height 51
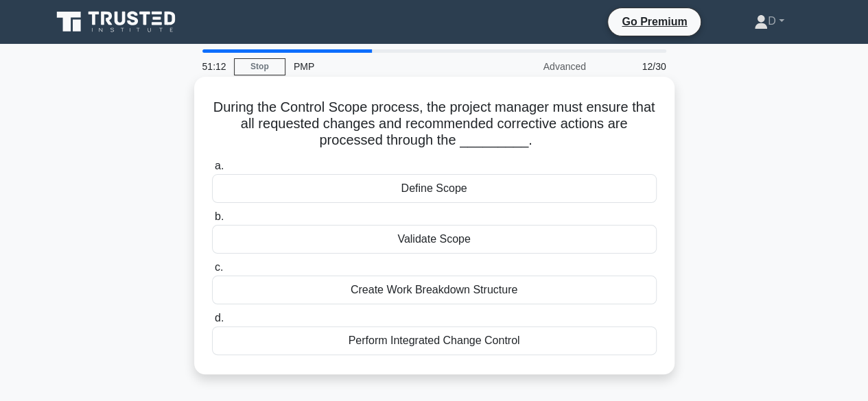
click at [407, 339] on div "Perform Integrated Change Control" at bounding box center [434, 340] width 444 height 29
click at [212, 323] on input "d. Perform Integrated Change Control" at bounding box center [212, 318] width 0 height 9
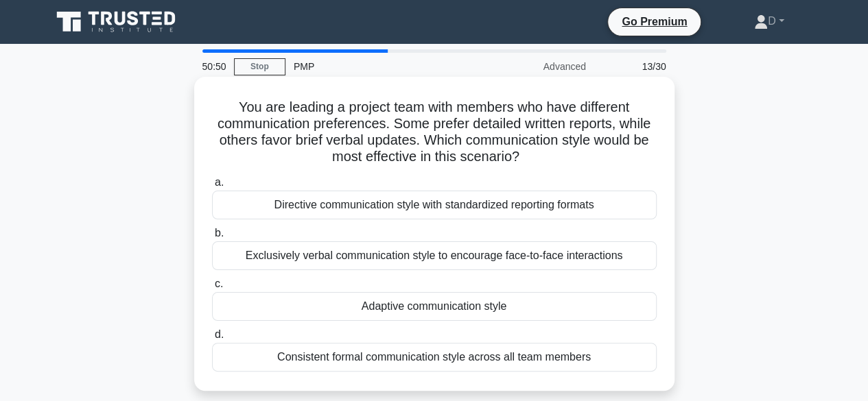
click at [400, 210] on div "Directive communication style with standardized reporting formats" at bounding box center [434, 205] width 444 height 29
click at [212, 187] on input "a. Directive communication style with standardized reporting formats" at bounding box center [212, 182] width 0 height 9
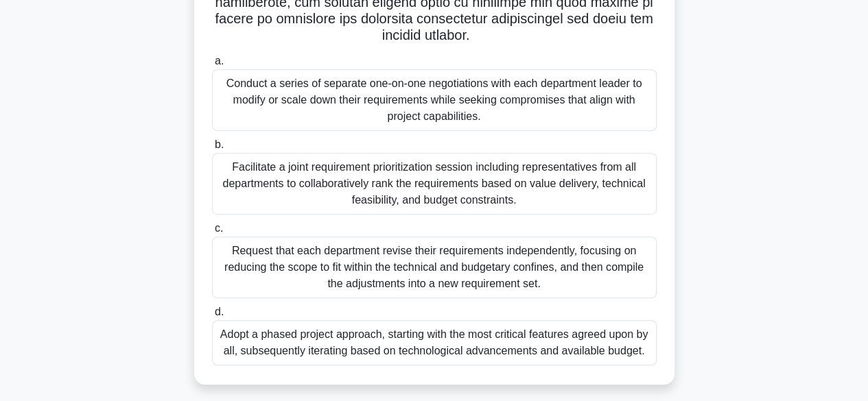
scroll to position [339, 0]
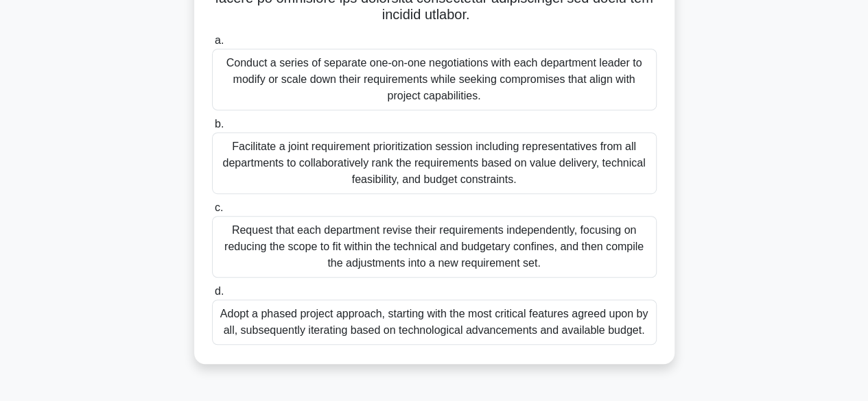
click at [325, 320] on div "Adopt a phased project approach, starting with the most critical features agree…" at bounding box center [434, 322] width 444 height 45
click at [212, 296] on input "d. Adopt a phased project approach, starting with the most critical features ag…" at bounding box center [212, 291] width 0 height 9
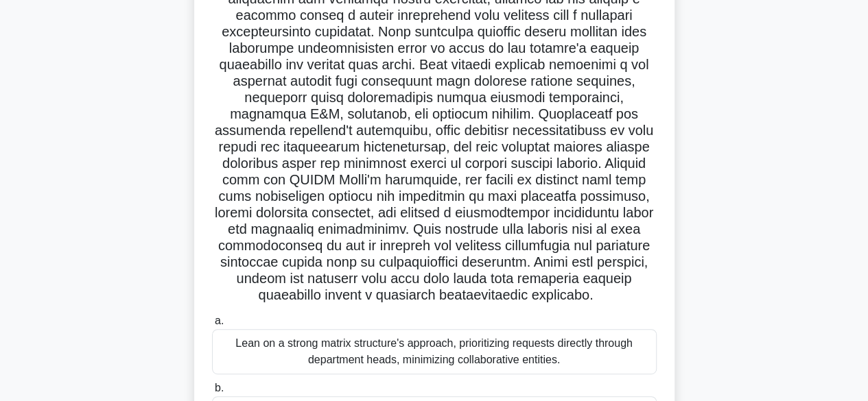
scroll to position [137, 0]
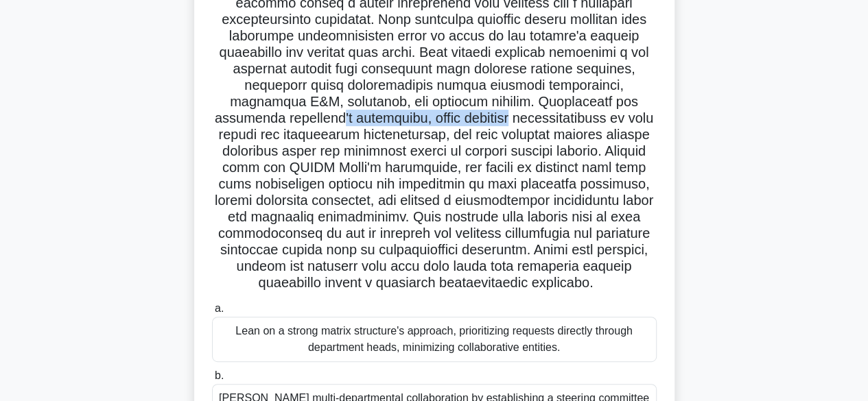
drag, startPoint x: 268, startPoint y: 120, endPoint x: 442, endPoint y: 124, distance: 173.6
click at [443, 124] on h5 ".spinner_0XTQ{transform-origin:center;animation:spinner_y6GP .75s linear infini…" at bounding box center [434, 127] width 447 height 331
drag, startPoint x: 450, startPoint y: 180, endPoint x: 475, endPoint y: 163, distance: 30.2
click at [449, 179] on h5 ".spinner_0XTQ{transform-origin:center;animation:spinner_y6GP .75s linear infini…" at bounding box center [434, 127] width 447 height 331
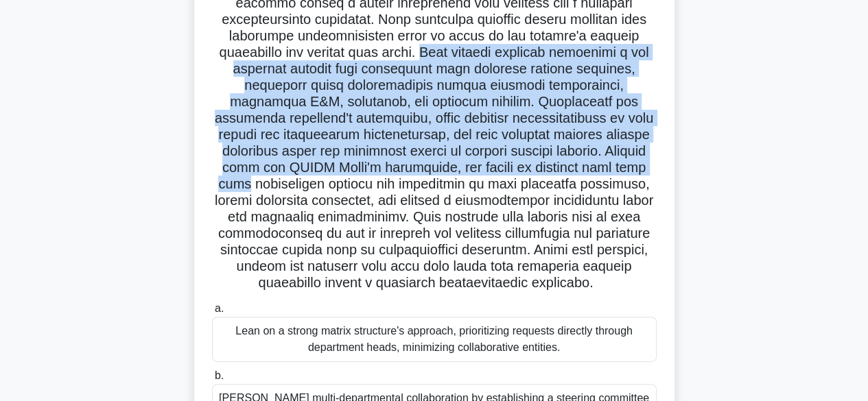
drag, startPoint x: 449, startPoint y: 53, endPoint x: 638, endPoint y: 172, distance: 223.4
click at [638, 172] on h5 ".spinner_0XTQ{transform-origin:center;animation:spinner_y6GP .75s linear infini…" at bounding box center [434, 127] width 447 height 331
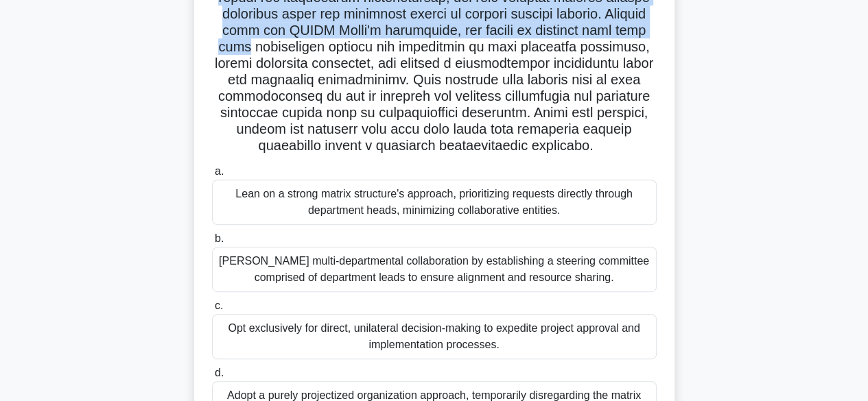
scroll to position [343, 0]
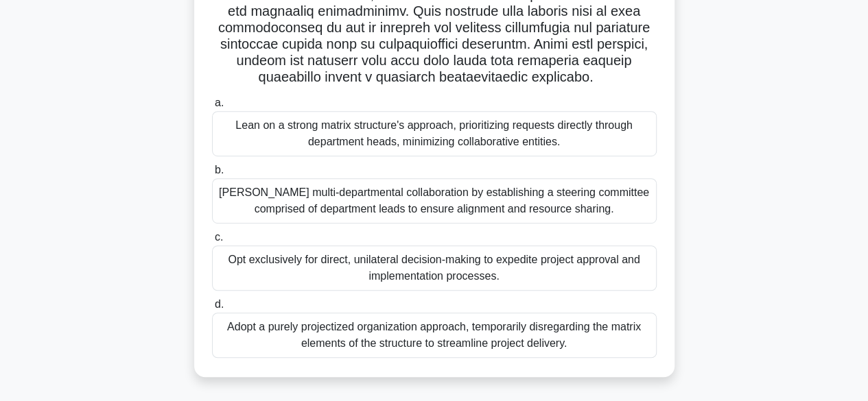
click at [315, 198] on div "Foster multi-departmental collaboration by establishing a steering committee co…" at bounding box center [434, 200] width 444 height 45
click at [212, 175] on input "b. Foster multi-departmental collaboration by establishing a steering committee…" at bounding box center [212, 170] width 0 height 9
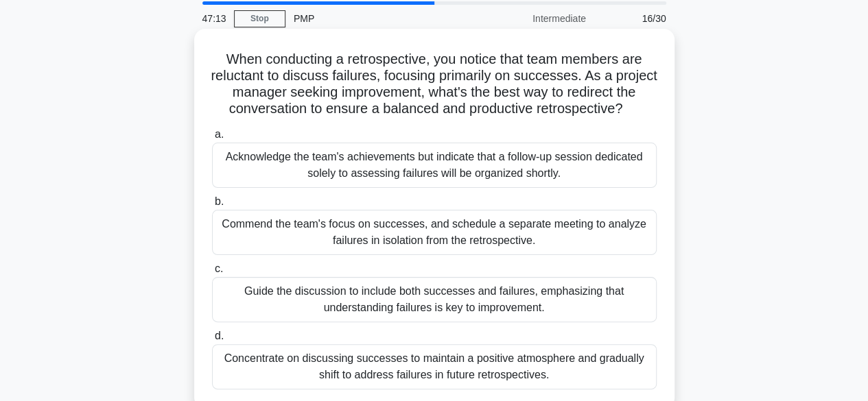
scroll to position [69, 0]
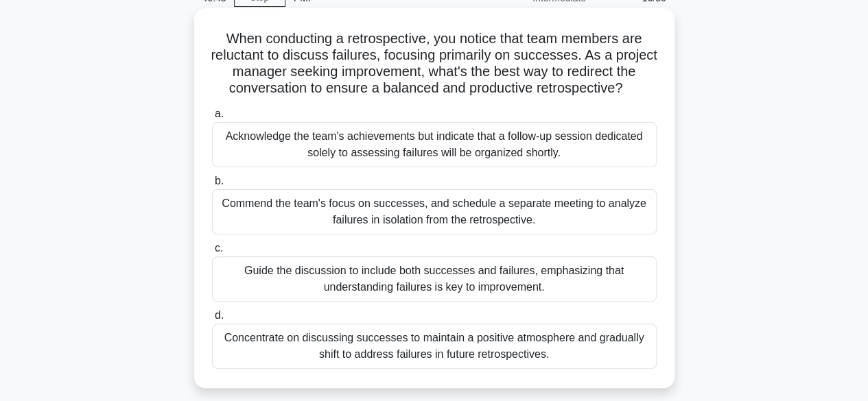
click at [414, 283] on div "Guide the discussion to include both successes and failures, emphasizing that u…" at bounding box center [434, 278] width 444 height 45
click at [212, 253] on input "c. Guide the discussion to include both successes and failures, emphasizing tha…" at bounding box center [212, 248] width 0 height 9
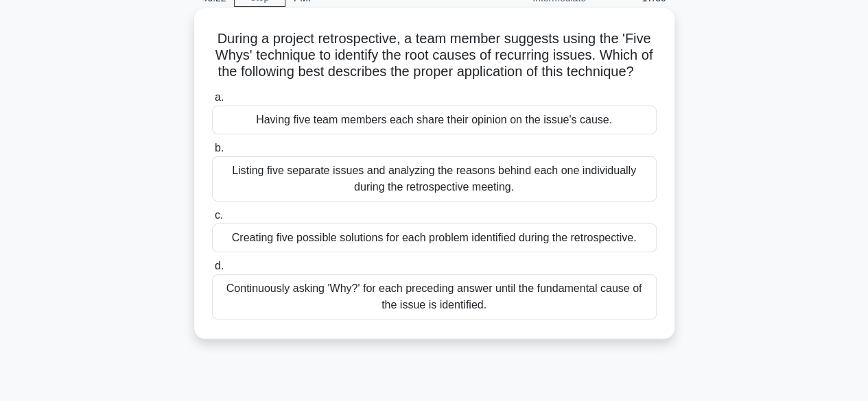
click at [435, 320] on div "Continuously asking 'Why?' for each preceding answer until the fundamental caus…" at bounding box center [434, 296] width 444 height 45
click at [212, 271] on input "d. Continuously asking 'Why?' for each preceding answer until the fundamental c…" at bounding box center [212, 266] width 0 height 9
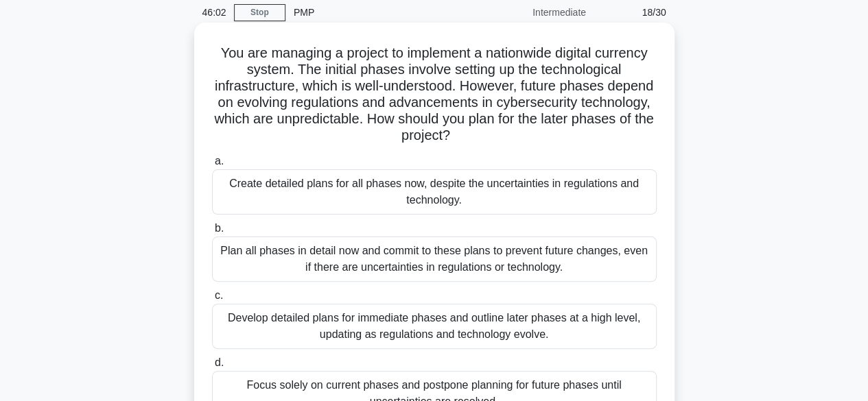
scroll to position [137, 0]
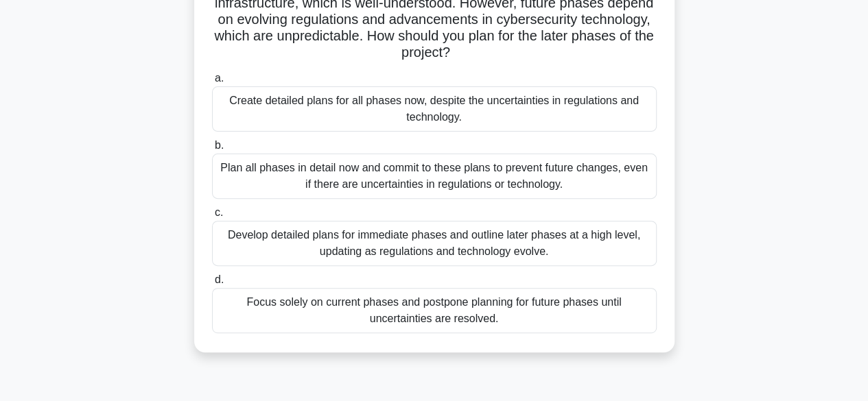
click at [406, 242] on div "Develop detailed plans for immediate phases and outline later phases at a high …" at bounding box center [434, 243] width 444 height 45
click at [212, 217] on input "c. Develop detailed plans for immediate phases and outline later phases at a hi…" at bounding box center [212, 212] width 0 height 9
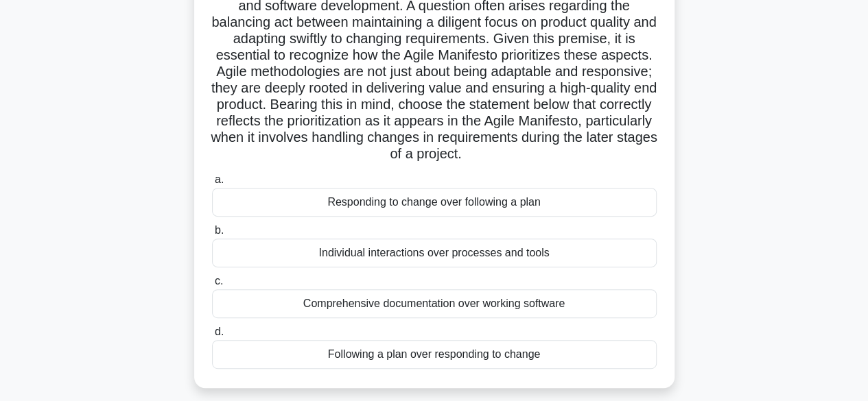
scroll to position [206, 0]
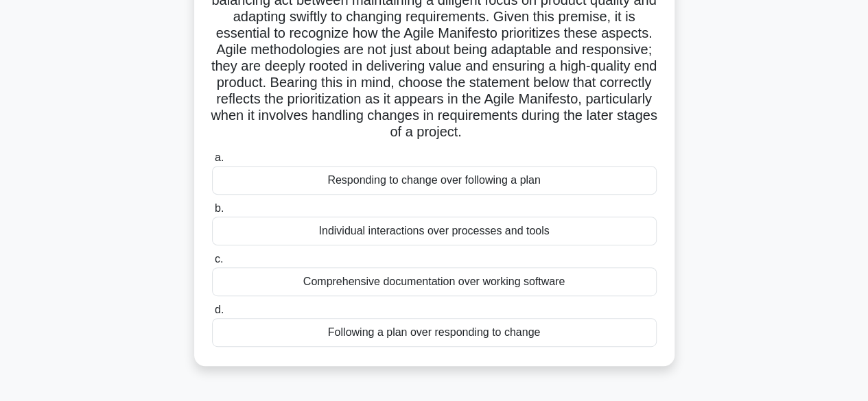
click at [348, 195] on div "Responding to change over following a plan" at bounding box center [434, 180] width 444 height 29
click at [212, 163] on input "a. Responding to change over following a plan" at bounding box center [212, 158] width 0 height 9
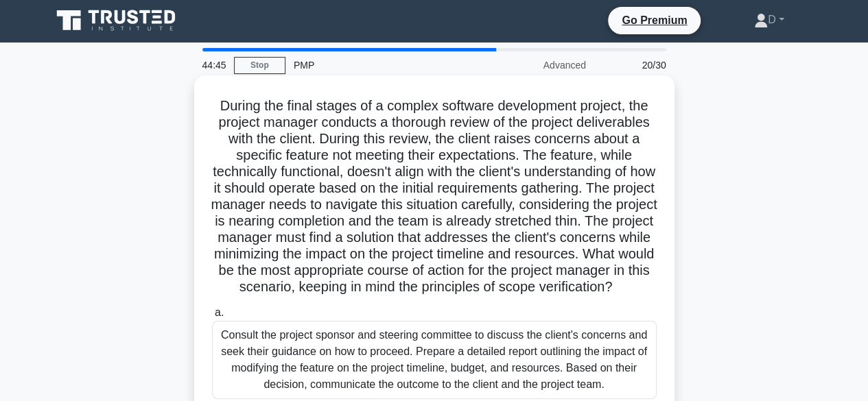
scroll to position [0, 0]
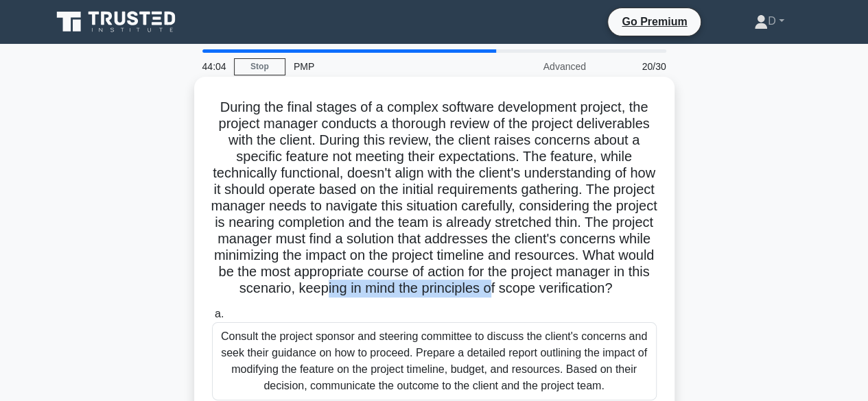
drag, startPoint x: 365, startPoint y: 311, endPoint x: 492, endPoint y: 289, distance: 128.8
click at [492, 289] on h5 "During the final stages of a complex software development project, the project …" at bounding box center [434, 198] width 447 height 199
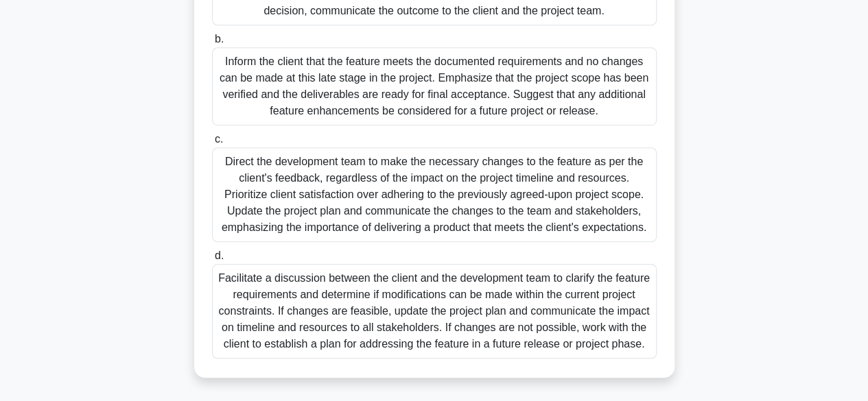
scroll to position [392, 0]
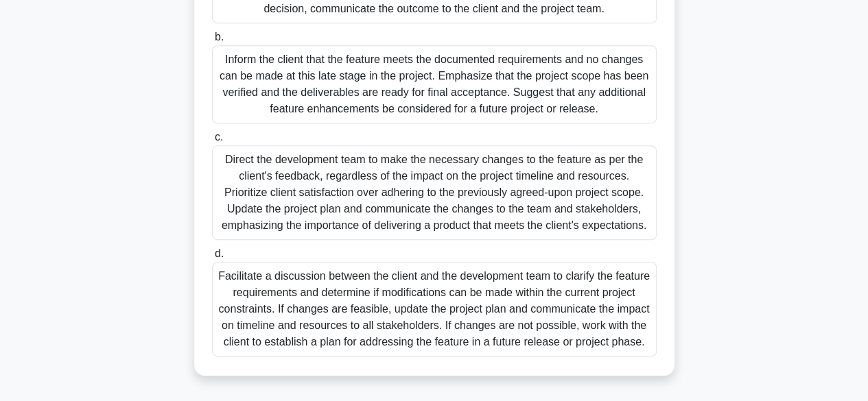
click at [553, 322] on div "Facilitate a discussion between the client and the development team to clarify …" at bounding box center [434, 309] width 444 height 95
click at [212, 259] on input "d. Facilitate a discussion between the client and the development team to clari…" at bounding box center [212, 254] width 0 height 9
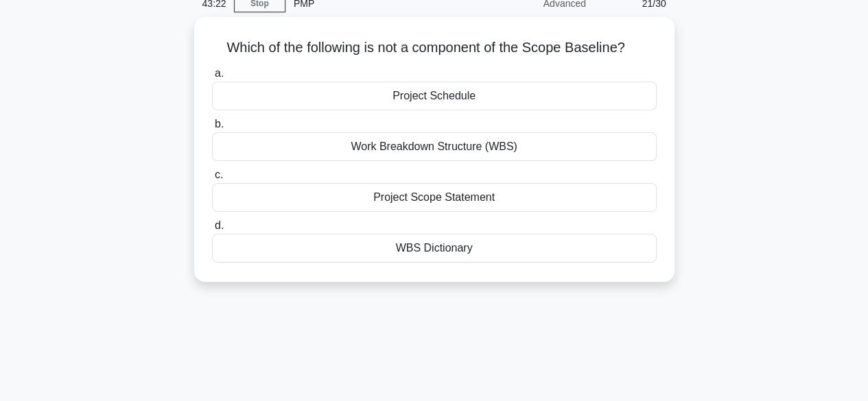
scroll to position [0, 0]
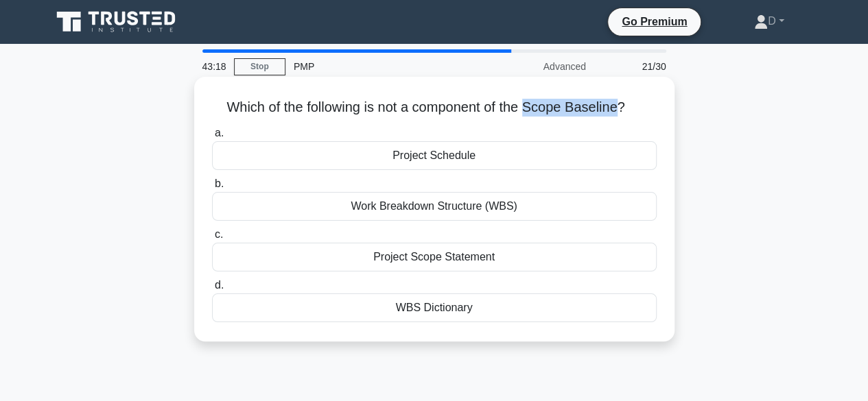
drag, startPoint x: 533, startPoint y: 109, endPoint x: 625, endPoint y: 112, distance: 91.9
click at [625, 112] on h5 "Which of the following is not a component of the Scope Baseline? .spinner_0XTQ{…" at bounding box center [434, 108] width 447 height 18
click at [427, 160] on div "Project Schedule" at bounding box center [434, 155] width 444 height 29
click at [212, 138] on input "a. Project Schedule" at bounding box center [212, 133] width 0 height 9
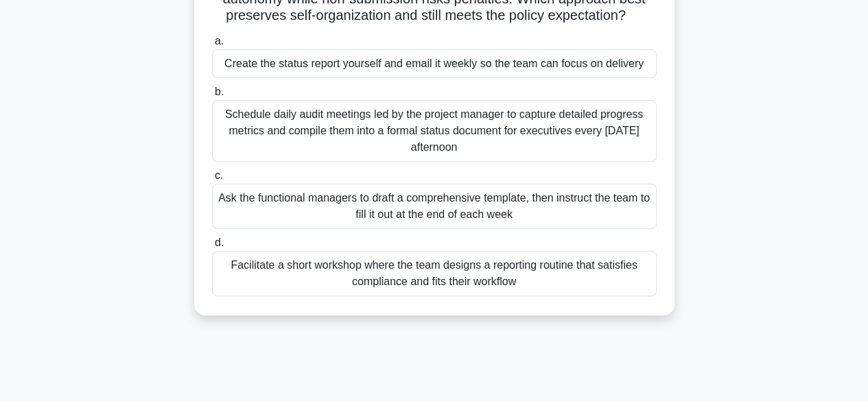
scroll to position [206, 0]
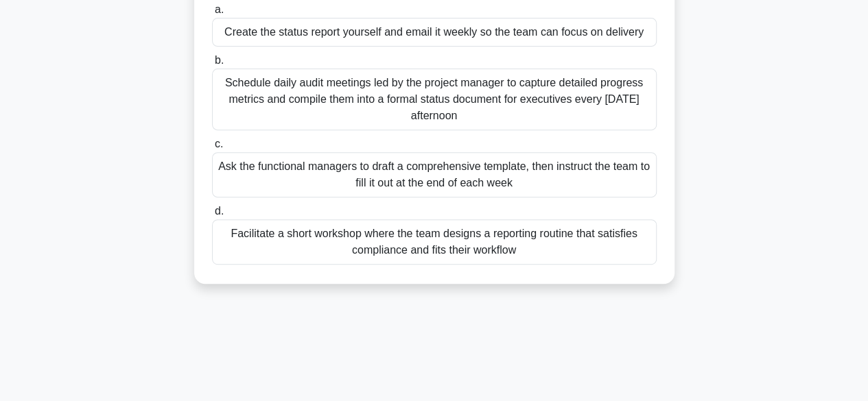
click at [465, 249] on div "Facilitate a short workshop where the team designs a reporting routine that sat…" at bounding box center [434, 241] width 444 height 45
click at [212, 216] on input "d. Facilitate a short workshop where the team designs a reporting routine that …" at bounding box center [212, 211] width 0 height 9
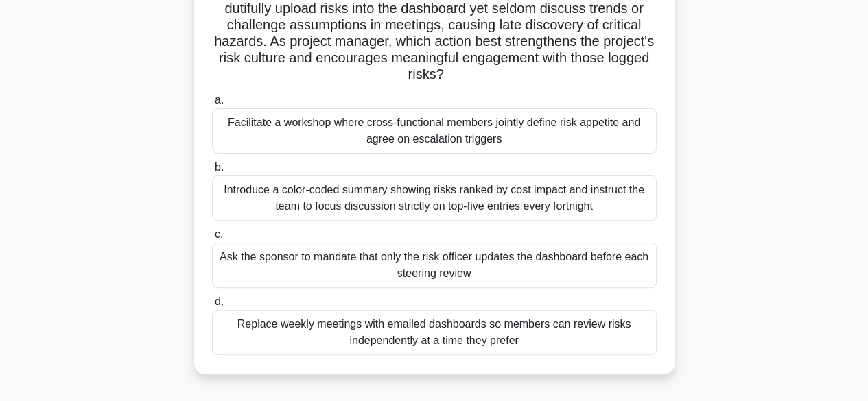
scroll to position [137, 0]
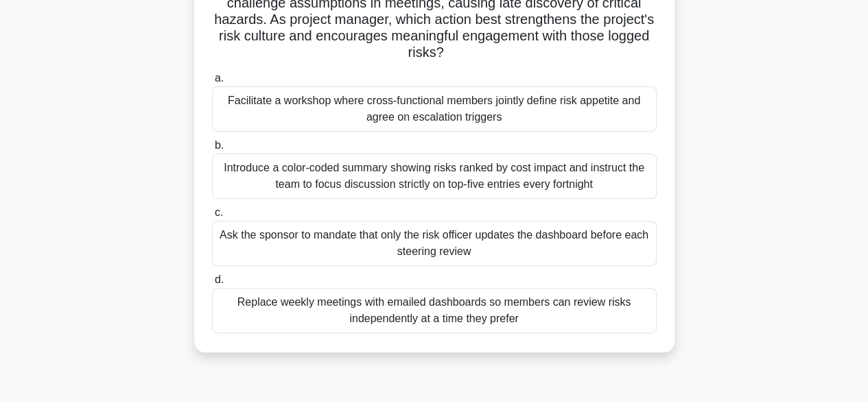
click at [442, 113] on div "Facilitate a workshop where cross-functional members jointly define risk appeti…" at bounding box center [434, 108] width 444 height 45
click at [212, 83] on input "a. Facilitate a workshop where cross-functional members jointly define risk app…" at bounding box center [212, 78] width 0 height 9
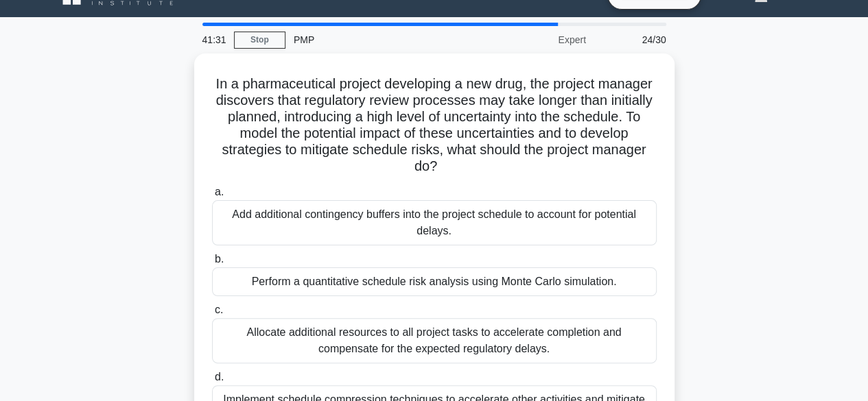
scroll to position [0, 0]
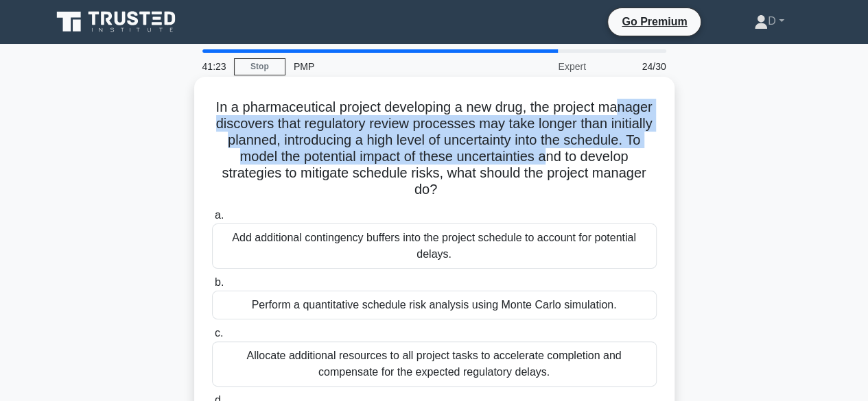
drag, startPoint x: 241, startPoint y: 125, endPoint x: 619, endPoint y: 160, distance: 379.5
click at [619, 160] on h5 "In a pharmaceutical project developing a new drug, the project manager discover…" at bounding box center [434, 149] width 447 height 100
drag, startPoint x: 487, startPoint y: 155, endPoint x: 366, endPoint y: 185, distance: 125.1
click at [486, 154] on h5 "In a pharmaceutical project developing a new drug, the project manager discover…" at bounding box center [434, 149] width 447 height 100
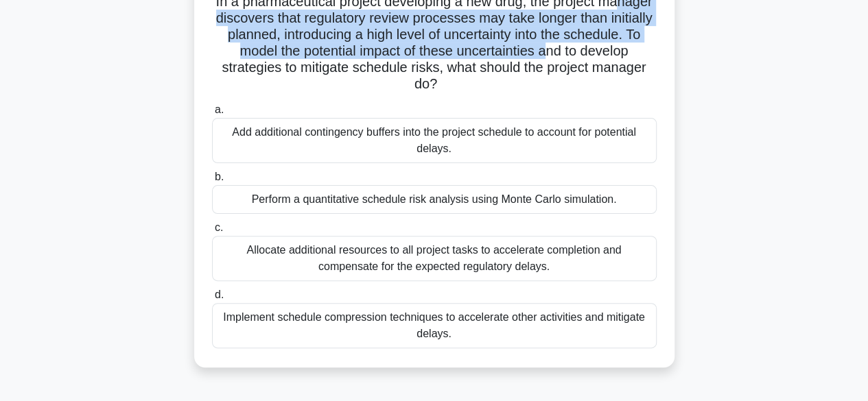
scroll to position [137, 0]
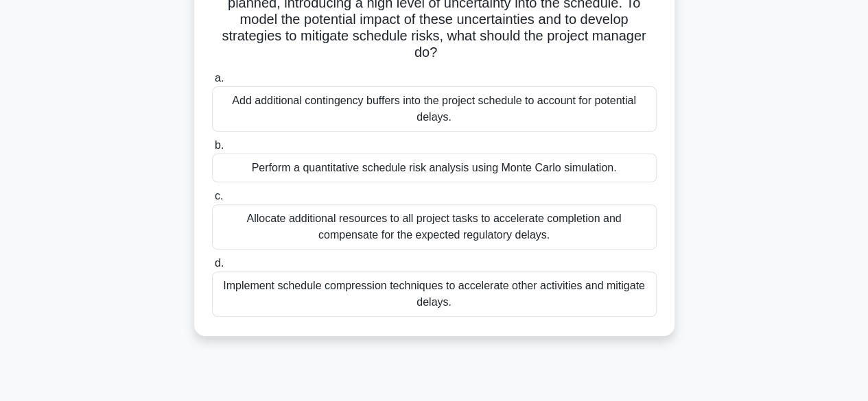
click at [389, 294] on div "Implement schedule compression techniques to accelerate other activities and mi…" at bounding box center [434, 294] width 444 height 45
click at [212, 268] on input "d. Implement schedule compression techniques to accelerate other activities and…" at bounding box center [212, 263] width 0 height 9
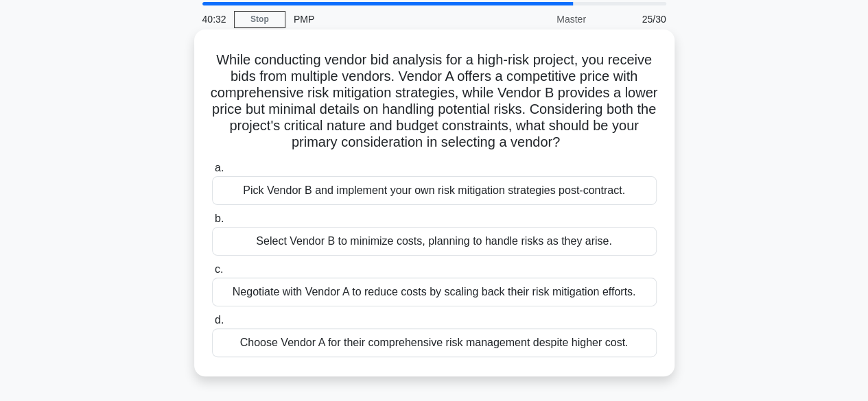
scroll to position [69, 0]
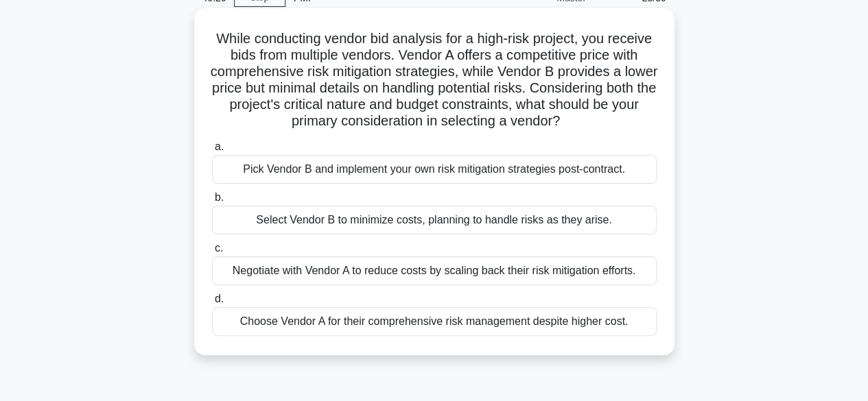
click at [409, 274] on div "Negotiate with Vendor A to reduce costs by scaling back their risk mitigation e…" at bounding box center [434, 270] width 444 height 29
click at [212, 253] on input "c. Negotiate with Vendor A to reduce costs by scaling back their risk mitigatio…" at bounding box center [212, 248] width 0 height 9
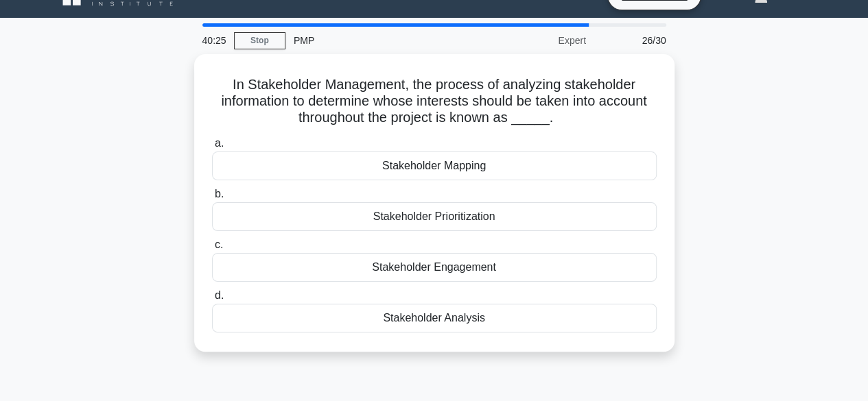
scroll to position [0, 0]
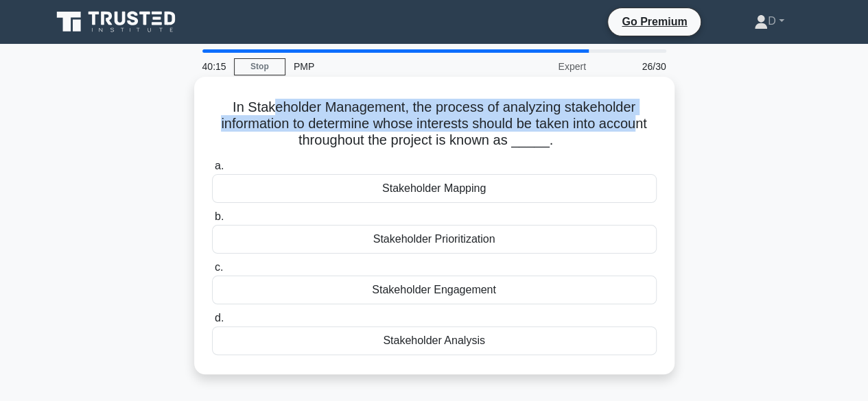
drag, startPoint x: 271, startPoint y: 109, endPoint x: 642, endPoint y: 123, distance: 371.3
click at [642, 123] on h5 "In Stakeholder Management, the process of analyzing stakeholder information to …" at bounding box center [434, 124] width 447 height 51
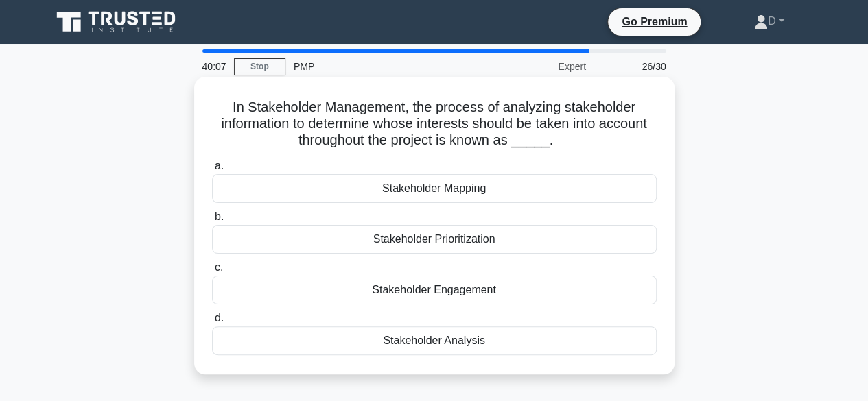
click at [459, 344] on div "Stakeholder Analysis" at bounding box center [434, 340] width 444 height 29
click at [212, 323] on input "d. Stakeholder Analysis" at bounding box center [212, 318] width 0 height 9
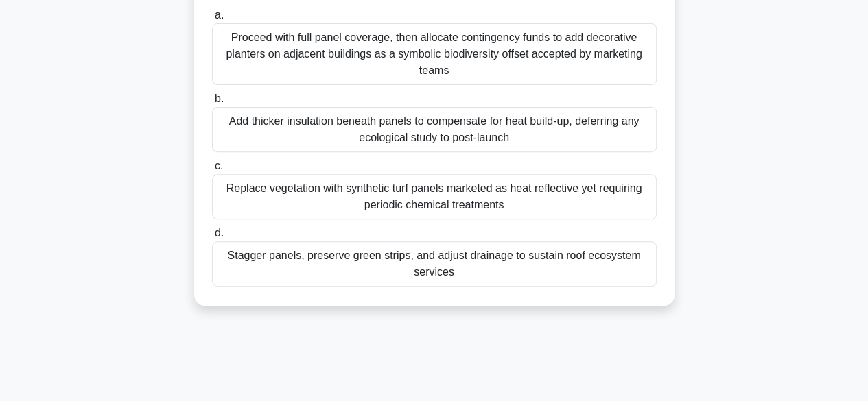
scroll to position [206, 0]
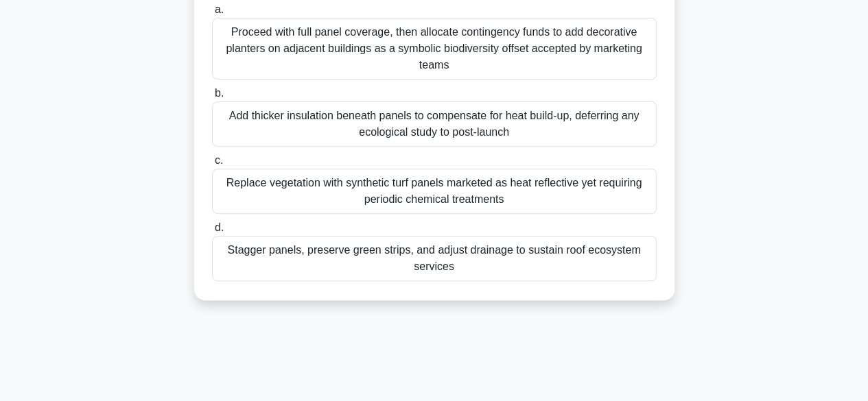
click at [431, 260] on div "Stagger panels, preserve green strips, and adjust drainage to sustain roof ecos…" at bounding box center [434, 258] width 444 height 45
click at [212, 232] on input "d. Stagger panels, preserve green strips, and adjust drainage to sustain roof e…" at bounding box center [212, 228] width 0 height 9
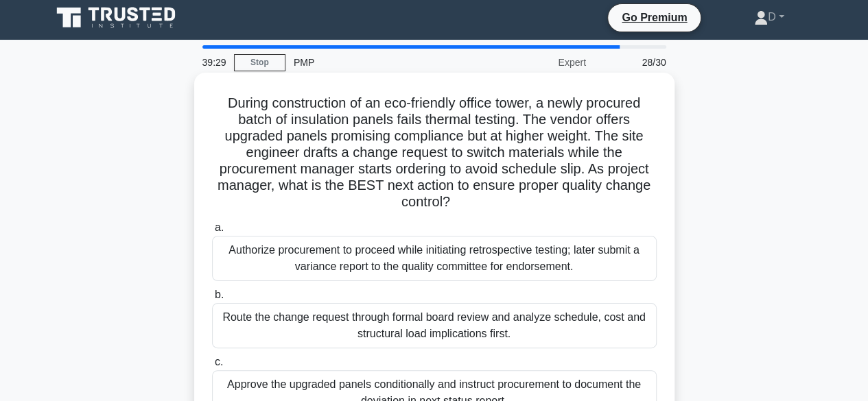
scroll to position [0, 0]
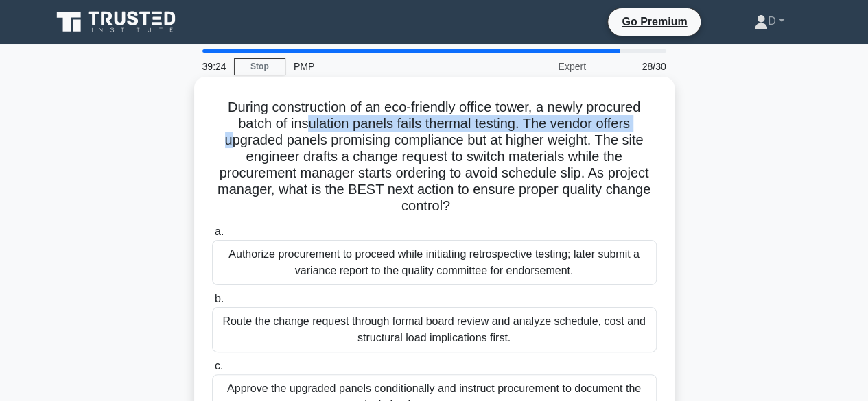
drag, startPoint x: 228, startPoint y: 132, endPoint x: 299, endPoint y: 131, distance: 71.3
click at [300, 130] on h5 "During construction of an eco-friendly office tower, a newly procured batch of …" at bounding box center [434, 157] width 447 height 117
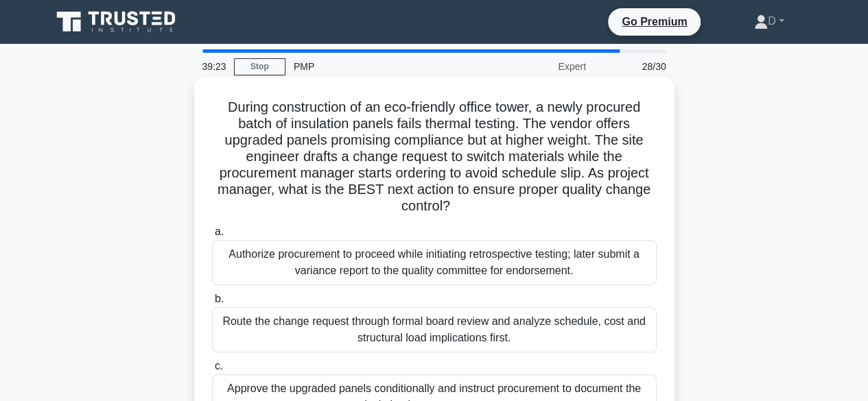
click at [427, 135] on h5 "During construction of an eco-friendly office tower, a newly procured batch of …" at bounding box center [434, 157] width 447 height 117
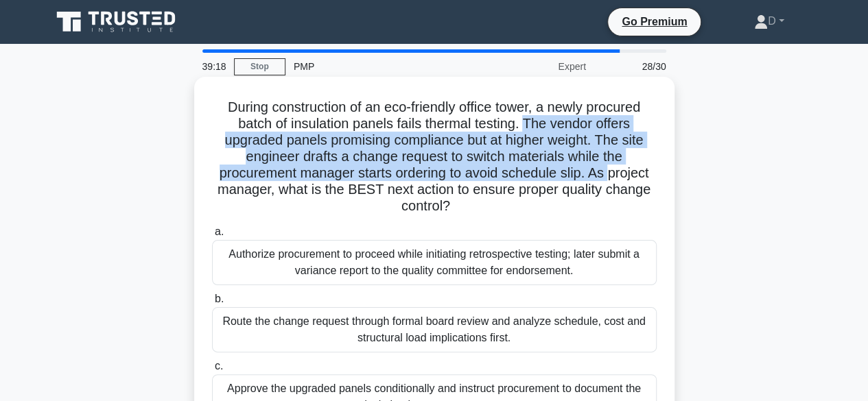
drag, startPoint x: 600, startPoint y: 139, endPoint x: 612, endPoint y: 168, distance: 31.1
click at [613, 168] on h5 "During construction of an eco-friendly office tower, a newly procured batch of …" at bounding box center [434, 157] width 447 height 117
click at [489, 161] on h5 "During construction of an eco-friendly office tower, a newly procured batch of …" at bounding box center [434, 157] width 447 height 117
drag, startPoint x: 568, startPoint y: 159, endPoint x: 494, endPoint y: 166, distance: 74.4
click at [566, 160] on h5 "During construction of an eco-friendly office tower, a newly procured batch of …" at bounding box center [434, 157] width 447 height 117
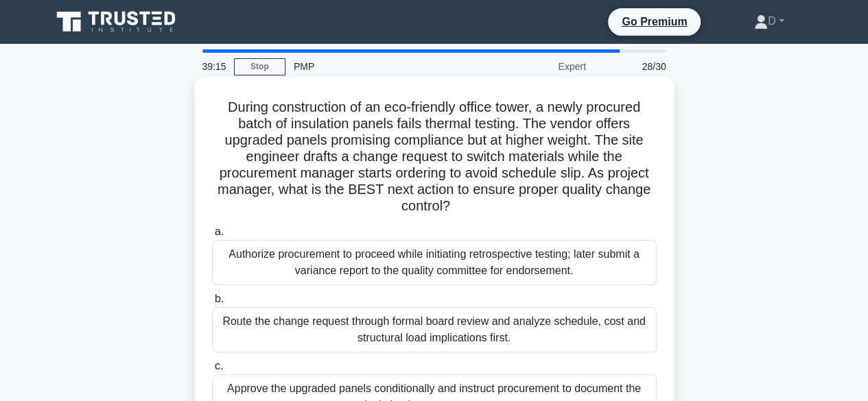
click at [318, 186] on h5 "During construction of an eco-friendly office tower, a newly procured batch of …" at bounding box center [434, 157] width 447 height 117
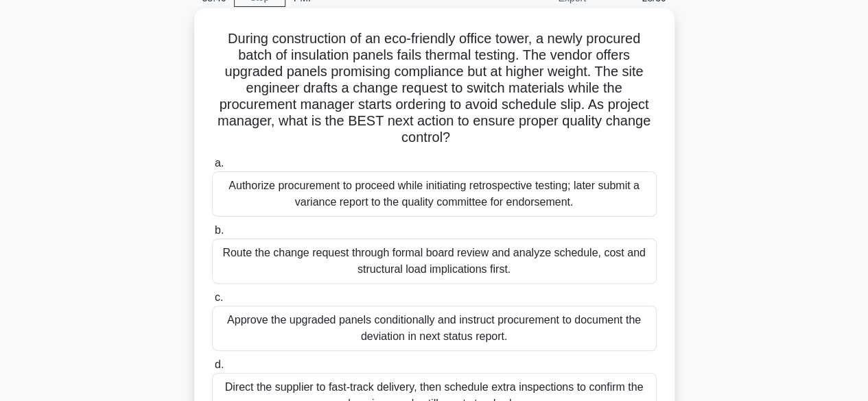
scroll to position [137, 0]
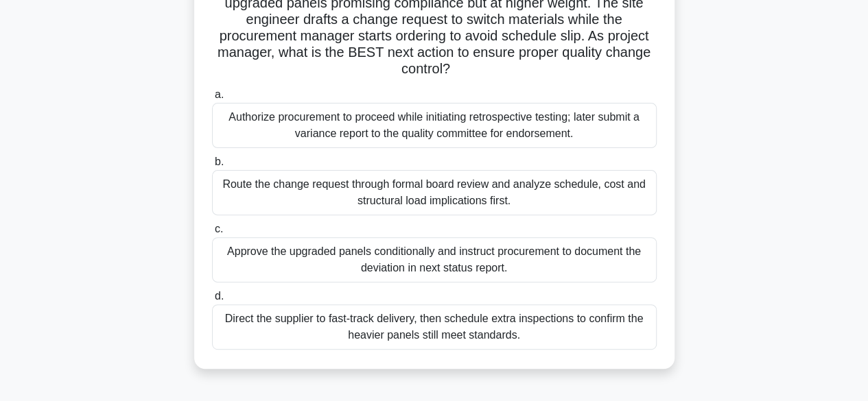
click at [416, 194] on div "Route the change request through formal board review and analyze schedule, cost…" at bounding box center [434, 192] width 444 height 45
click at [212, 167] on input "b. Route the change request through formal board review and analyze schedule, c…" at bounding box center [212, 162] width 0 height 9
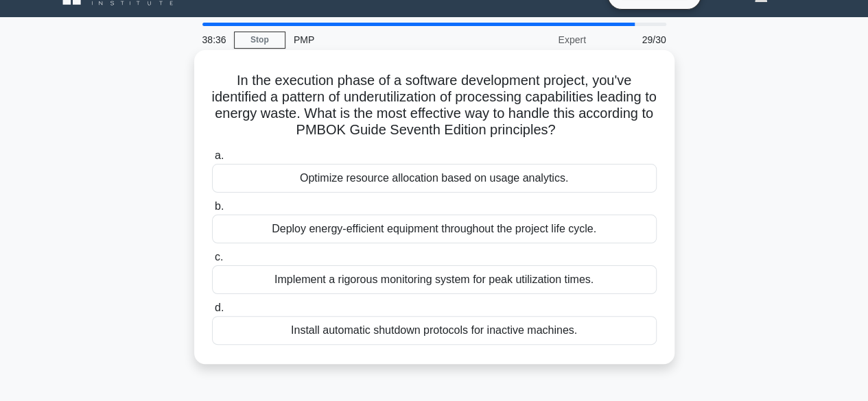
scroll to position [0, 0]
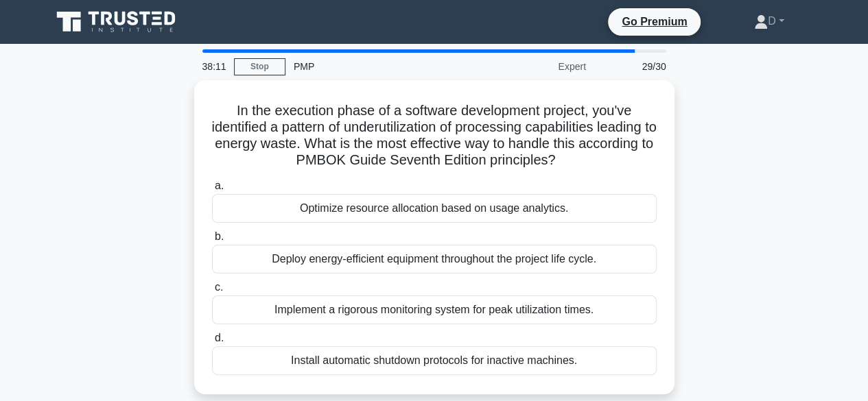
drag, startPoint x: 838, startPoint y: 304, endPoint x: 823, endPoint y: 312, distance: 16.9
click at [832, 307] on main "38:11 Stop PMP Expert 29/30 In the execution phase of a software development pr…" at bounding box center [434, 392] width 868 height 697
click at [811, 315] on div "In the execution phase of a software development project, you've identified a p…" at bounding box center [434, 245] width 782 height 331
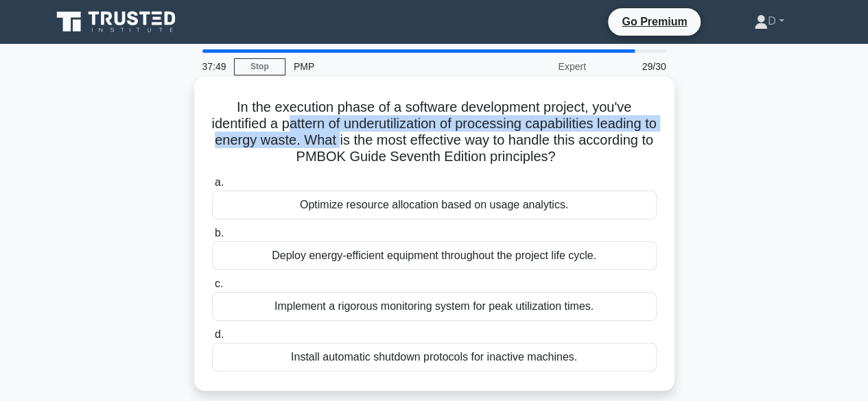
drag, startPoint x: 313, startPoint y: 130, endPoint x: 407, endPoint y: 136, distance: 94.9
click at [407, 136] on h5 "In the execution phase of a software development project, you've identified a p…" at bounding box center [434, 132] width 447 height 67
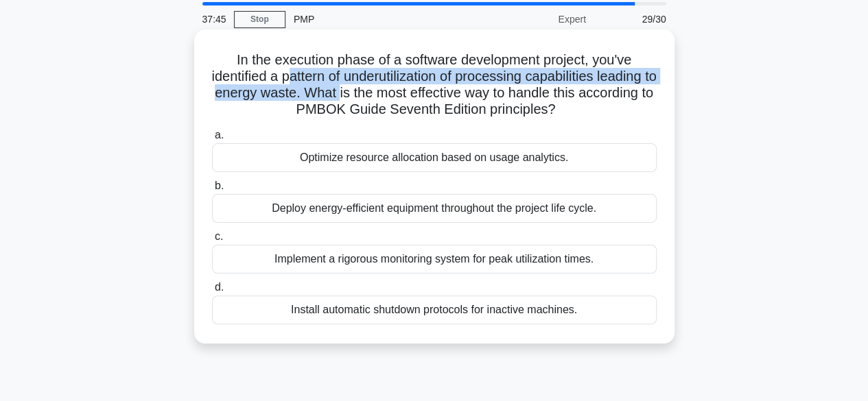
scroll to position [69, 0]
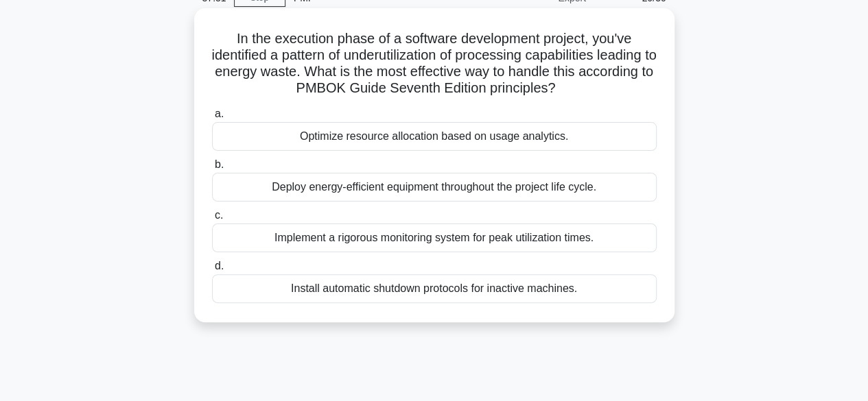
click at [531, 237] on div "Implement a rigorous monitoring system for peak utilization times." at bounding box center [434, 238] width 444 height 29
click at [212, 220] on input "c. Implement a rigorous monitoring system for peak utilization times." at bounding box center [212, 215] width 0 height 9
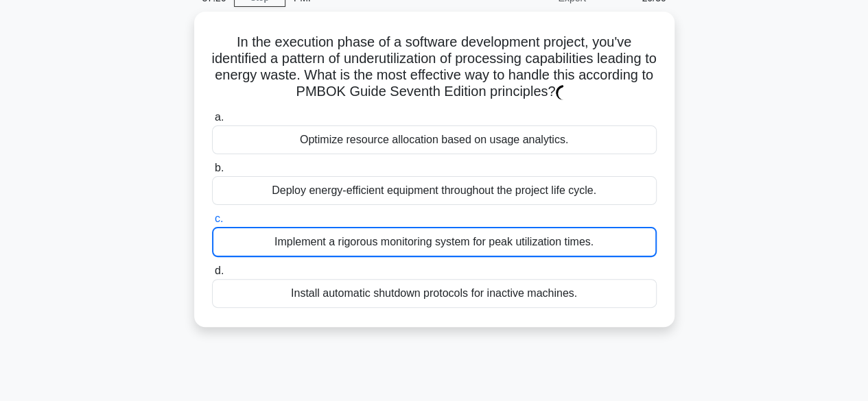
scroll to position [0, 0]
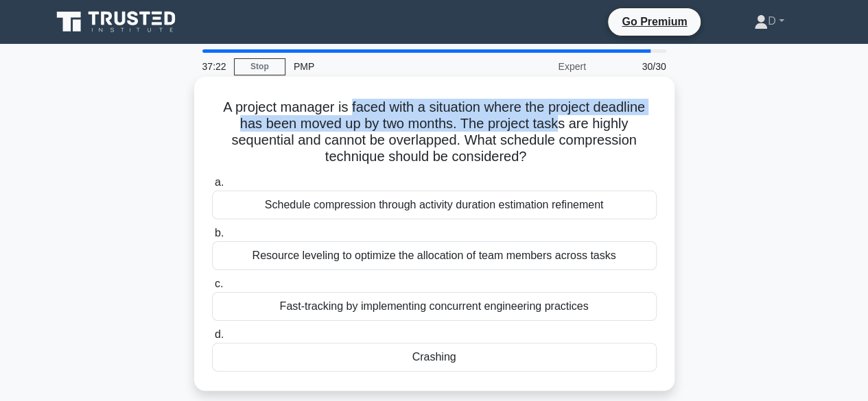
drag, startPoint x: 379, startPoint y: 117, endPoint x: 558, endPoint y: 128, distance: 180.1
click at [560, 128] on h5 "A project manager is faced with a situation where the project deadline has been…" at bounding box center [434, 132] width 447 height 67
click at [321, 120] on h5 "A project manager is faced with a situation where the project deadline has been…" at bounding box center [434, 132] width 447 height 67
click at [464, 126] on h5 "A project manager is faced with a situation where the project deadline has been…" at bounding box center [434, 132] width 447 height 67
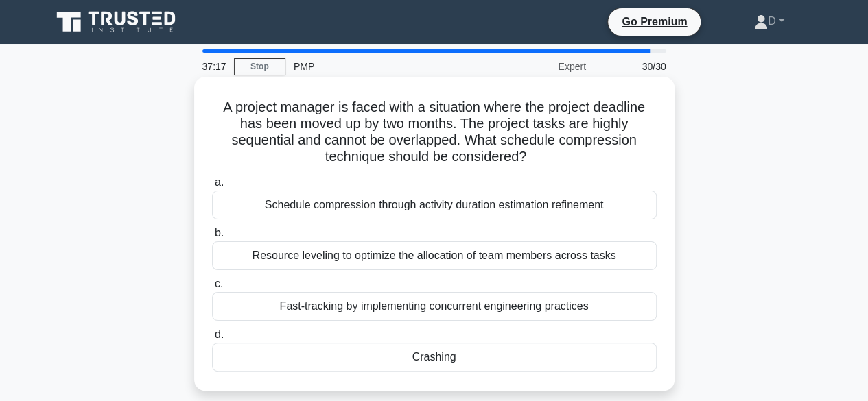
click at [521, 136] on h5 "A project manager is faced with a situation where the project deadline has been…" at bounding box center [434, 132] width 447 height 67
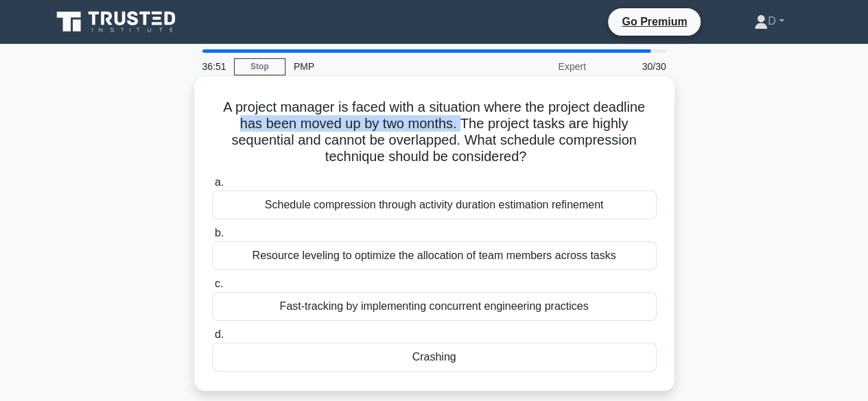
drag, startPoint x: 239, startPoint y: 125, endPoint x: 461, endPoint y: 126, distance: 222.2
click at [462, 125] on h5 "A project manager is faced with a situation where the project deadline has been…" at bounding box center [434, 132] width 447 height 67
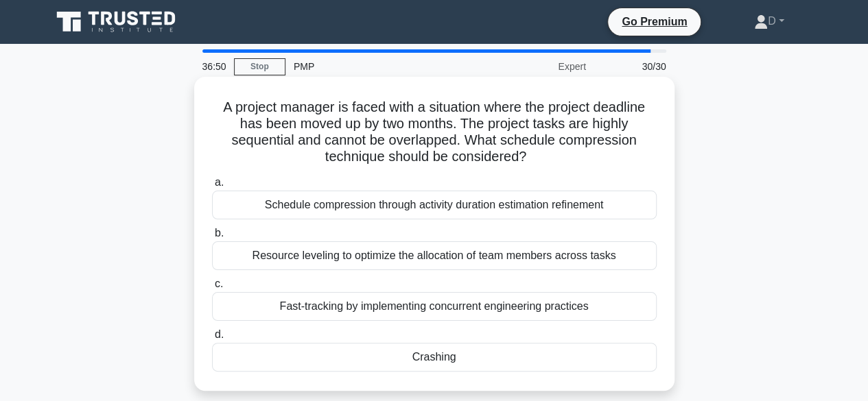
click at [449, 356] on div "Crashing" at bounding box center [434, 357] width 444 height 29
click at [212, 339] on input "d. Crashing" at bounding box center [212, 335] width 0 height 9
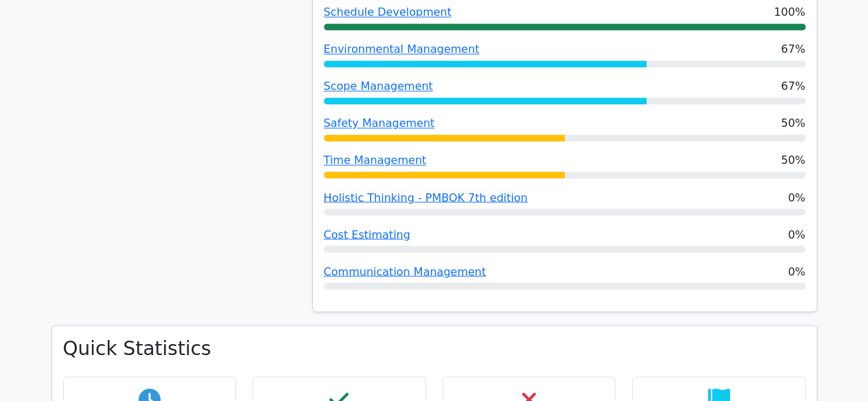
scroll to position [1166, 0]
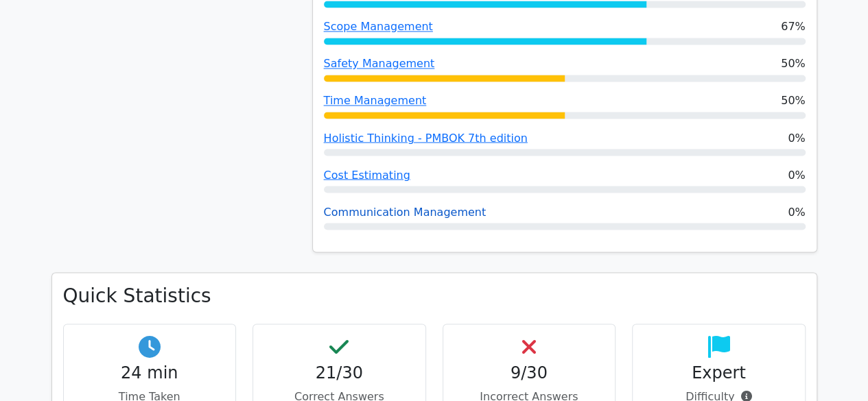
click at [419, 205] on link "Communication Management" at bounding box center [405, 211] width 163 height 13
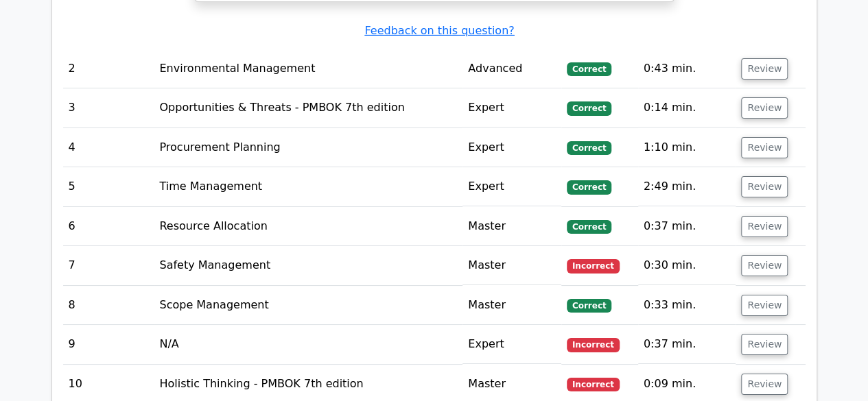
scroll to position [2332, 0]
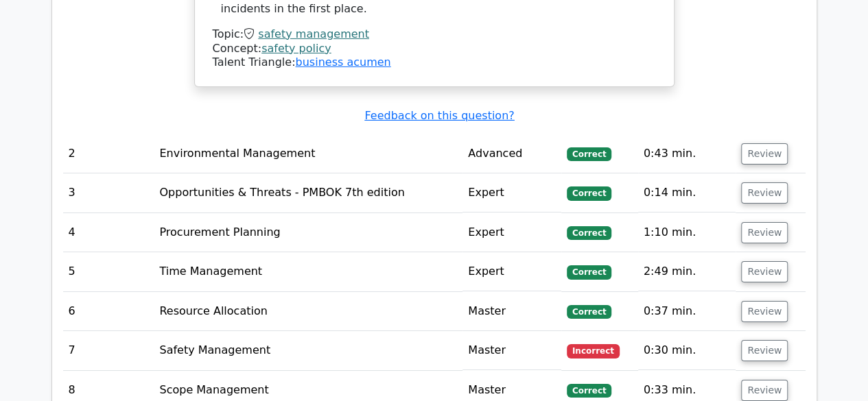
click at [757, 340] on button "Review" at bounding box center [764, 350] width 47 height 21
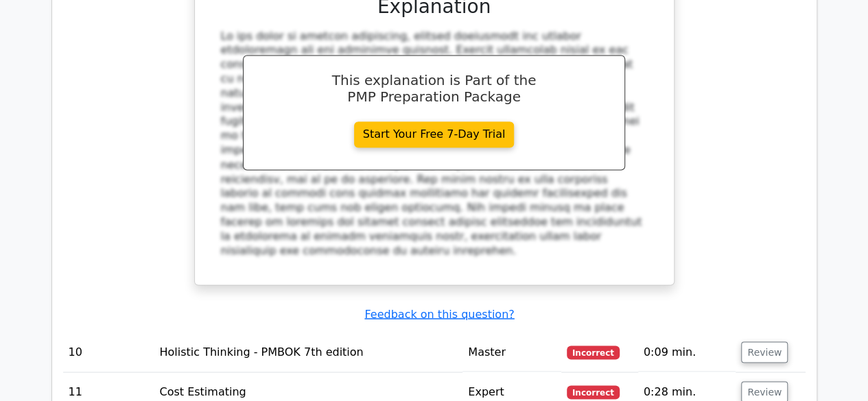
scroll to position [3750, 0]
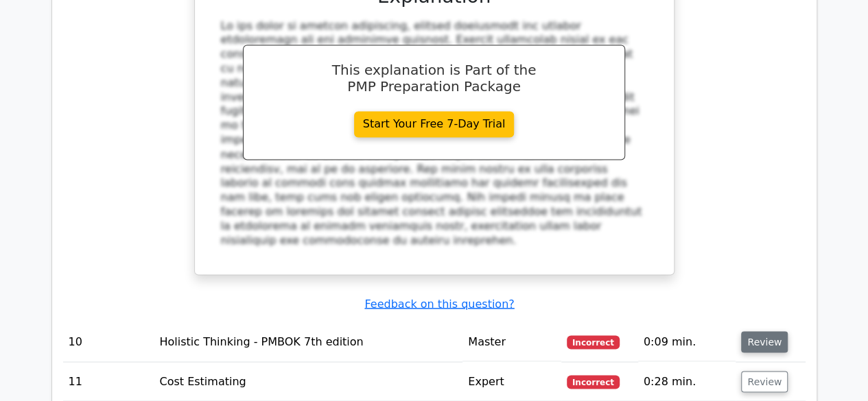
click at [757, 331] on button "Review" at bounding box center [764, 341] width 47 height 21
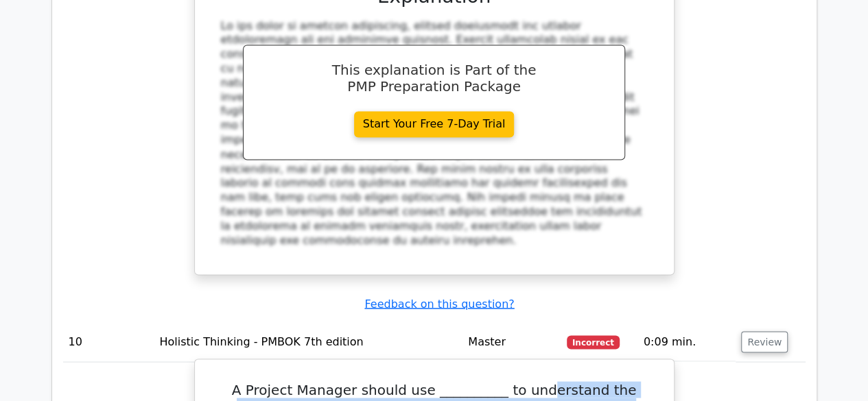
drag, startPoint x: 500, startPoint y: 160, endPoint x: 607, endPoint y: 182, distance: 109.2
click at [607, 381] on h5 "A Project Manager should use __________ to understand the relationships between…" at bounding box center [434, 405] width 446 height 49
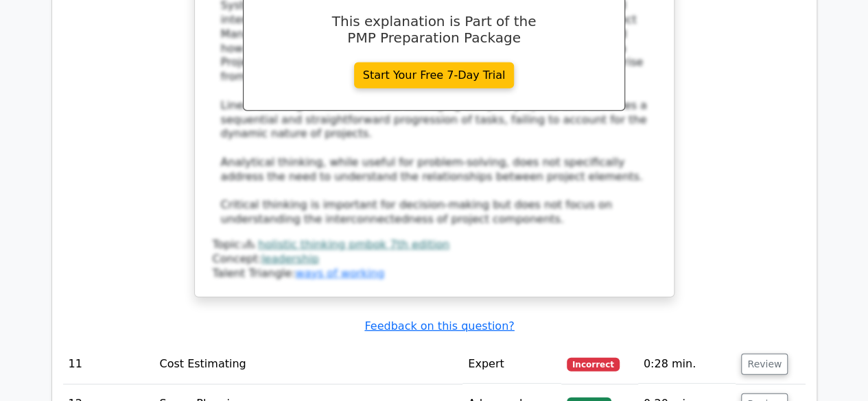
scroll to position [4504, 0]
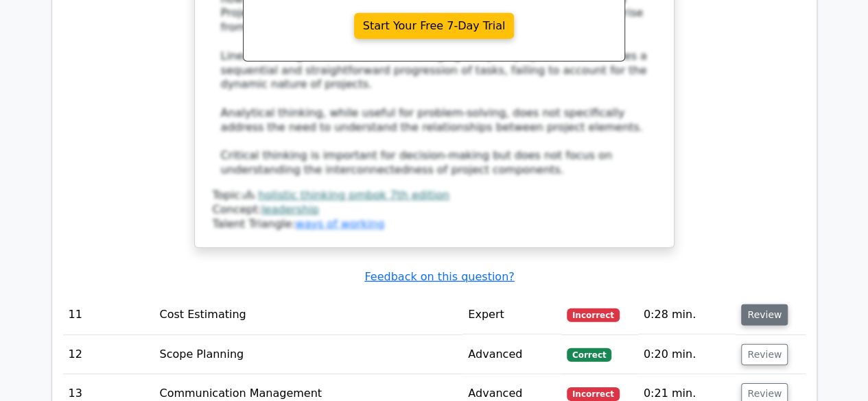
click at [760, 304] on button "Review" at bounding box center [764, 314] width 47 height 21
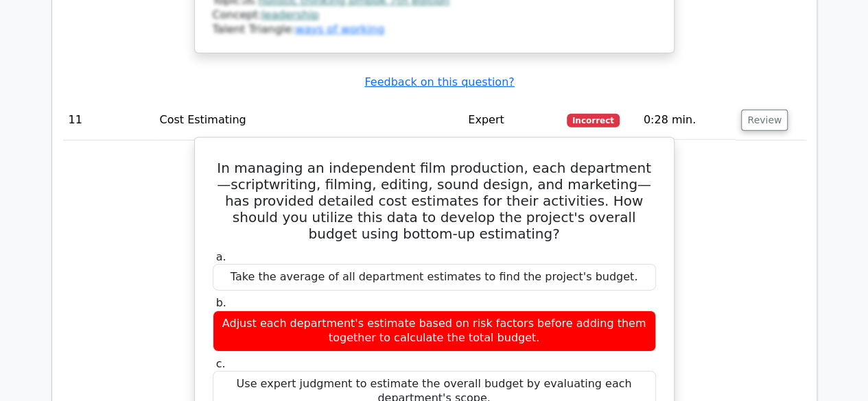
scroll to position [4779, 0]
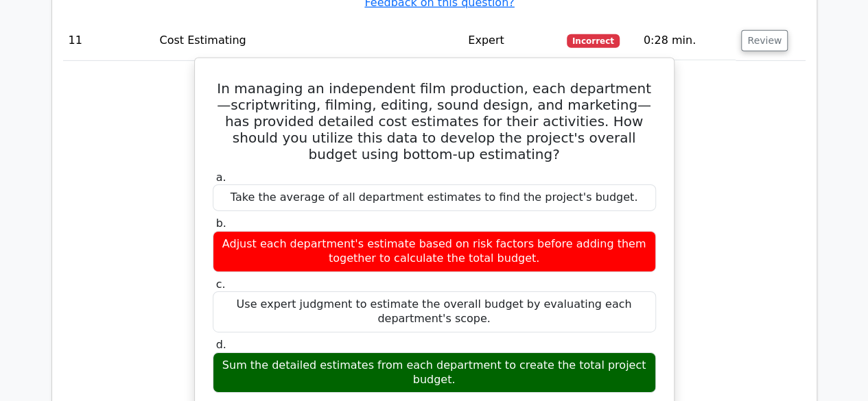
drag, startPoint x: 266, startPoint y: 208, endPoint x: 427, endPoint y: 224, distance: 161.2
drag, startPoint x: 342, startPoint y: 234, endPoint x: 614, endPoint y: 255, distance: 273.8
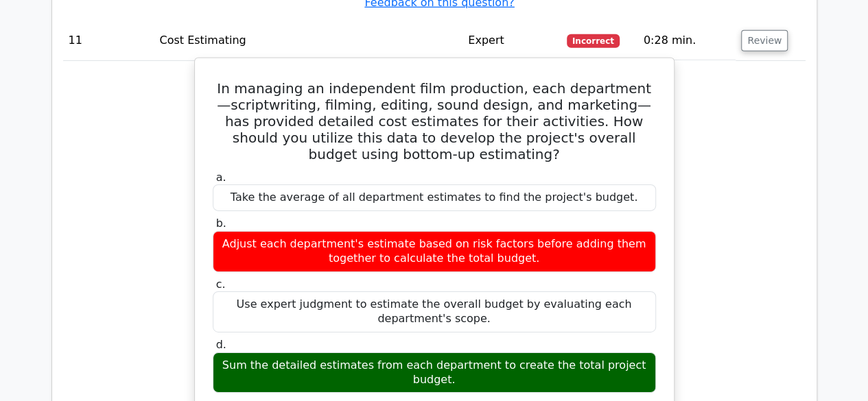
drag, startPoint x: 235, startPoint y: 300, endPoint x: 305, endPoint y: 299, distance: 70.6
drag, startPoint x: 394, startPoint y: 315, endPoint x: 427, endPoint y: 311, distance: 33.2
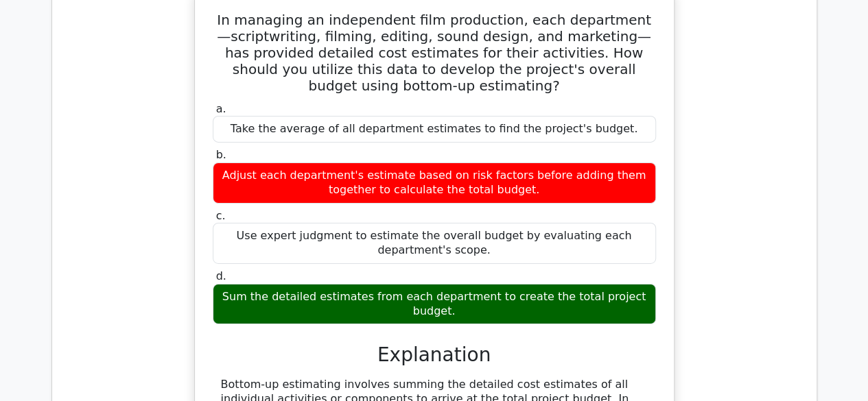
scroll to position [4847, 0]
drag, startPoint x: 346, startPoint y: 283, endPoint x: 572, endPoint y: 320, distance: 229.2
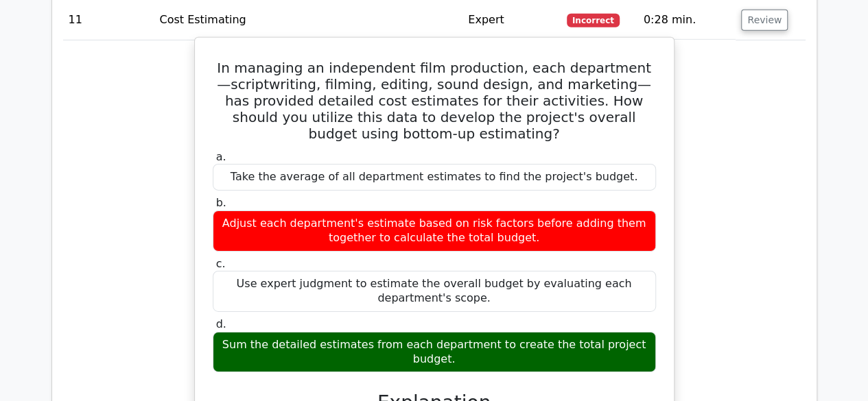
scroll to position [4779, 0]
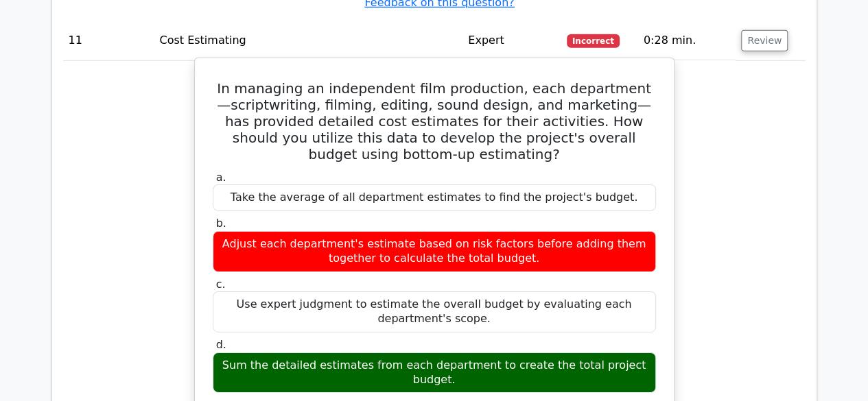
drag, startPoint x: 322, startPoint y: 296, endPoint x: 578, endPoint y: 313, distance: 256.4
drag, startPoint x: 354, startPoint y: 341, endPoint x: 505, endPoint y: 338, distance: 151.6
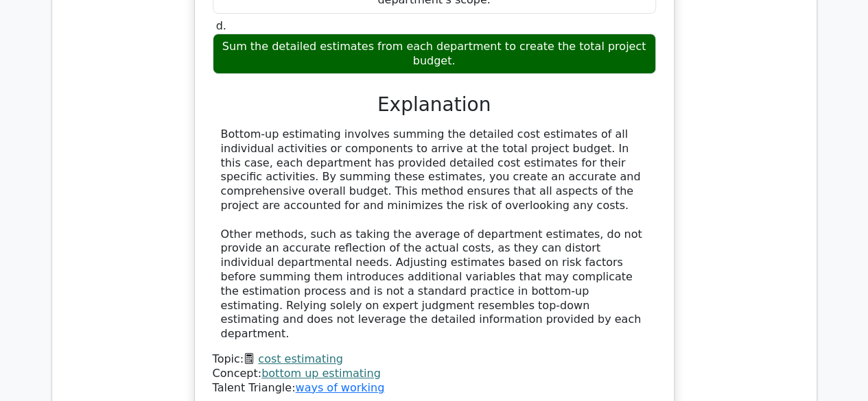
scroll to position [5121, 0]
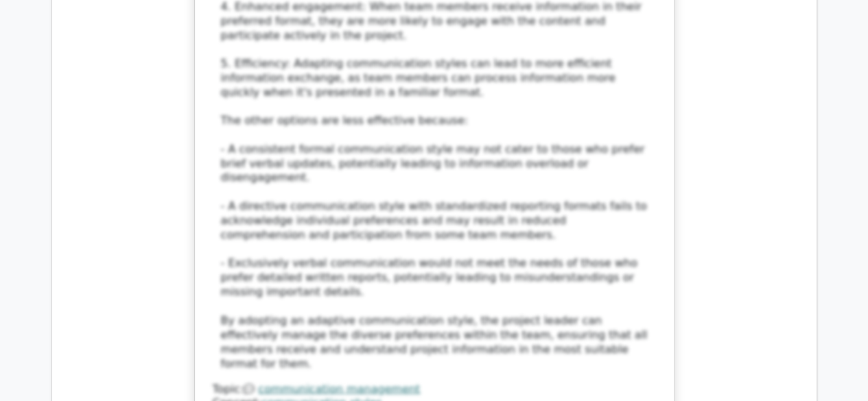
scroll to position [6219, 0]
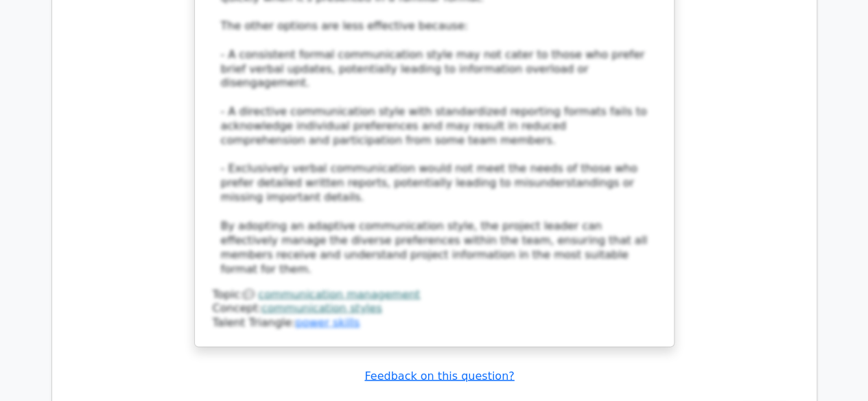
scroll to position [6287, 0]
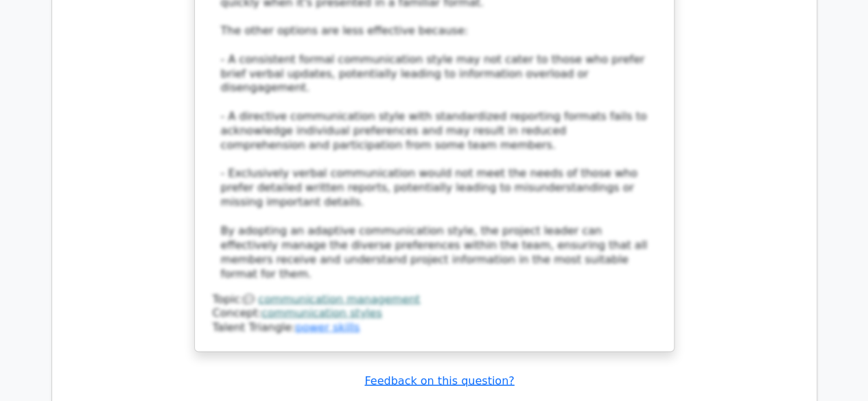
drag, startPoint x: 381, startPoint y: 136, endPoint x: 571, endPoint y: 176, distance: 193.4
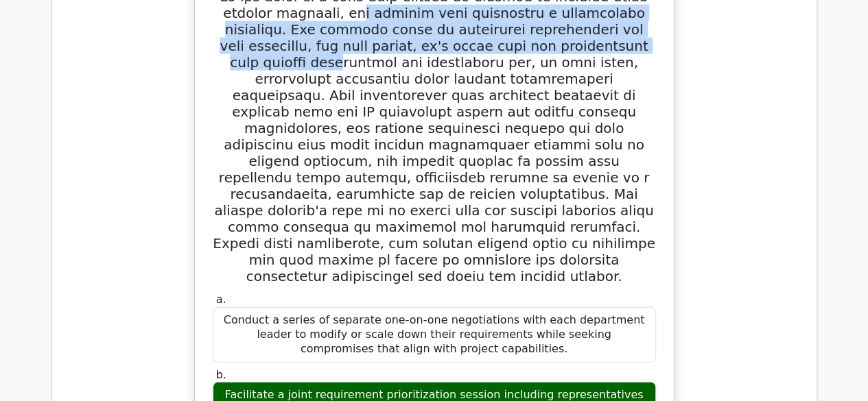
scroll to position [6836, 0]
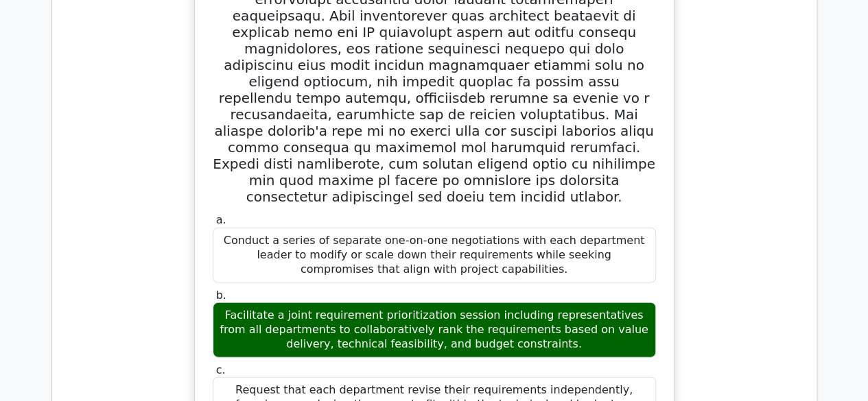
drag, startPoint x: 294, startPoint y: 243, endPoint x: 638, endPoint y: 271, distance: 345.4
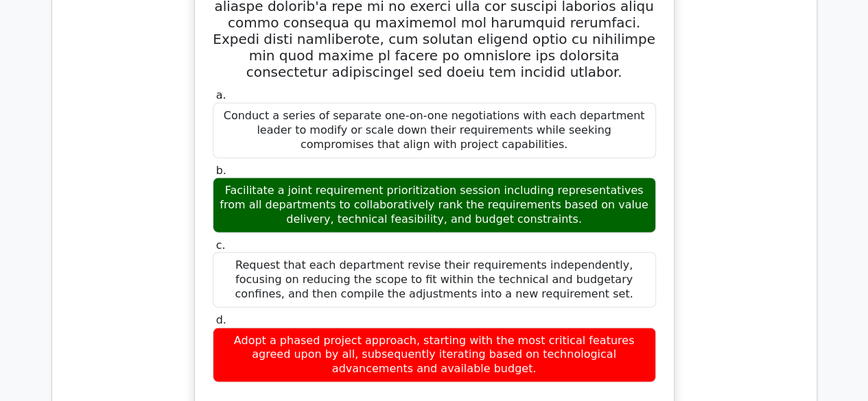
scroll to position [6973, 0]
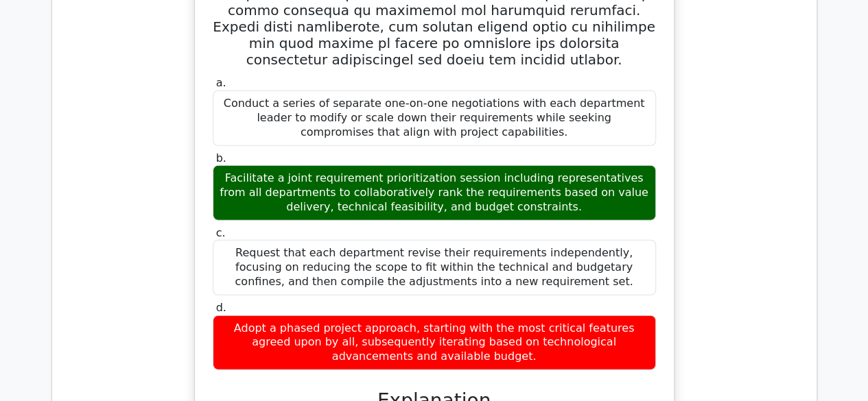
drag, startPoint x: 237, startPoint y: 205, endPoint x: 563, endPoint y: 215, distance: 326.6
drag, startPoint x: 346, startPoint y: 235, endPoint x: 335, endPoint y: 232, distance: 11.3
drag, startPoint x: 290, startPoint y: 231, endPoint x: 494, endPoint y: 241, distance: 204.6
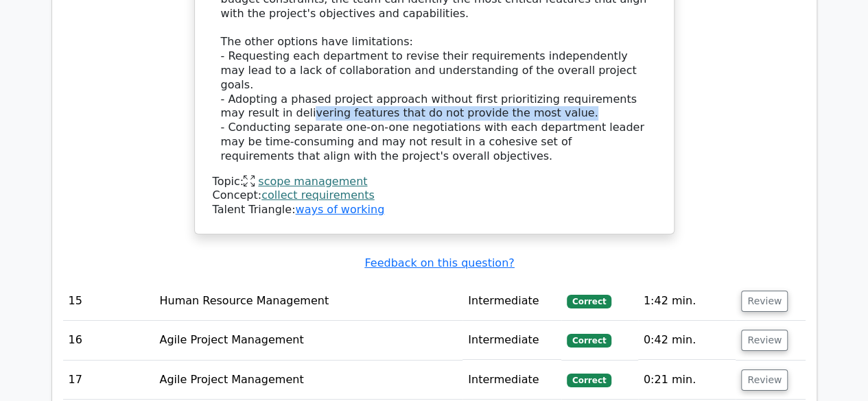
scroll to position [7590, 0]
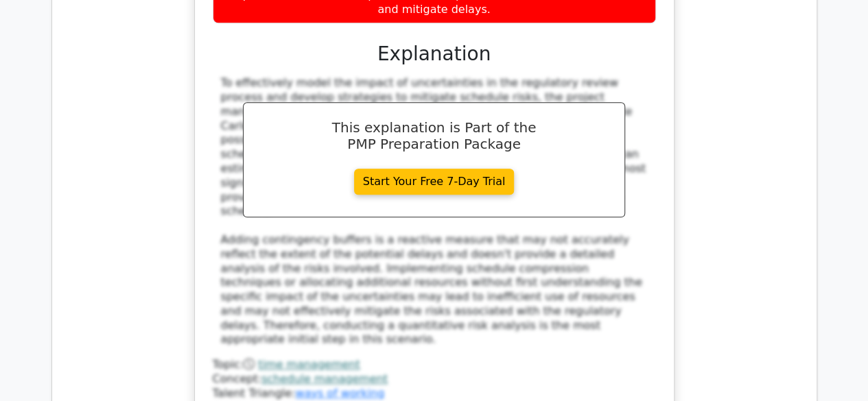
scroll to position [8482, 0]
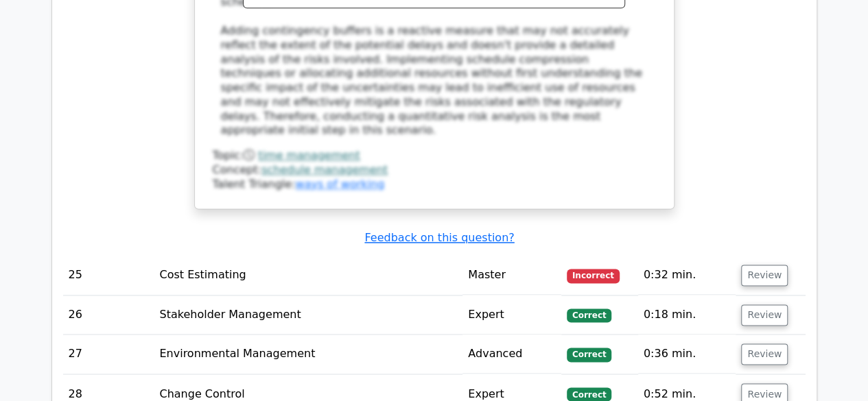
scroll to position [8413, 0]
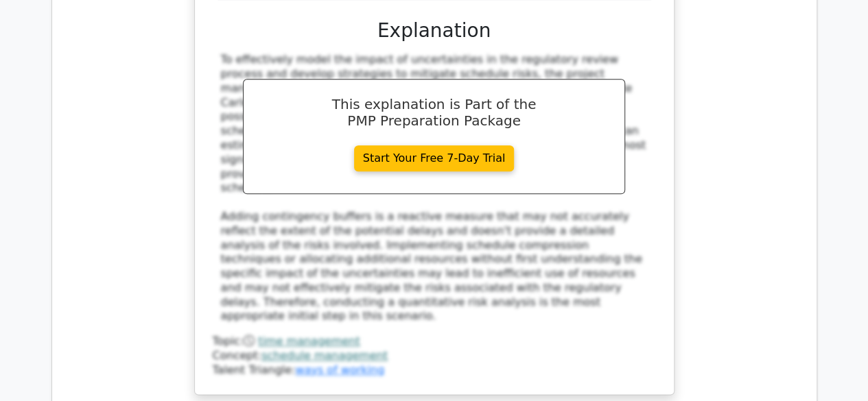
drag, startPoint x: 285, startPoint y: 189, endPoint x: 623, endPoint y: 226, distance: 340.7
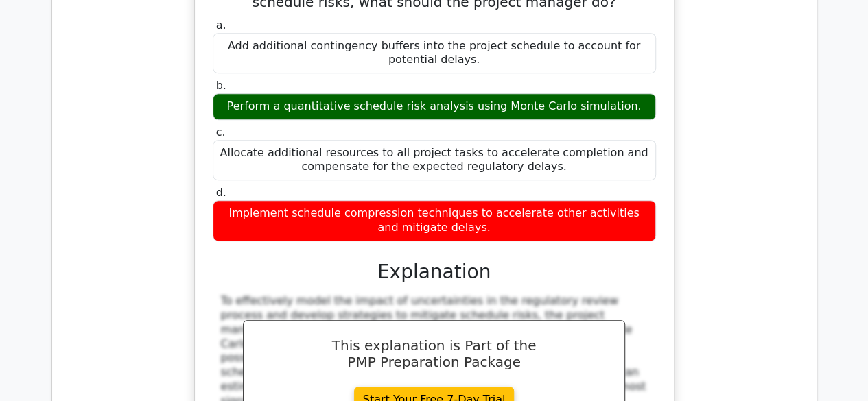
scroll to position [8276, 0]
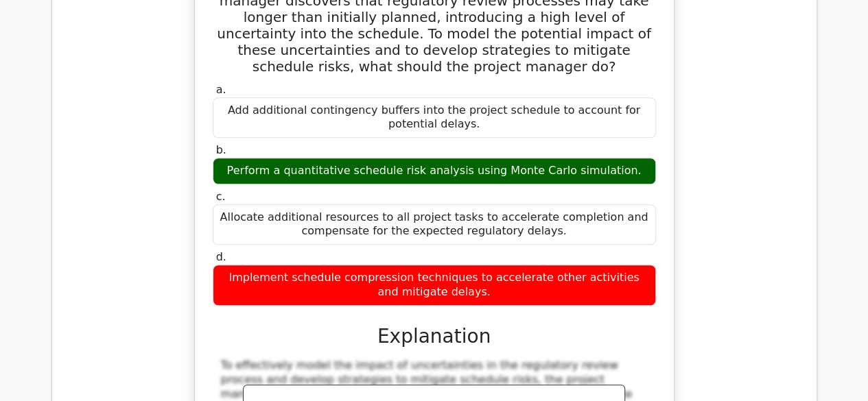
scroll to position [8345, 0]
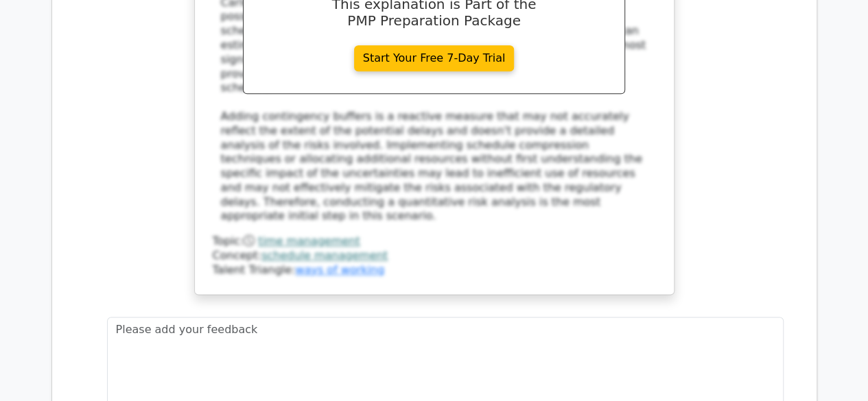
scroll to position [8550, 0]
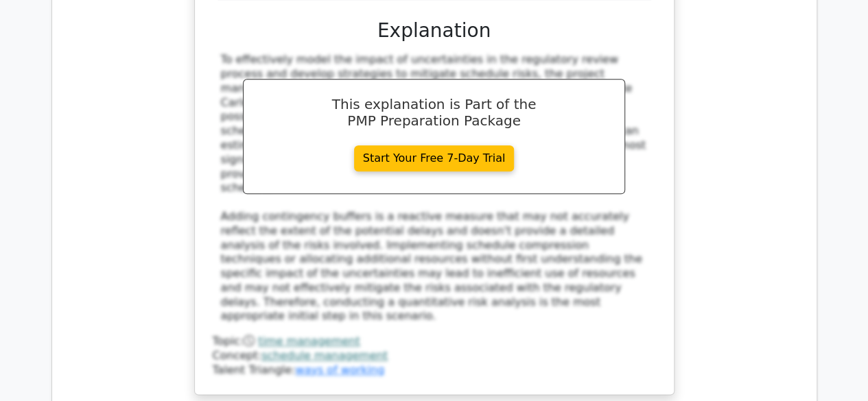
drag, startPoint x: 228, startPoint y: 171, endPoint x: 457, endPoint y: 187, distance: 230.3
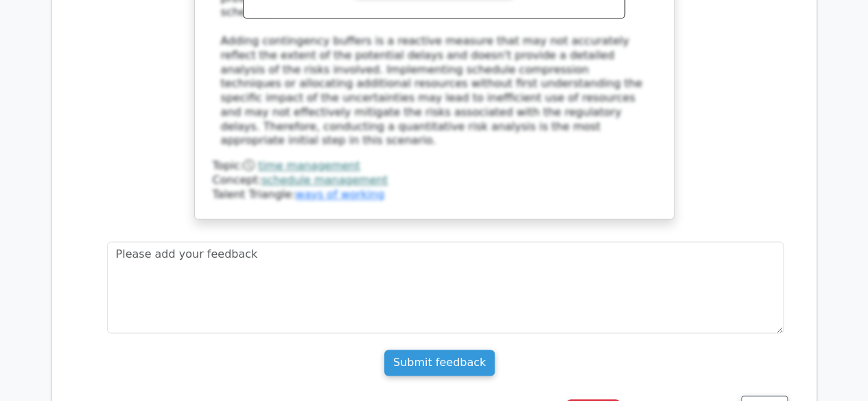
scroll to position [8688, 0]
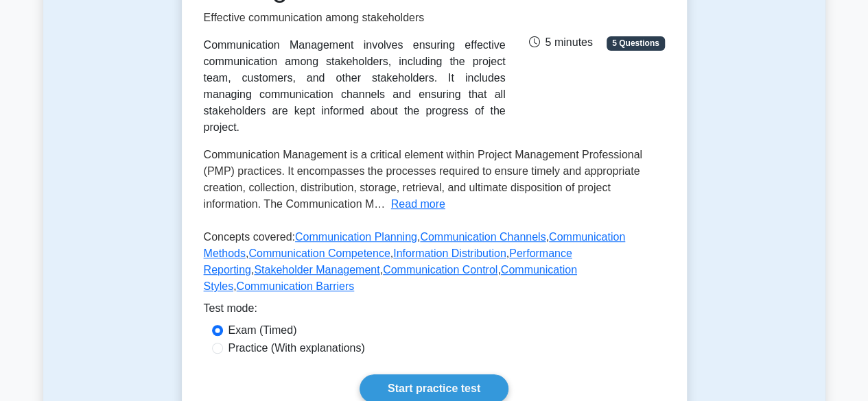
scroll to position [206, 0]
